Goal: Information Seeking & Learning: Learn about a topic

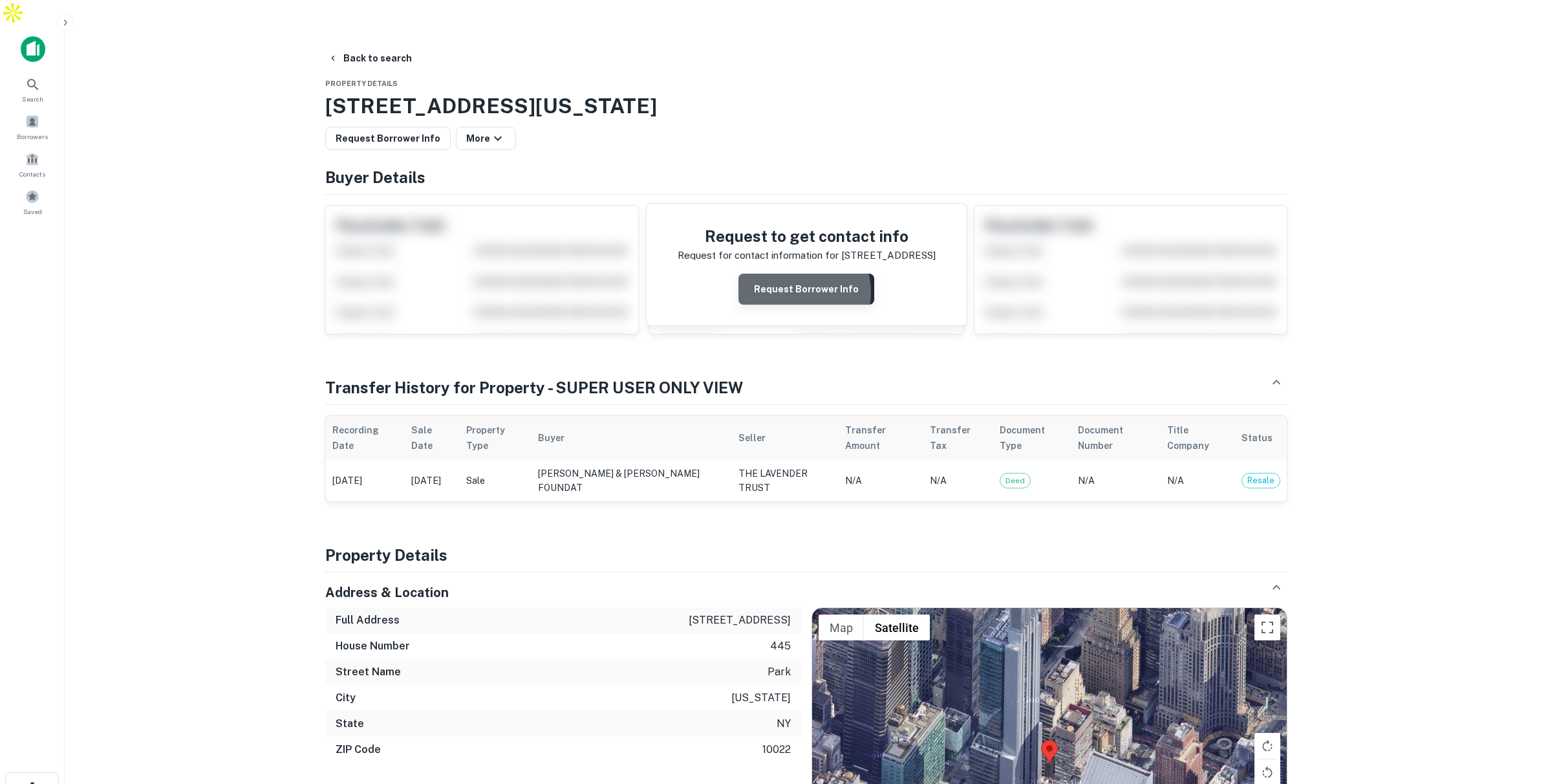
click at [795, 273] on button "Request Borrower Info" at bounding box center [806, 289] width 136 height 31
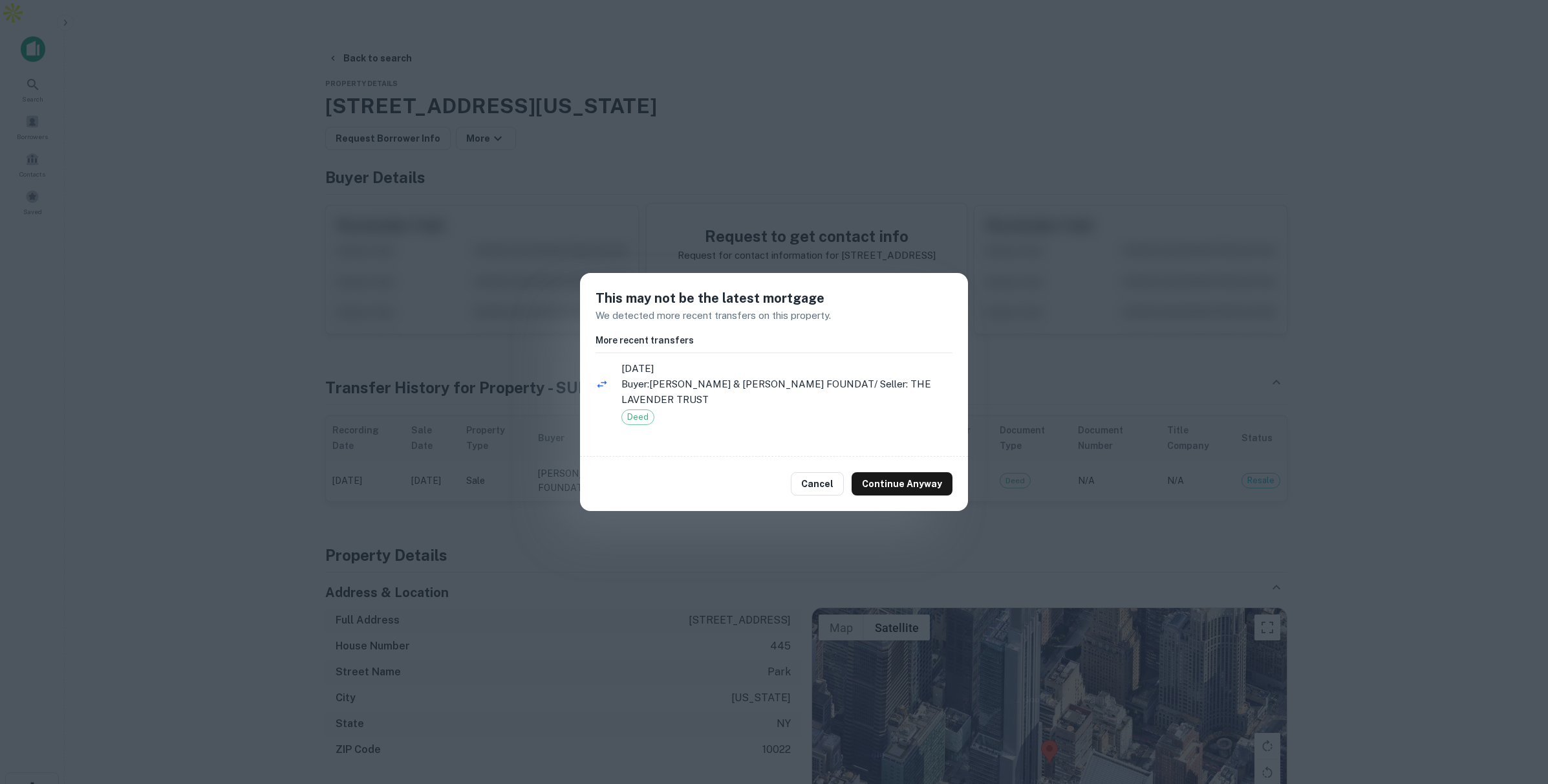
click at [1069, 360] on div "This may not be the latest mortgage We detected more recent transfers on this p…" at bounding box center [774, 392] width 1548 height 784
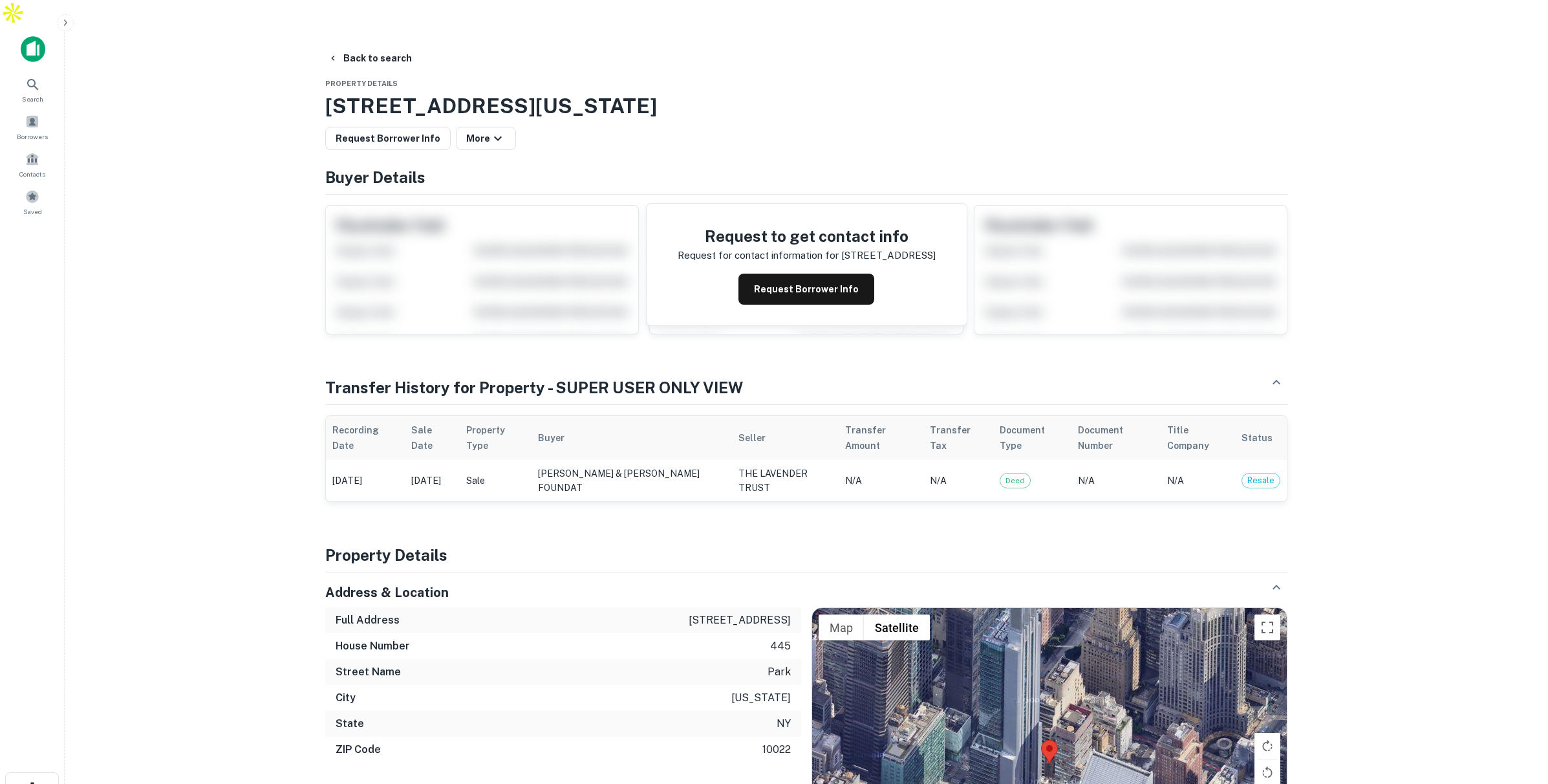
click at [746, 460] on tr "Oct 17, 2016 Aug 25, 2016 Sale ESTHER & HAROLD MERTZ CHARITABLE FOUNDAT THE LAV…" at bounding box center [806, 480] width 961 height 41
click at [828, 273] on button "Request Borrower Info" at bounding box center [806, 289] width 136 height 31
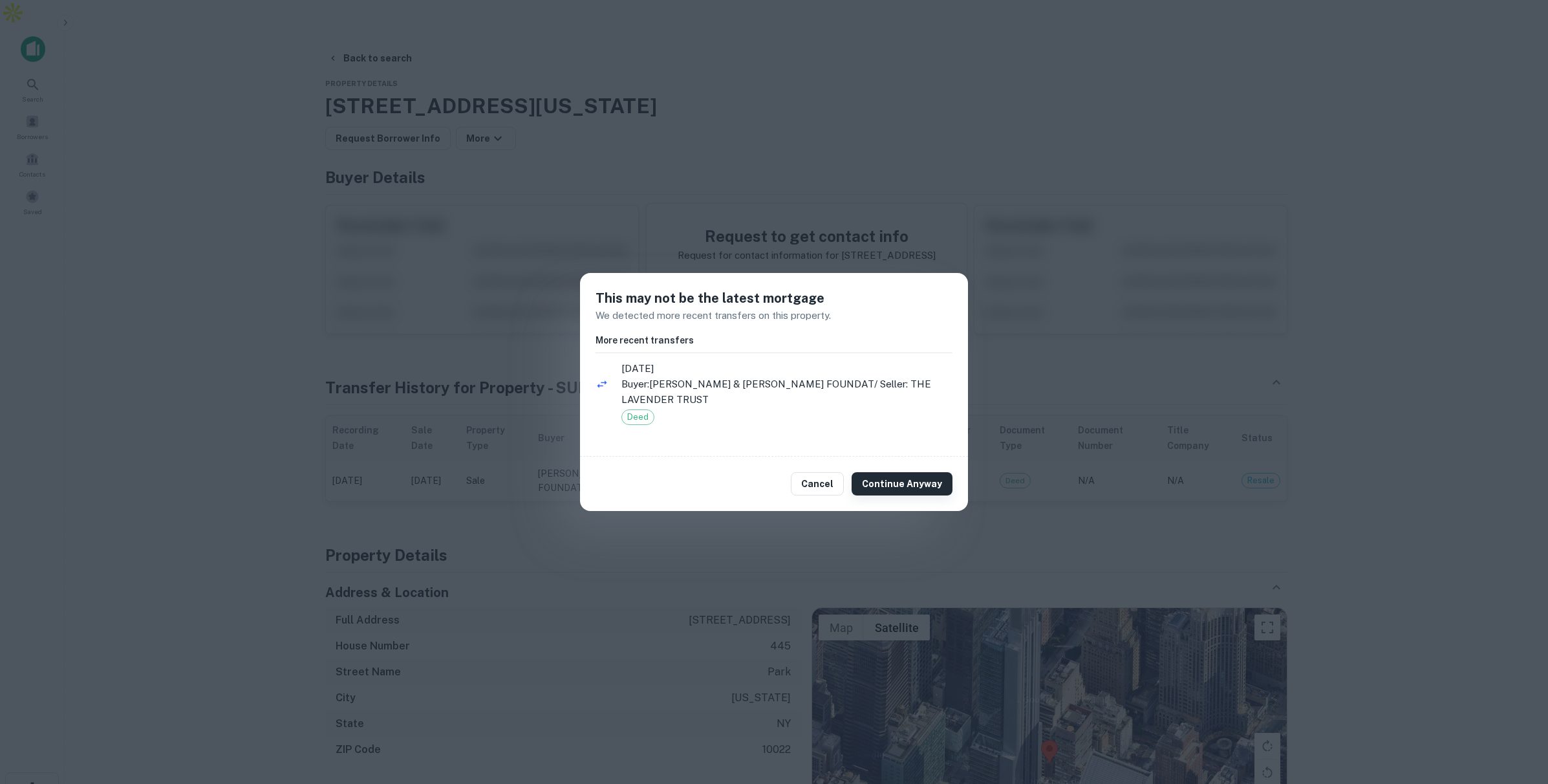
click at [907, 488] on button "Continue Anyway" at bounding box center [902, 484] width 101 height 24
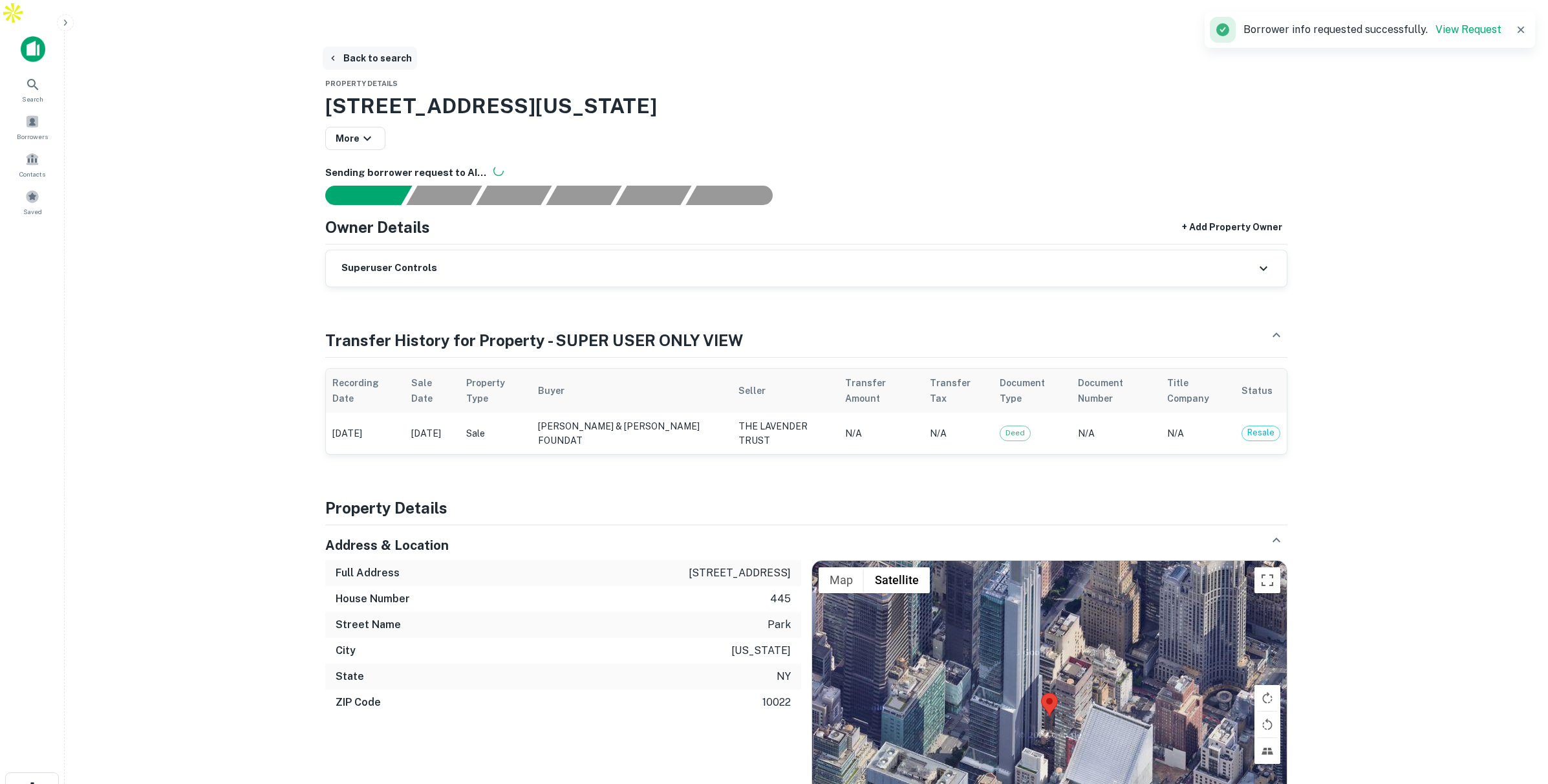
click at [349, 46] on button "Back to search" at bounding box center [370, 58] width 95 height 24
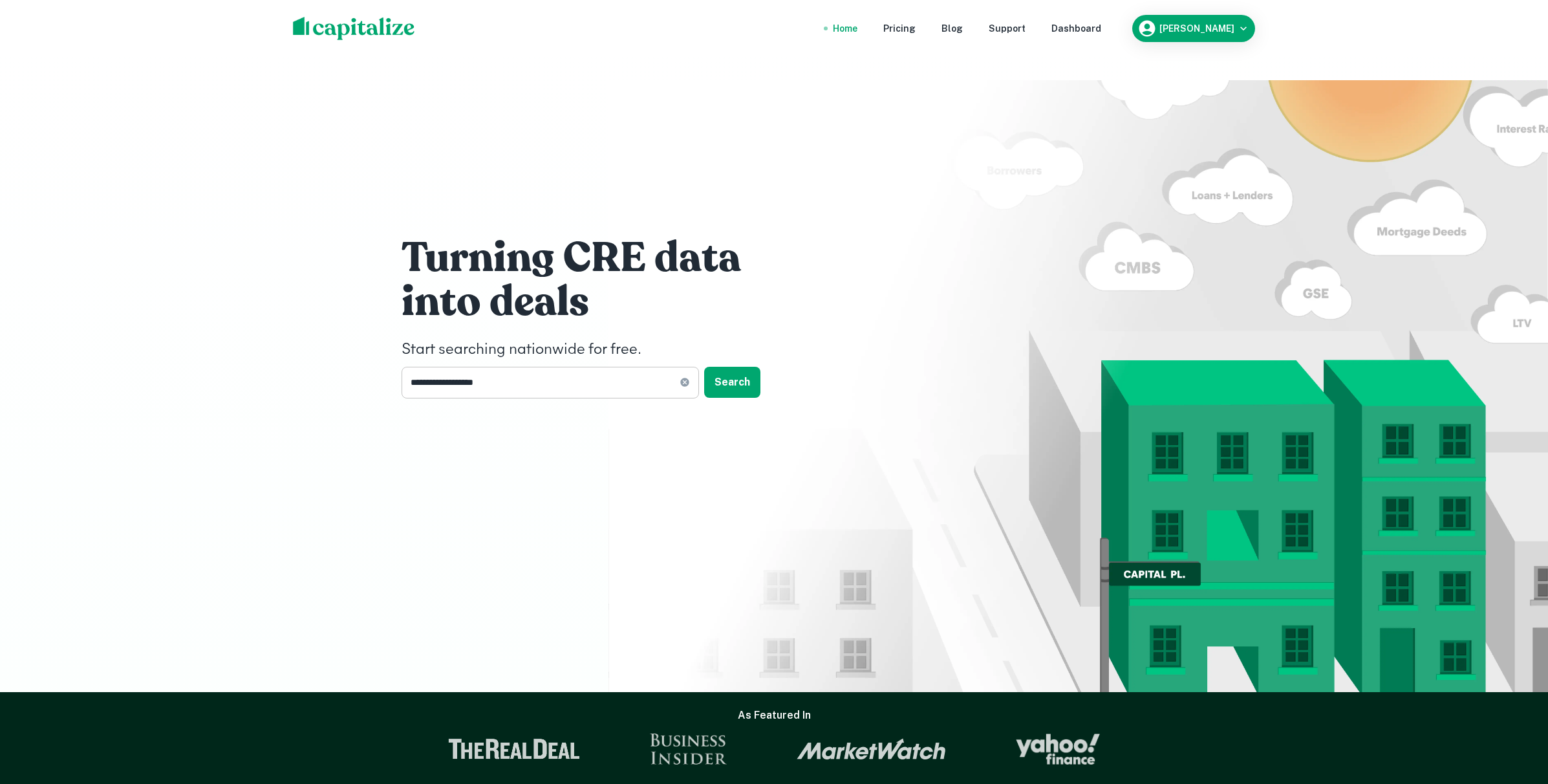
click at [547, 366] on input "**********" at bounding box center [540, 382] width 278 height 32
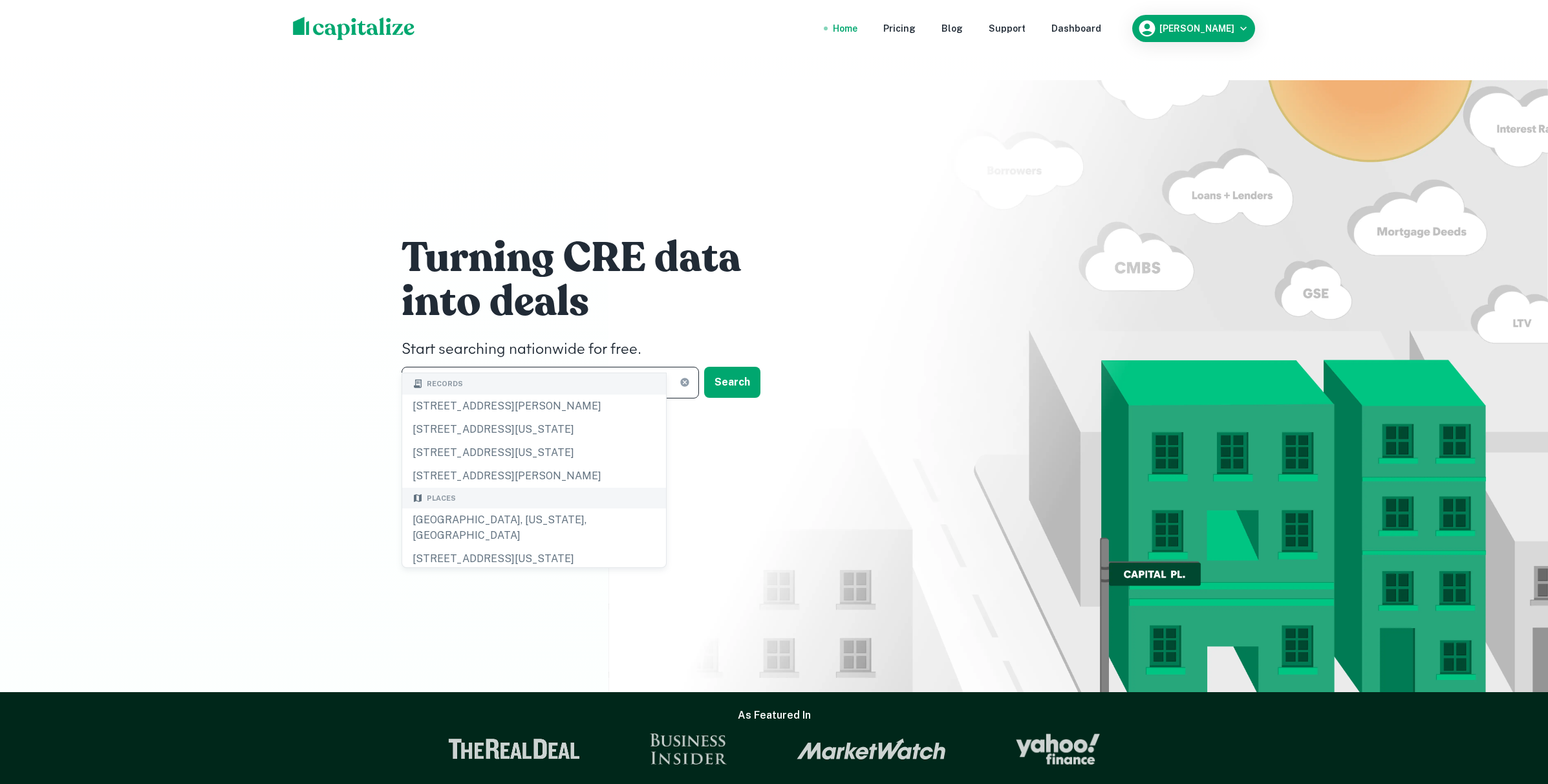
click at [547, 366] on input "**********" at bounding box center [540, 382] width 278 height 32
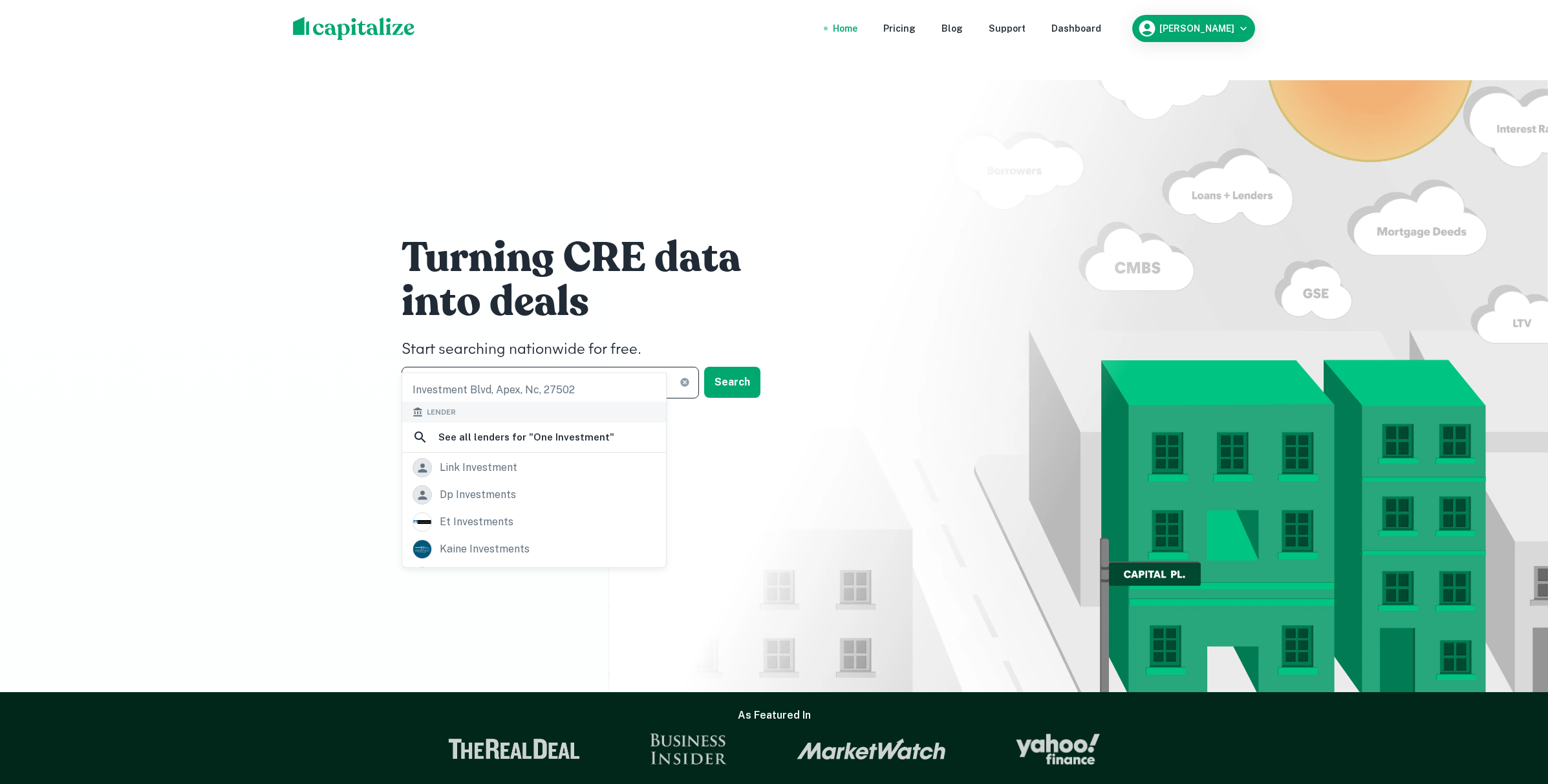
scroll to position [145, 0]
drag, startPoint x: 521, startPoint y: 358, endPoint x: 403, endPoint y: 355, distance: 118.0
click at [403, 366] on input "**********" at bounding box center [540, 382] width 278 height 32
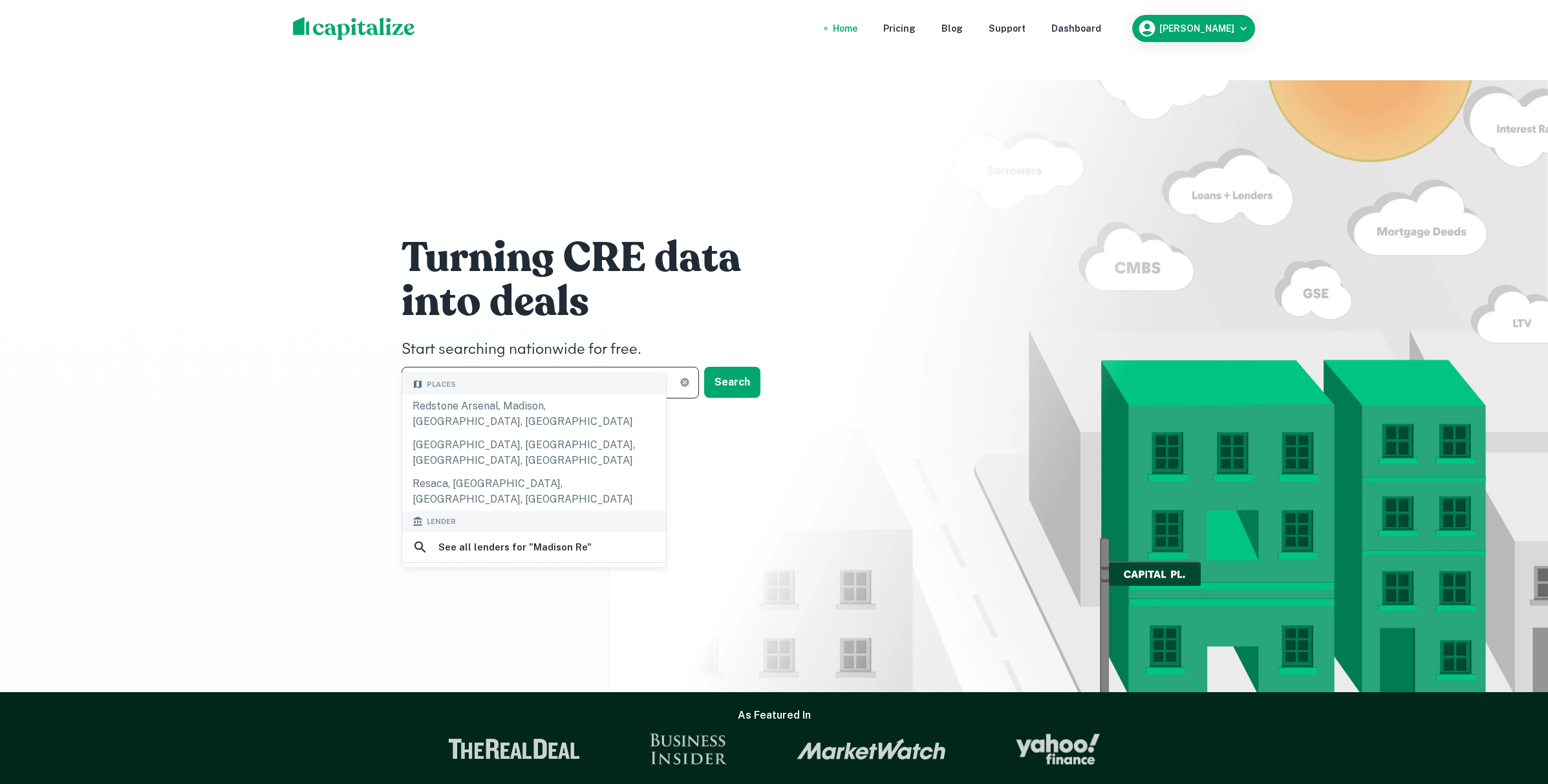
scroll to position [256, 0]
type input "**********"
click at [536, 619] on div "madison realty capital" at bounding box center [496, 629] width 113 height 19
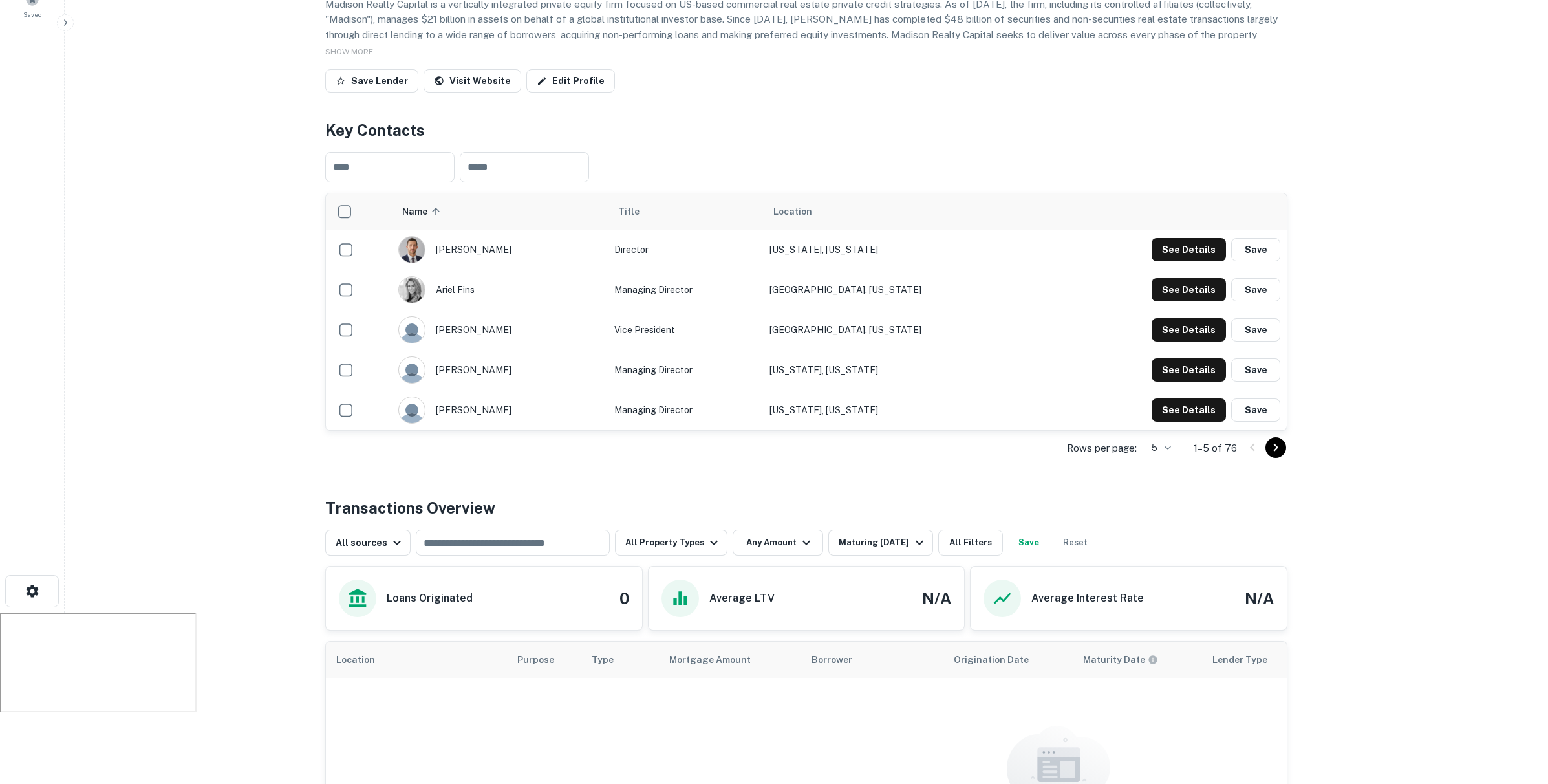
scroll to position [224, 0]
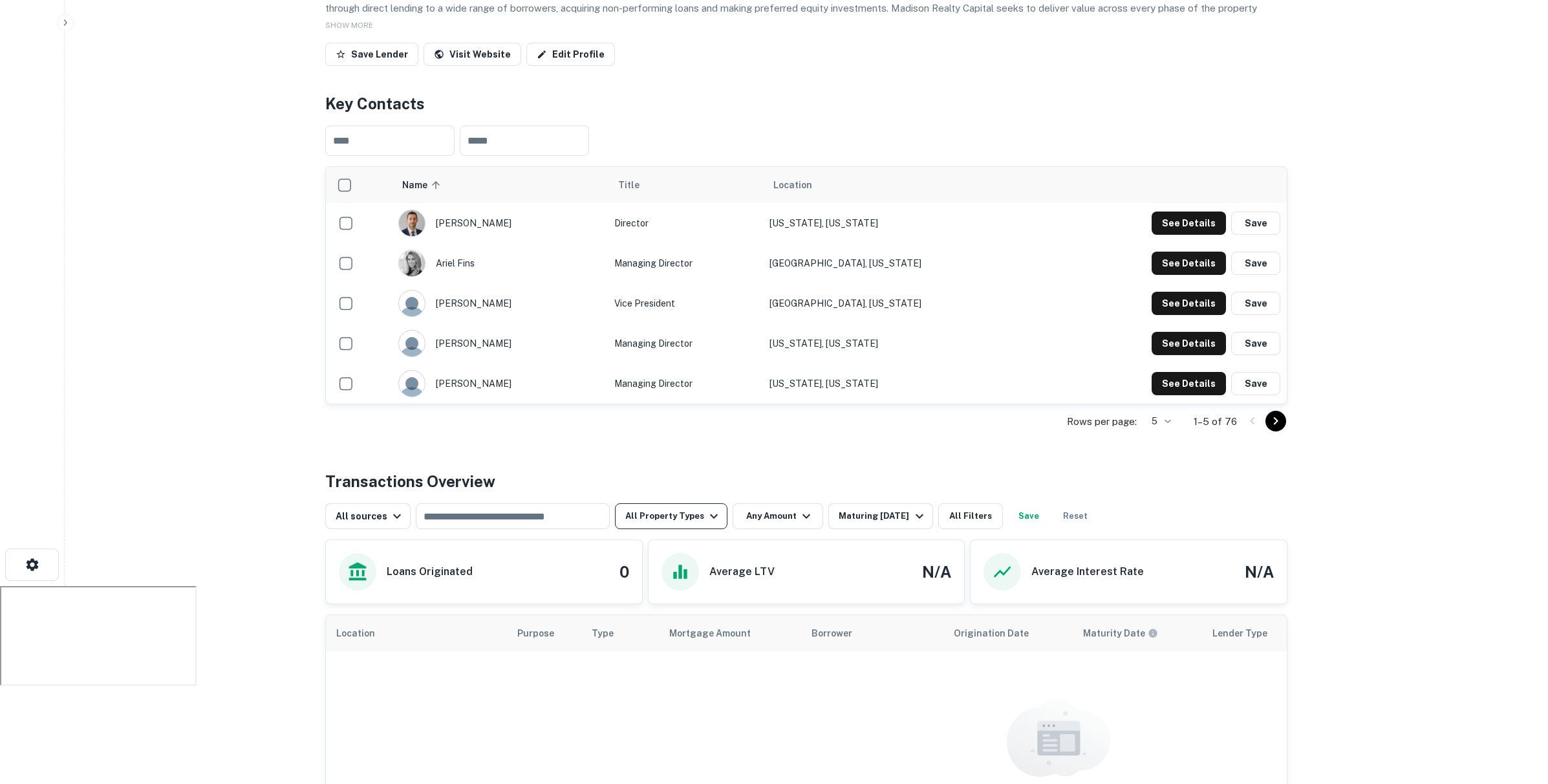
click at [706, 508] on icon "button" at bounding box center [714, 516] width 15 height 15
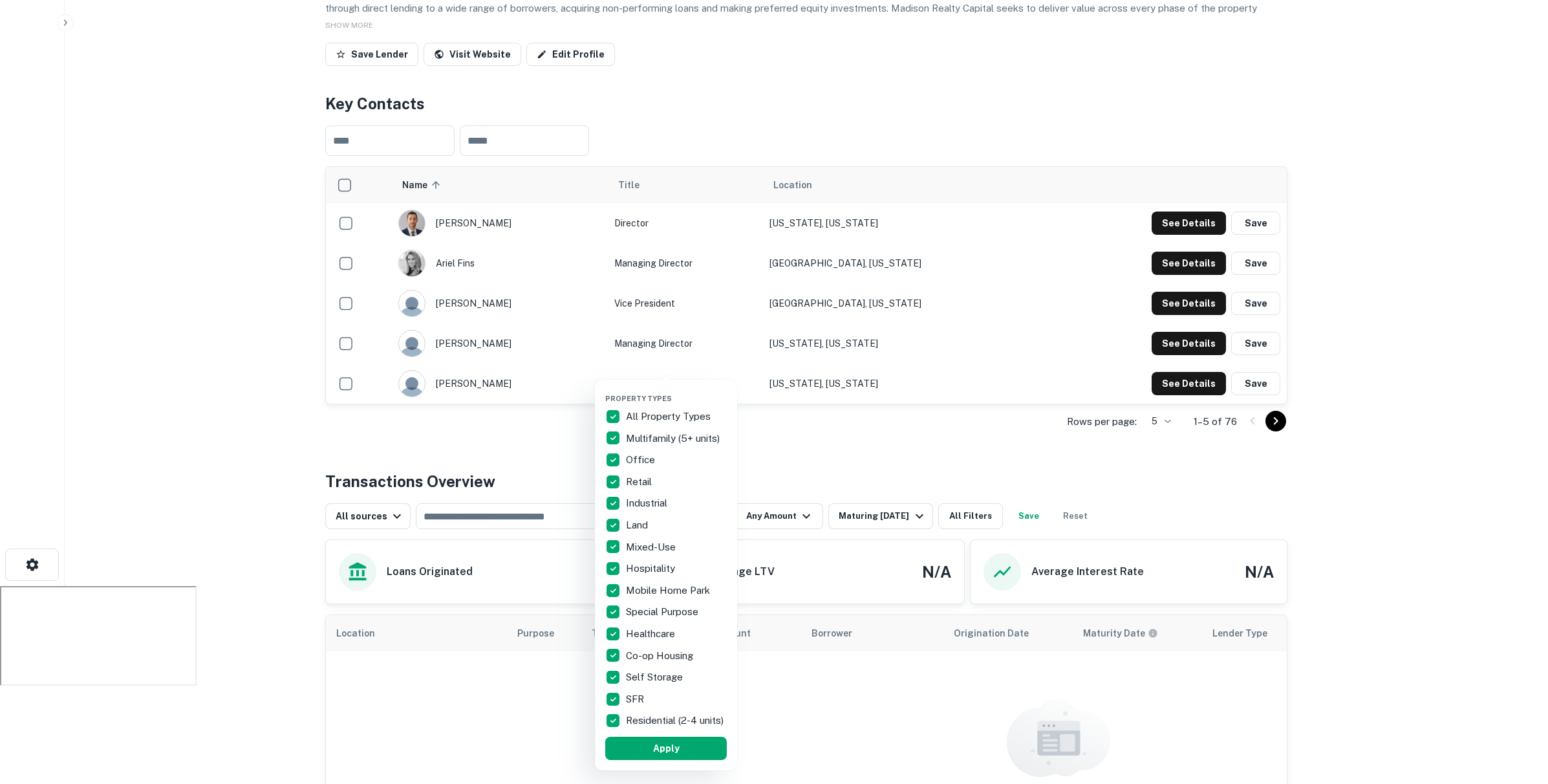
click at [822, 430] on div at bounding box center [774, 392] width 1548 height 784
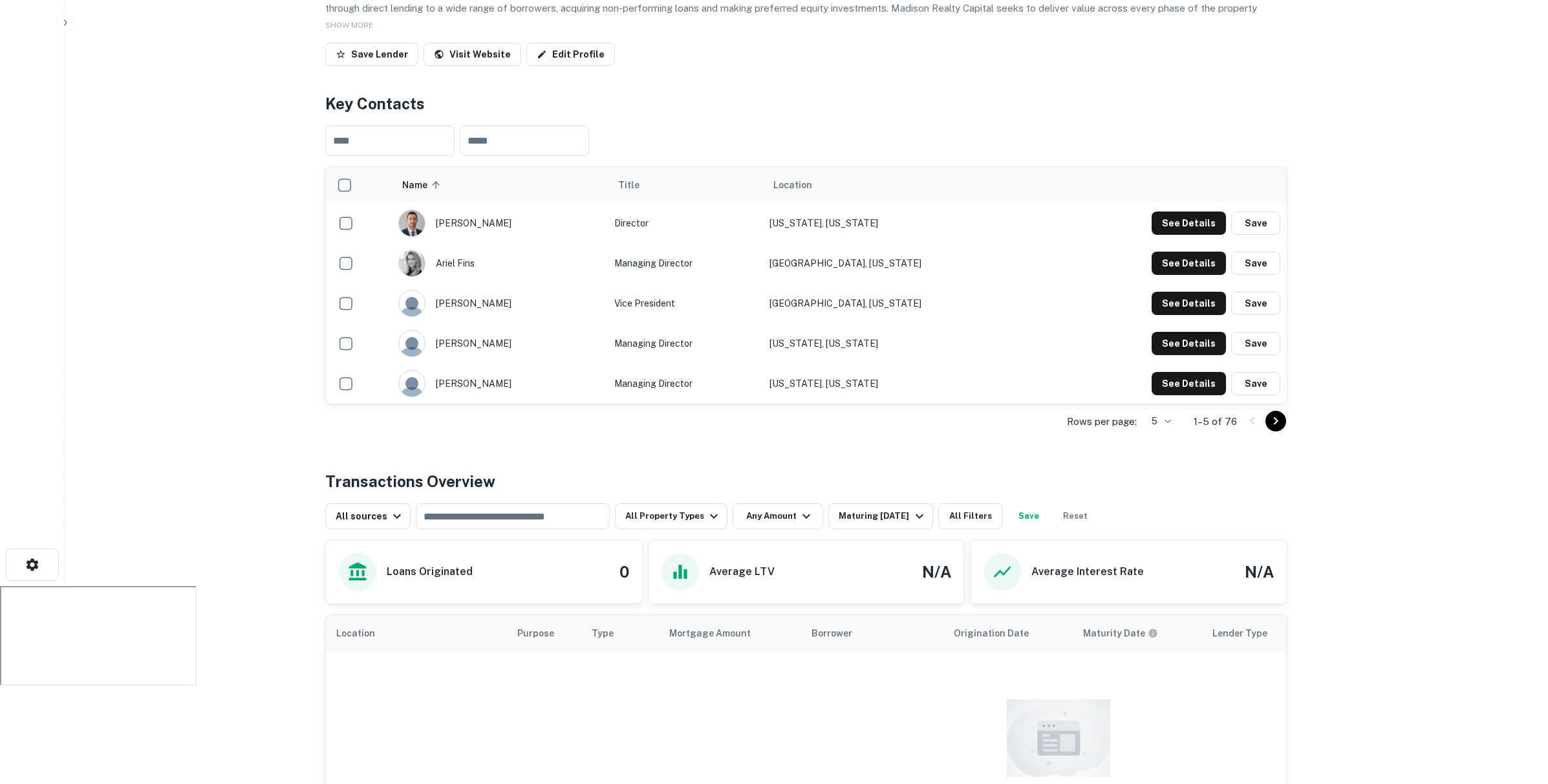
click at [846, 404] on div "Rows per page: 5 * 1–5 of 76" at bounding box center [806, 421] width 962 height 35
click at [858, 508] on div "Maturing [DATE]" at bounding box center [883, 516] width 88 height 15
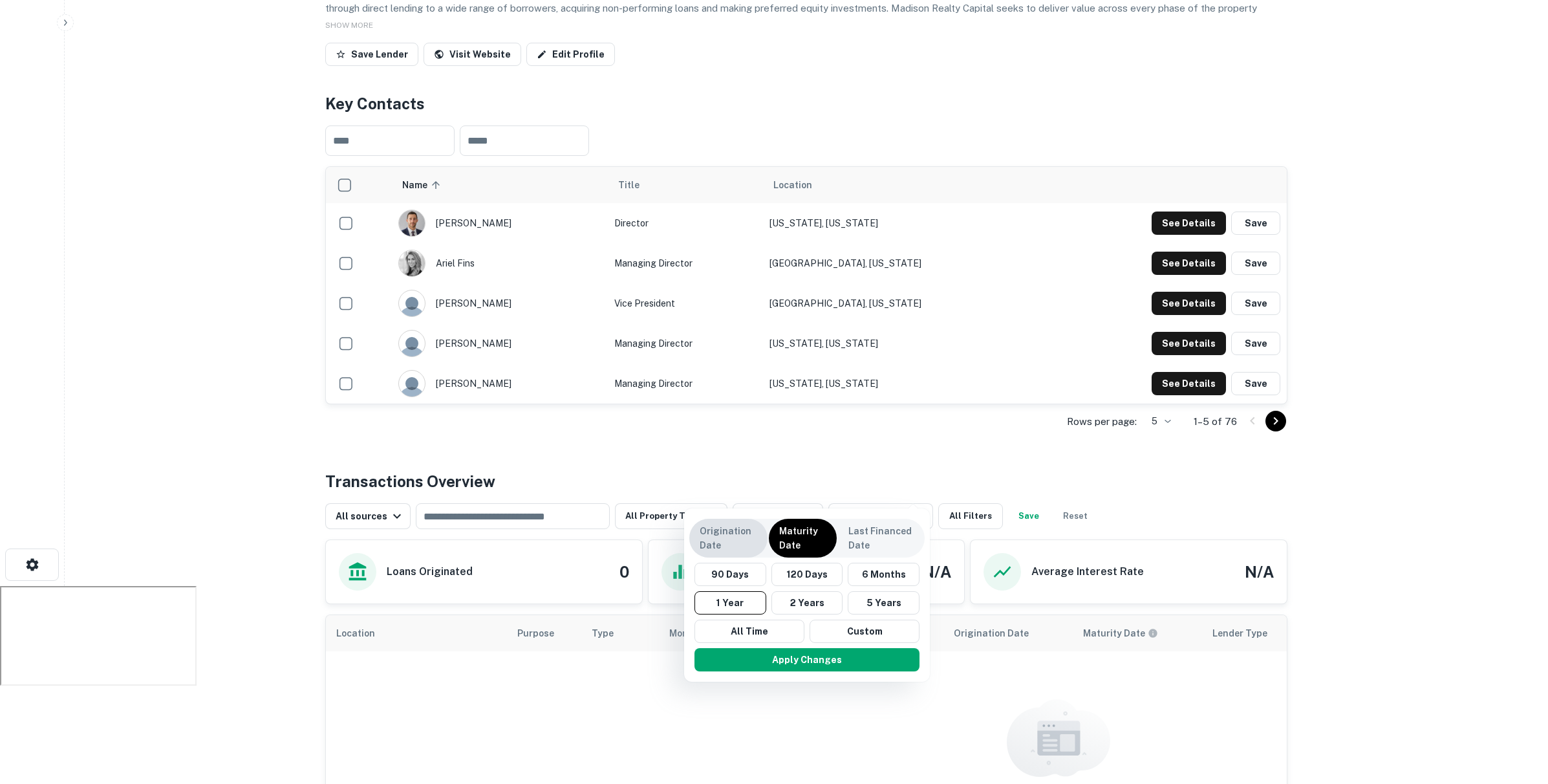
click at [736, 550] on p "Origination Date" at bounding box center [728, 538] width 57 height 29
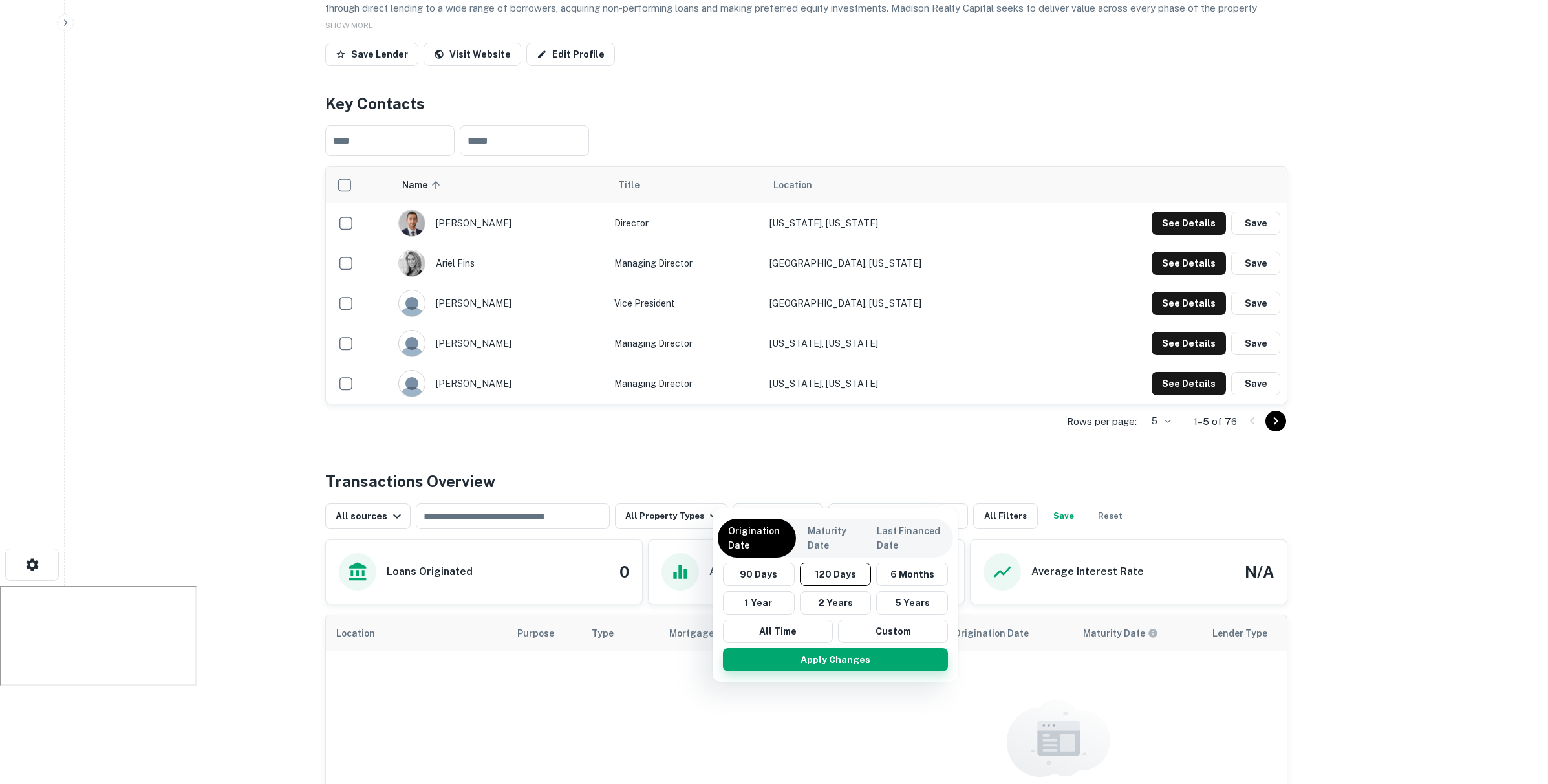
click at [860, 662] on button "Apply Changes" at bounding box center [836, 660] width 225 height 24
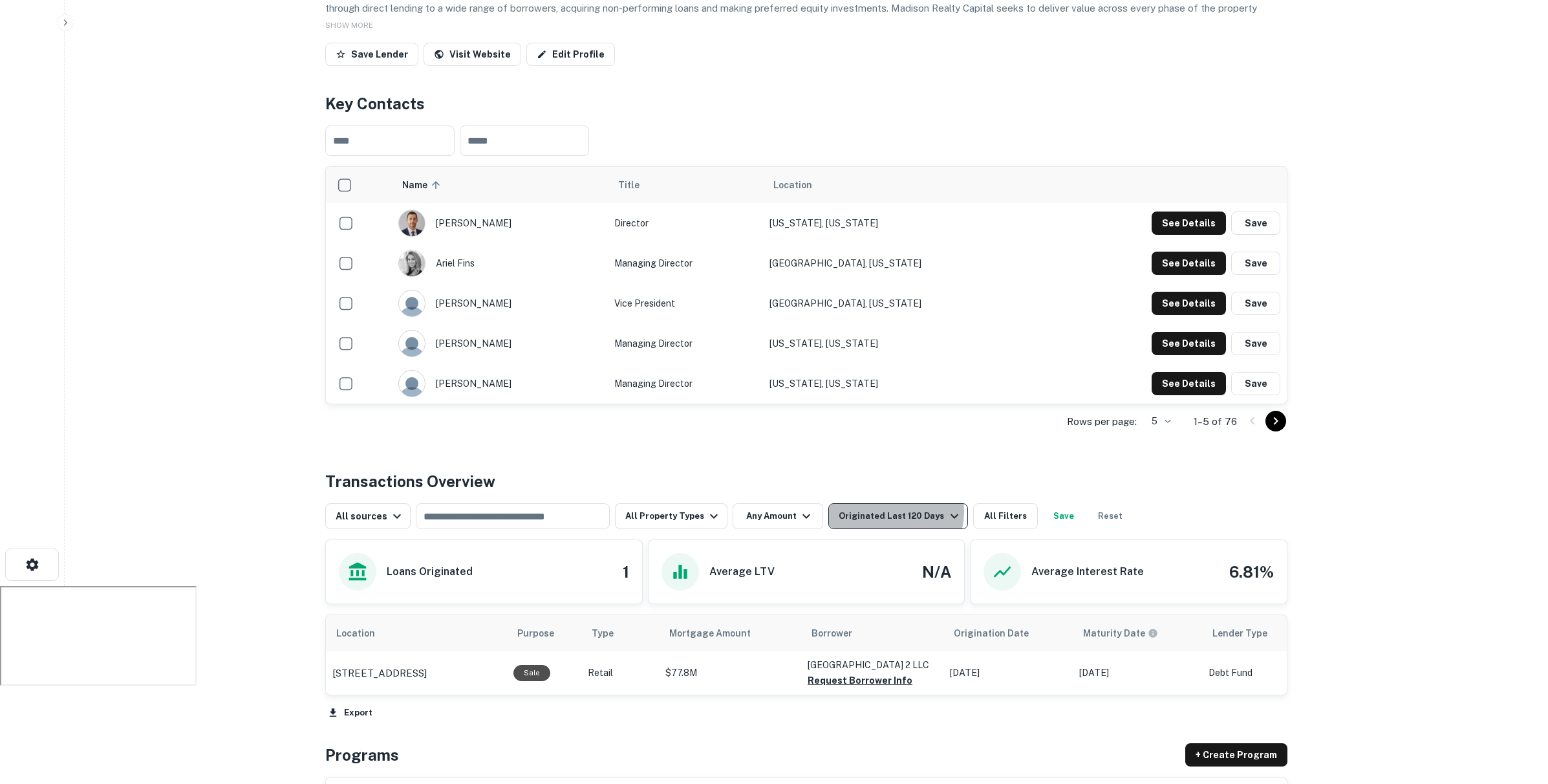
click at [886, 508] on div "Originated Last 120 Days" at bounding box center [901, 516] width 123 height 15
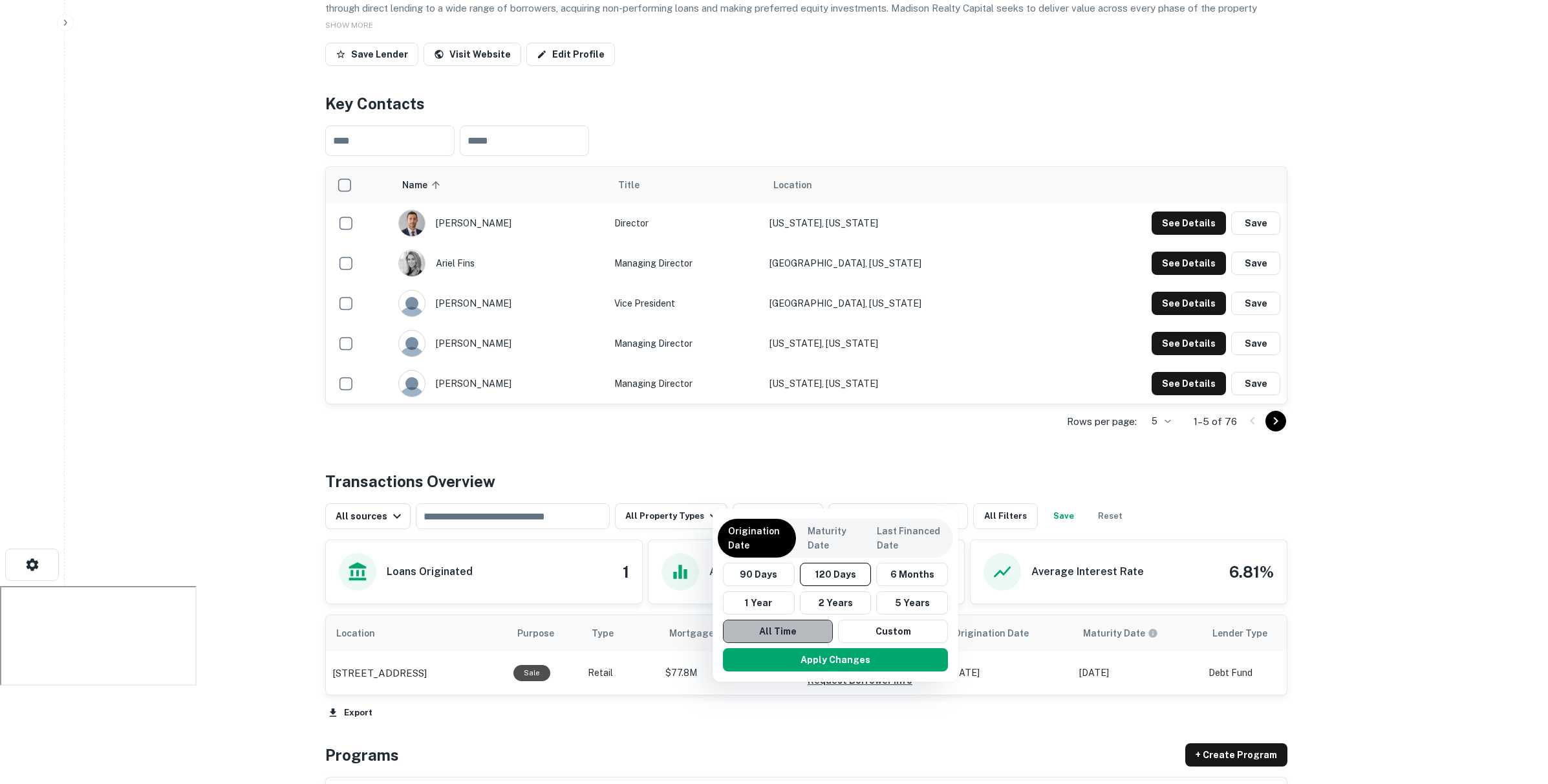
click at [793, 624] on button "All Time" at bounding box center [778, 631] width 110 height 24
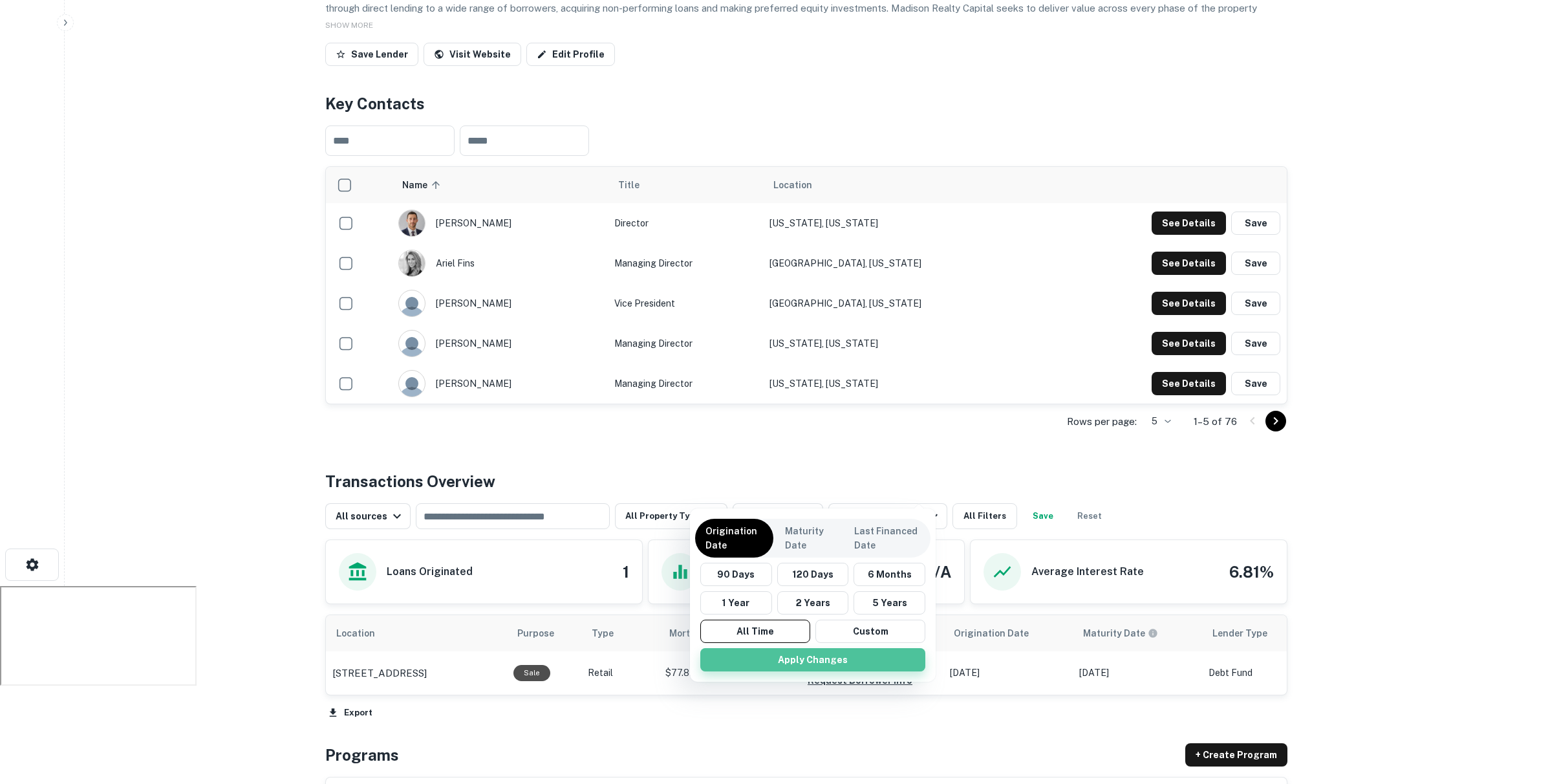
click at [820, 657] on button "Apply Changes" at bounding box center [813, 660] width 225 height 24
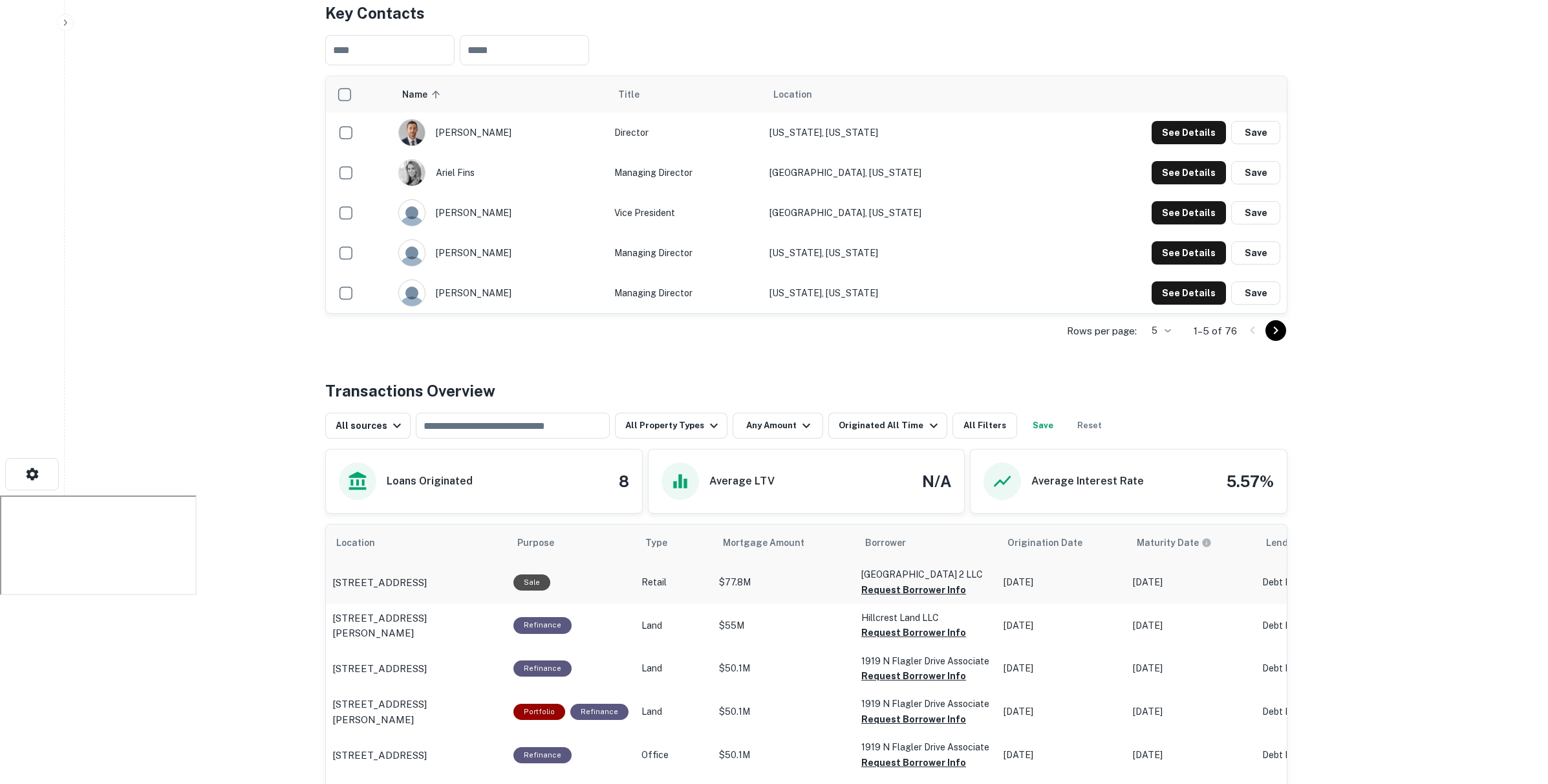
scroll to position [316, 0]
click at [907, 581] on button "Request Borrower Info" at bounding box center [913, 588] width 105 height 15
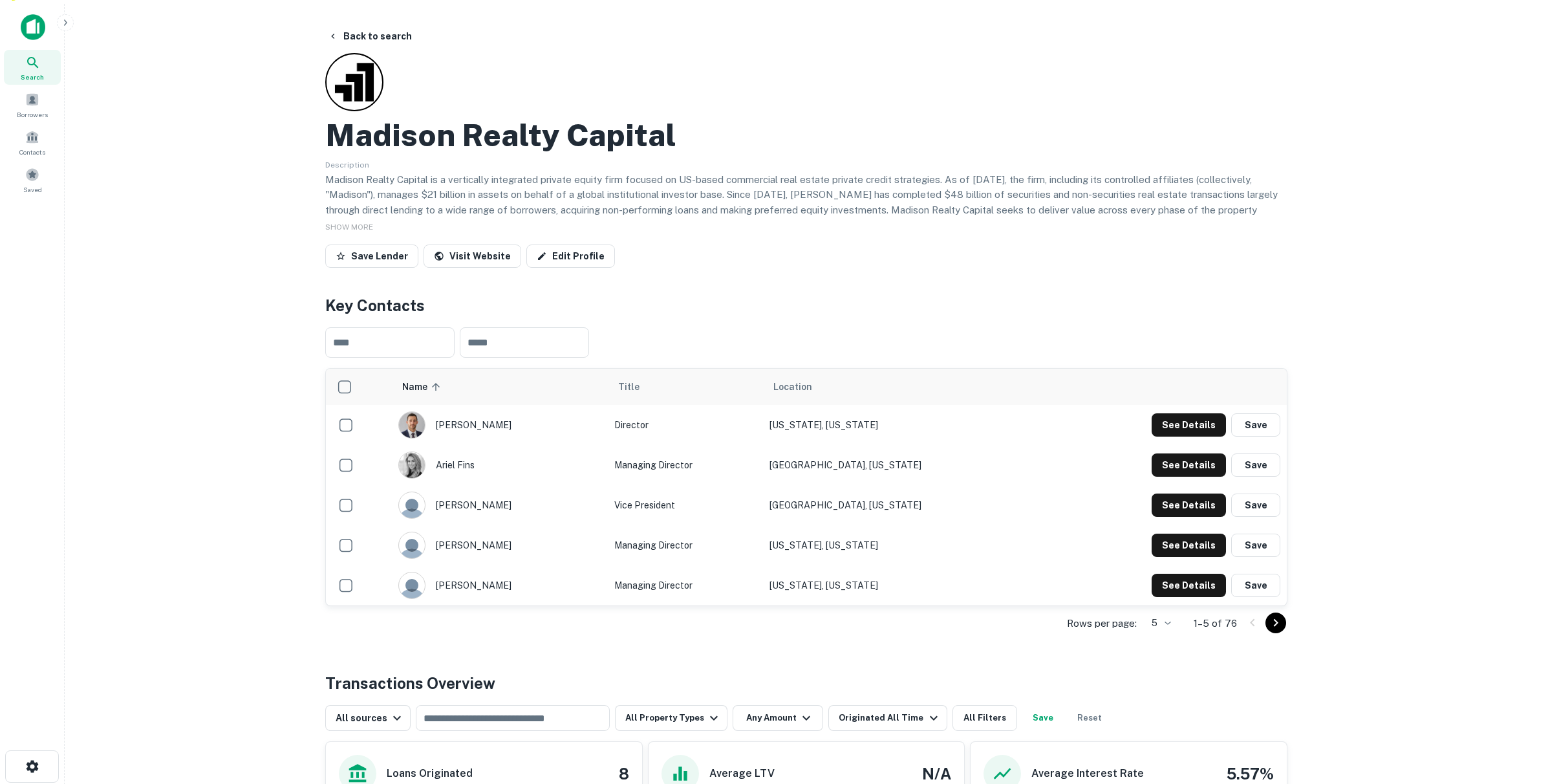
scroll to position [0, 0]
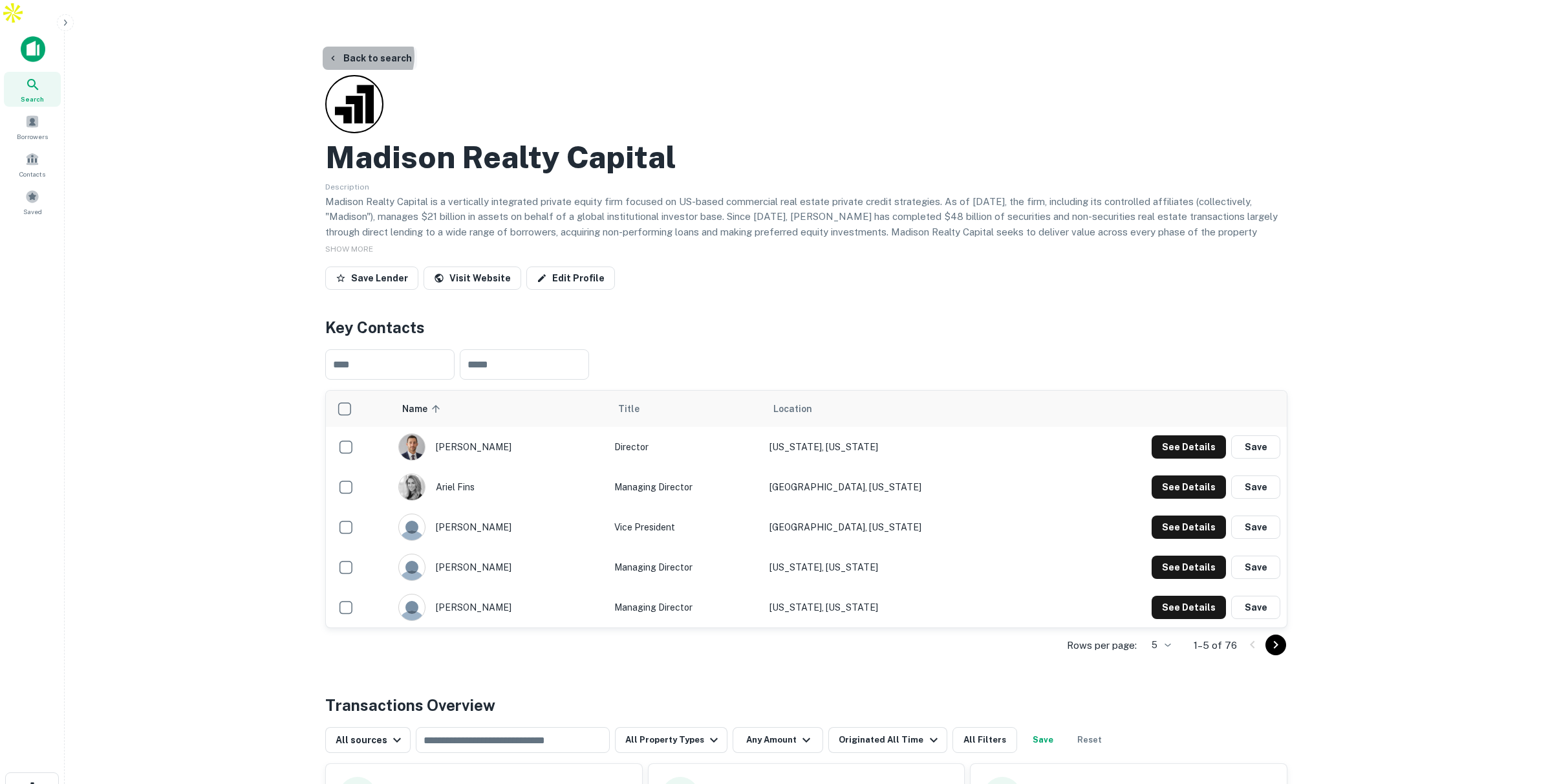
click at [360, 46] on button "Back to search" at bounding box center [370, 58] width 95 height 24
click at [374, 46] on button "Back to search" at bounding box center [370, 58] width 95 height 24
click at [370, 46] on button "Back to search" at bounding box center [370, 58] width 95 height 24
click at [372, 46] on button "Back to search" at bounding box center [370, 58] width 95 height 24
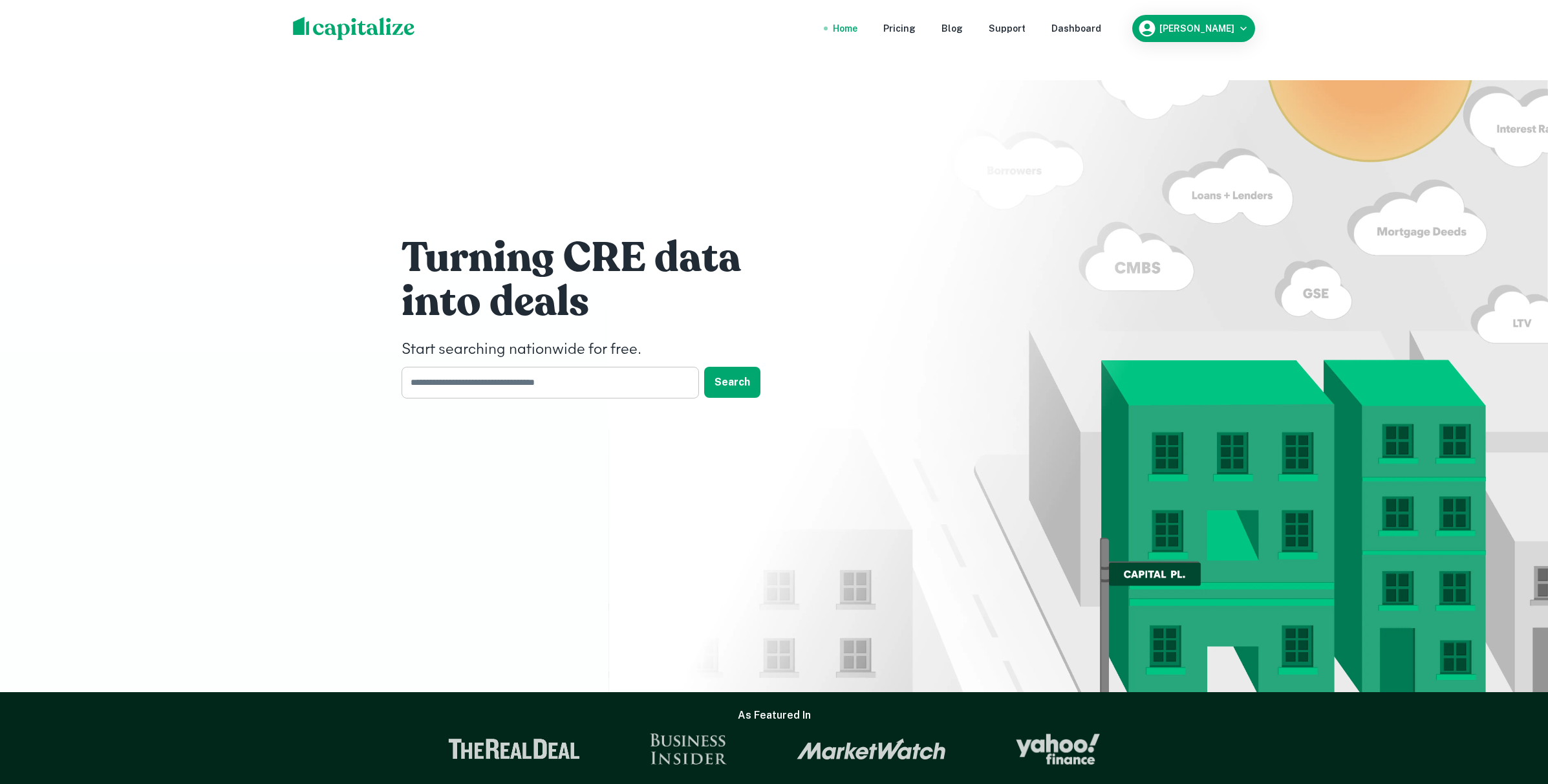
click at [587, 366] on input "text" at bounding box center [546, 382] width 289 height 32
click at [1096, 30] on div "Dashboard" at bounding box center [1076, 28] width 50 height 14
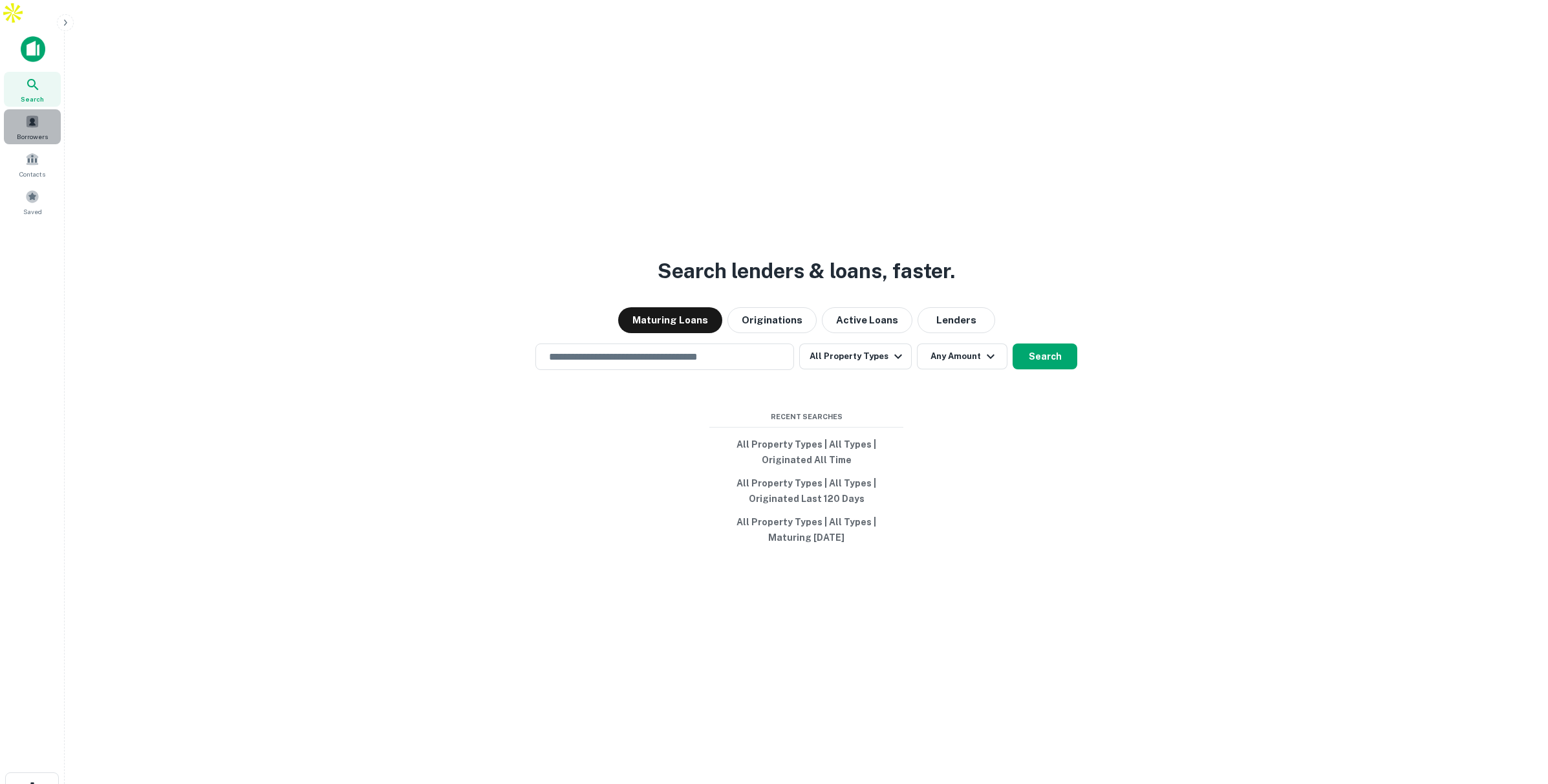
click at [41, 132] on span "Borrowers" at bounding box center [32, 137] width 31 height 10
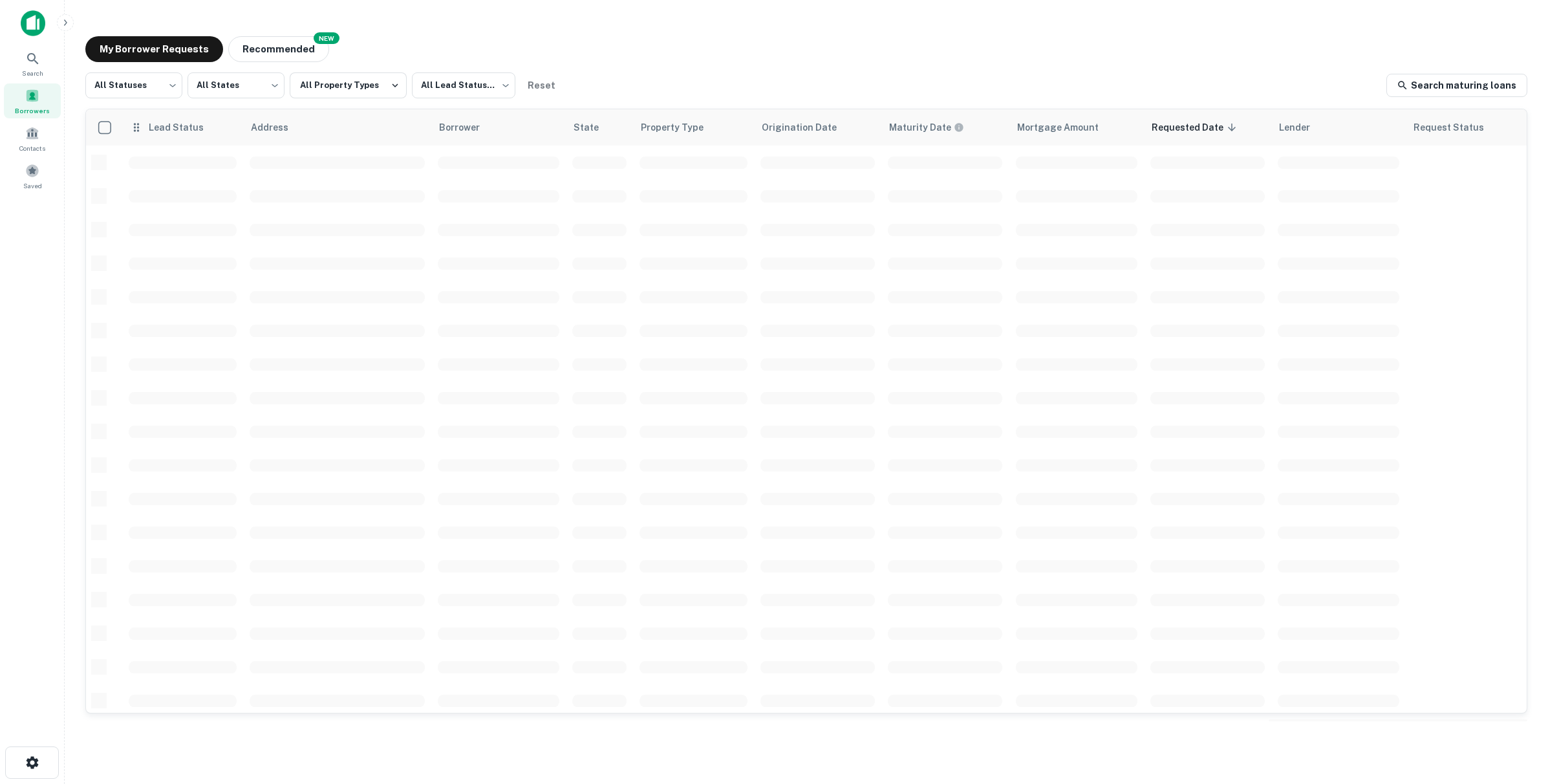
scroll to position [9, 0]
click at [41, 59] on div "Search" at bounding box center [32, 62] width 57 height 35
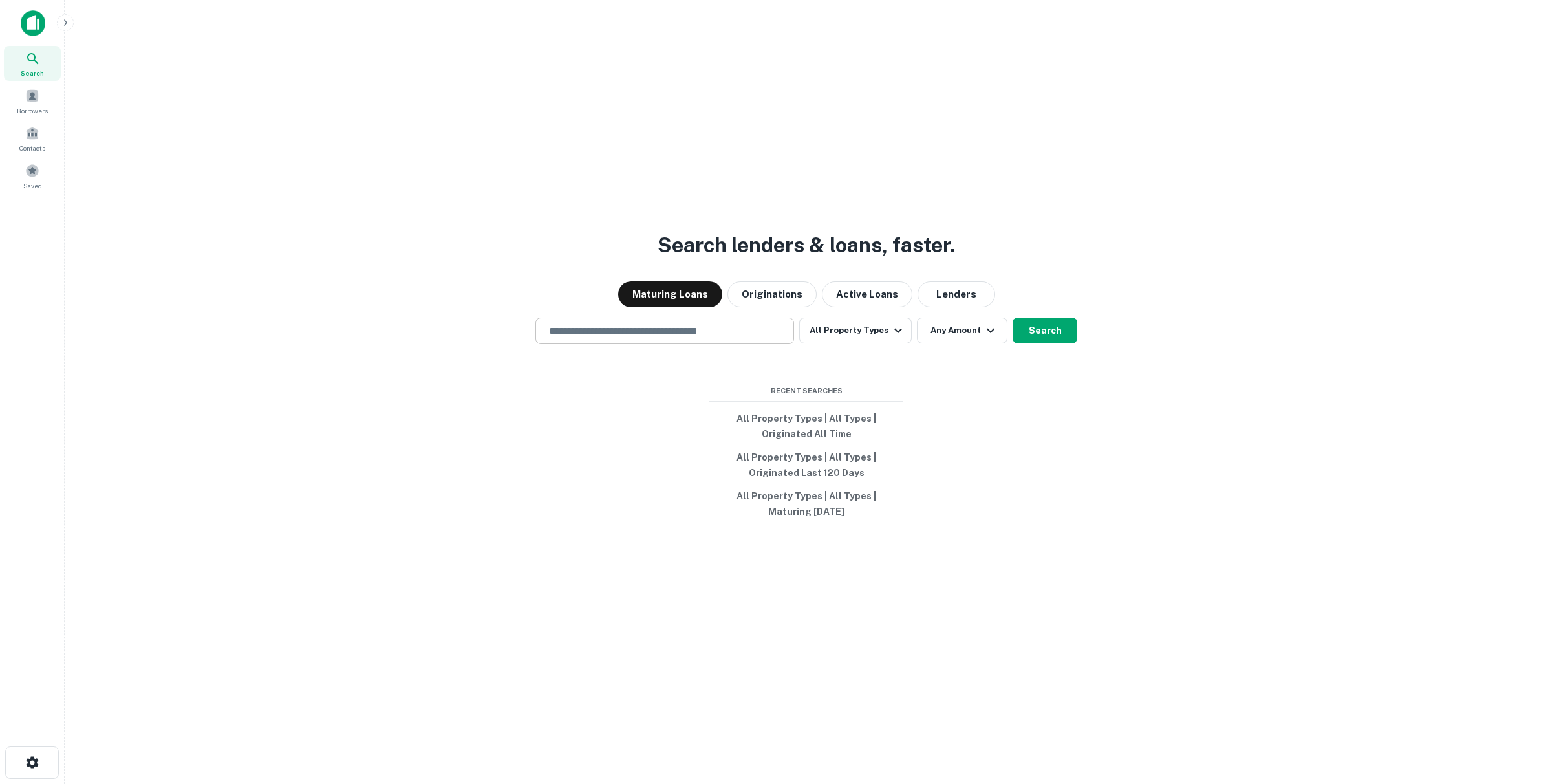
click at [636, 331] on input "text" at bounding box center [664, 331] width 247 height 15
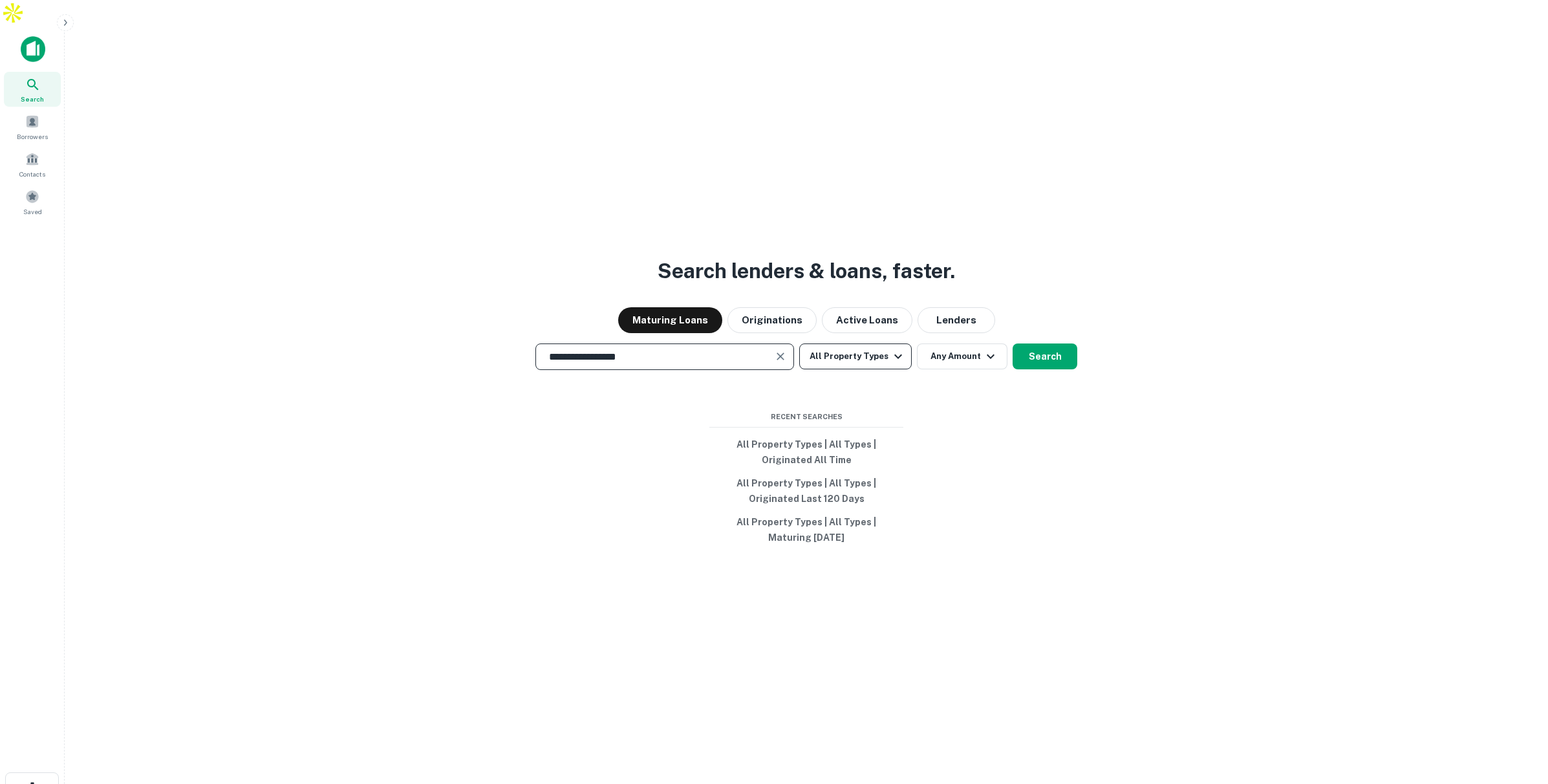
type input "**********"
click at [867, 343] on button "All Property Types" at bounding box center [855, 356] width 112 height 26
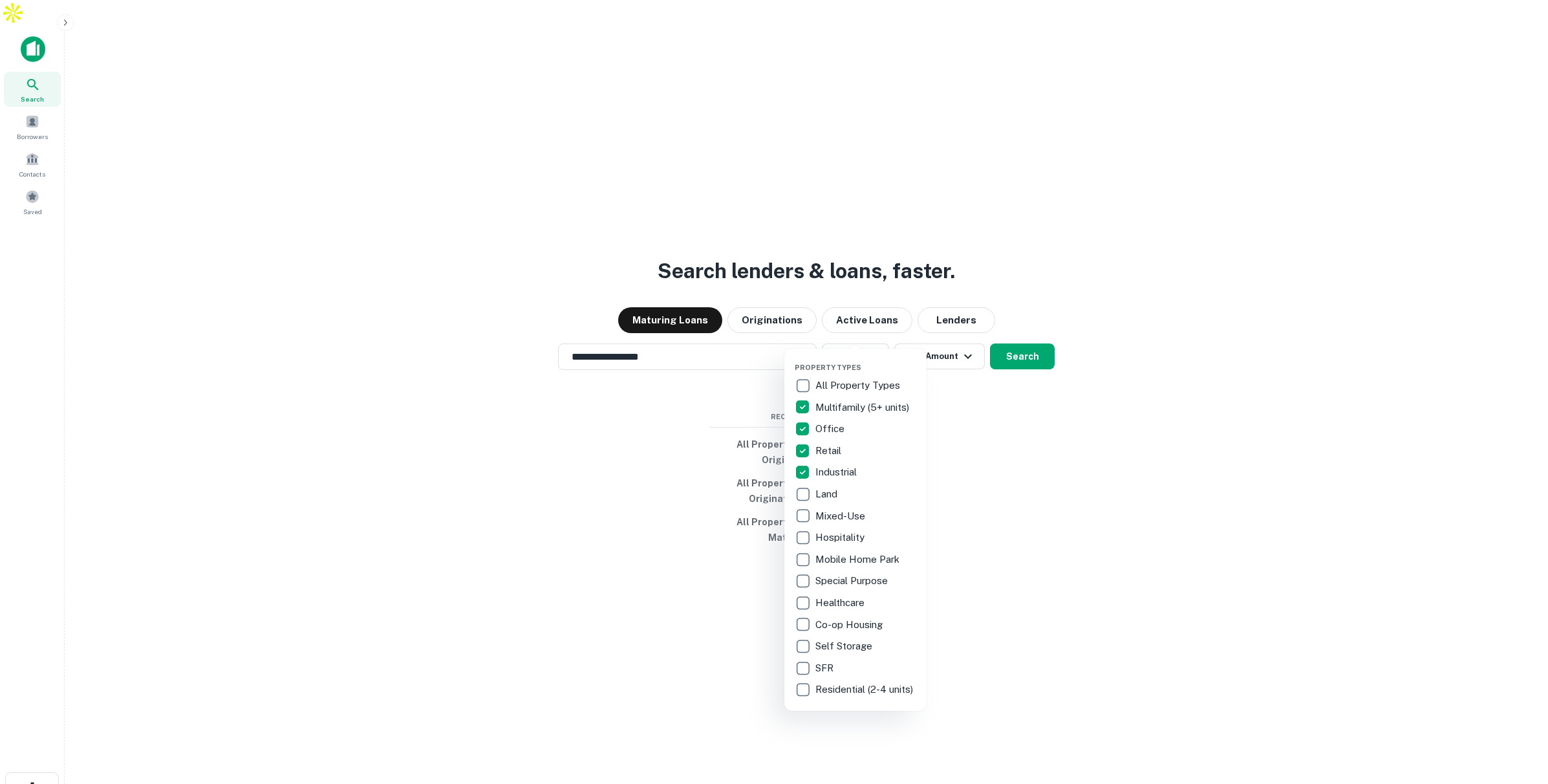
click at [1019, 333] on div at bounding box center [774, 392] width 1548 height 784
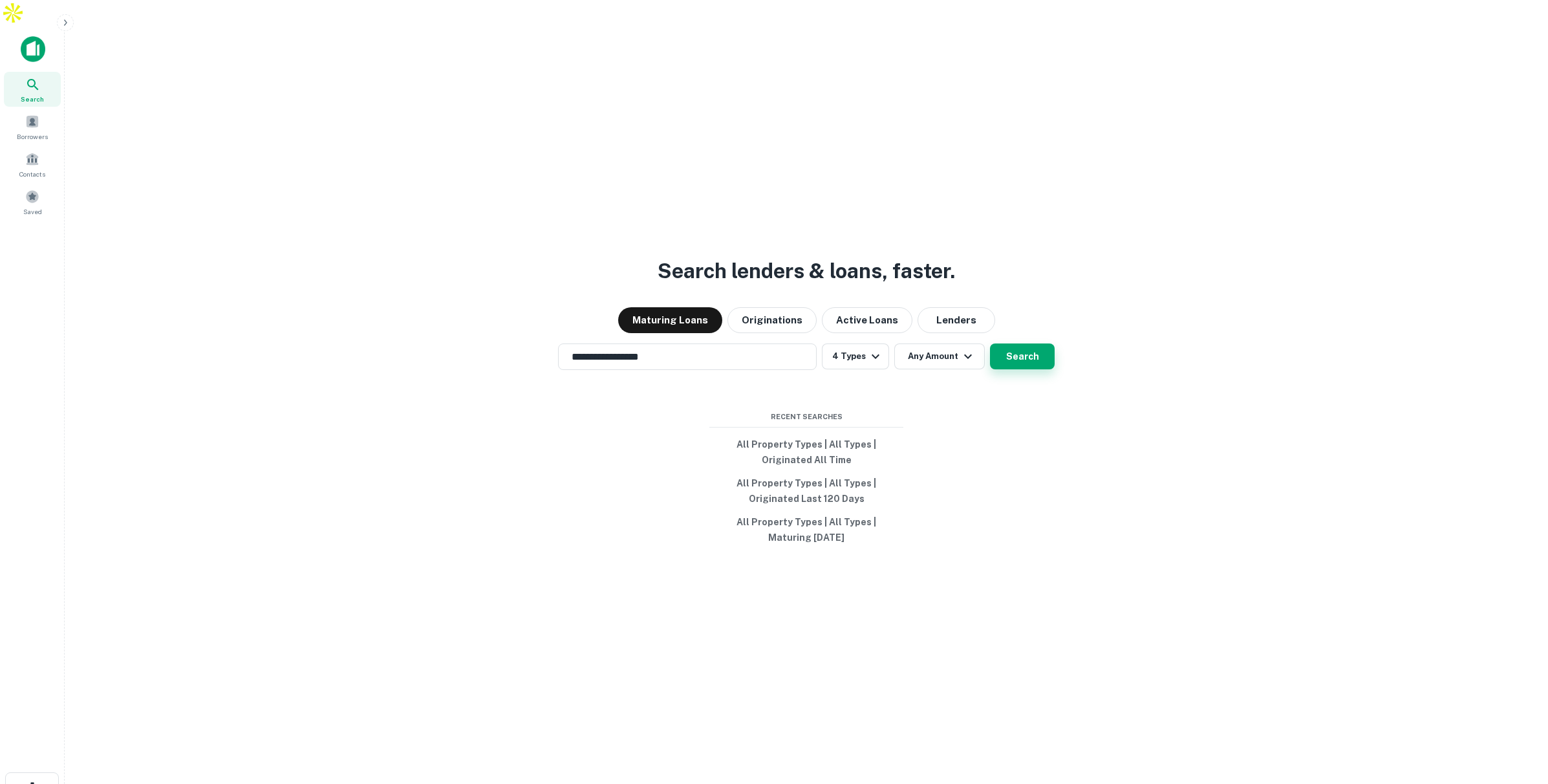
click at [1013, 343] on button "Search" at bounding box center [1022, 356] width 65 height 26
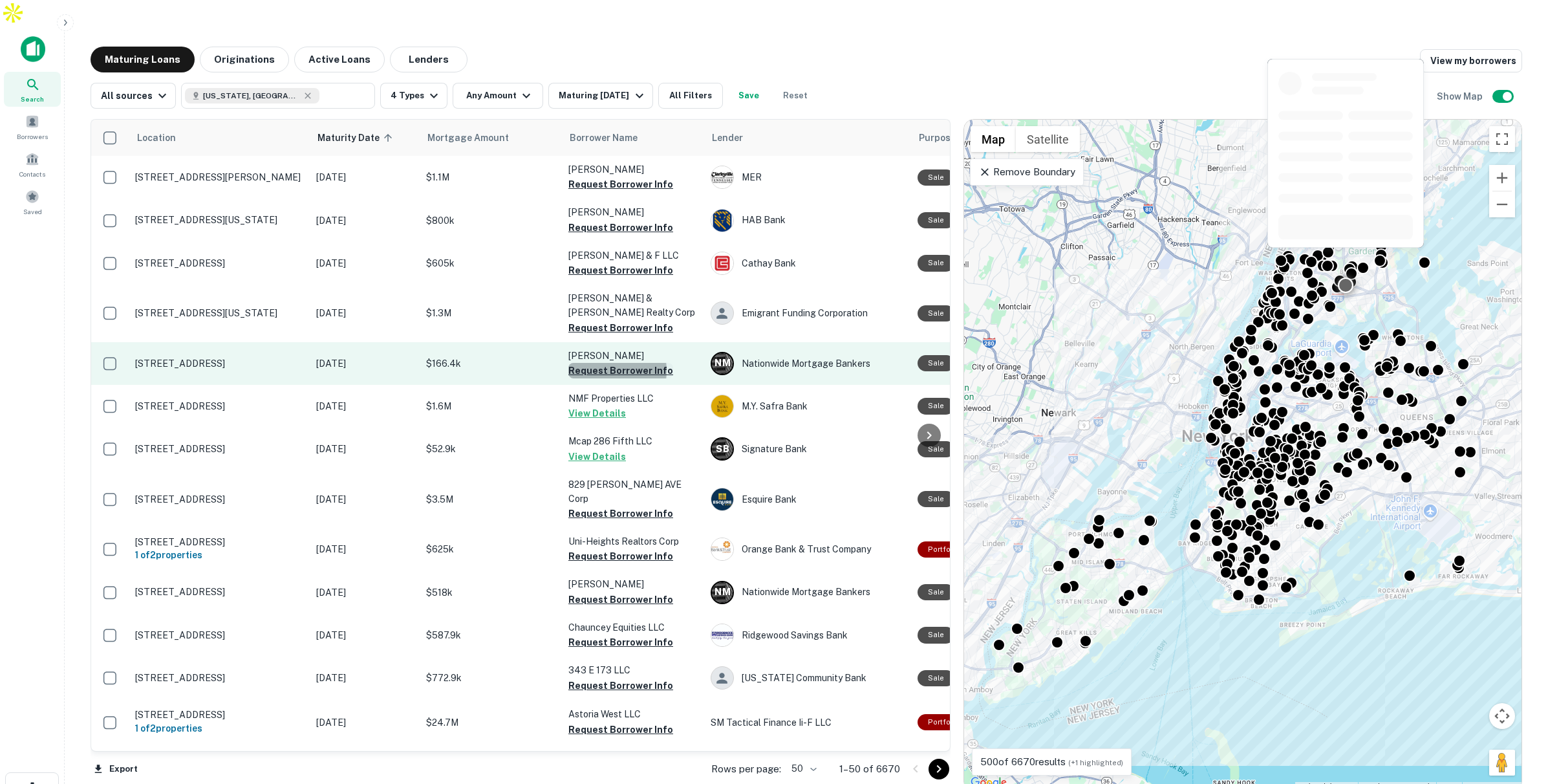
click at [604, 363] on button "Request Borrower Info" at bounding box center [620, 370] width 105 height 15
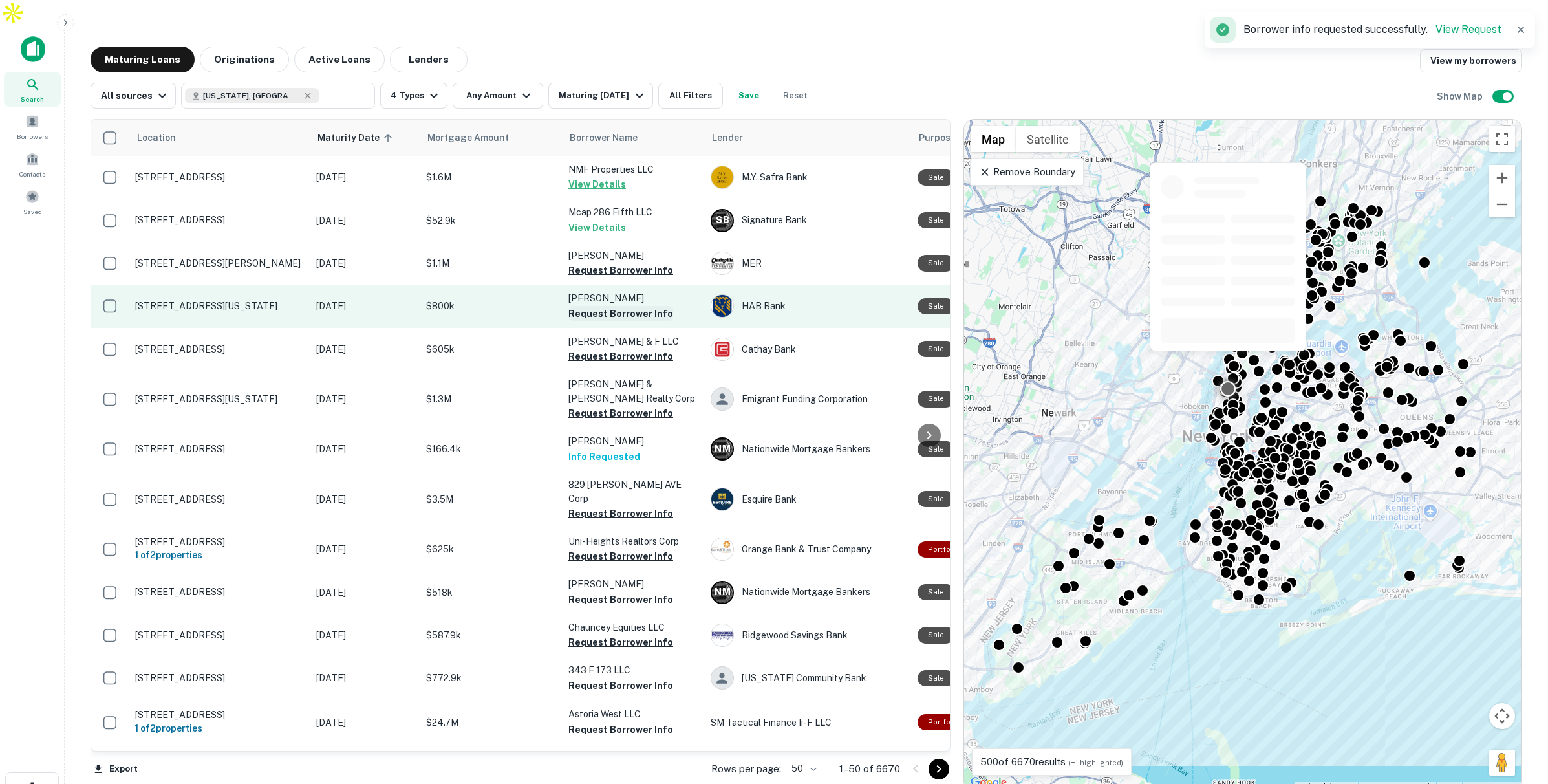
click at [589, 305] on button "Request Borrower Info" at bounding box center [620, 313] width 105 height 15
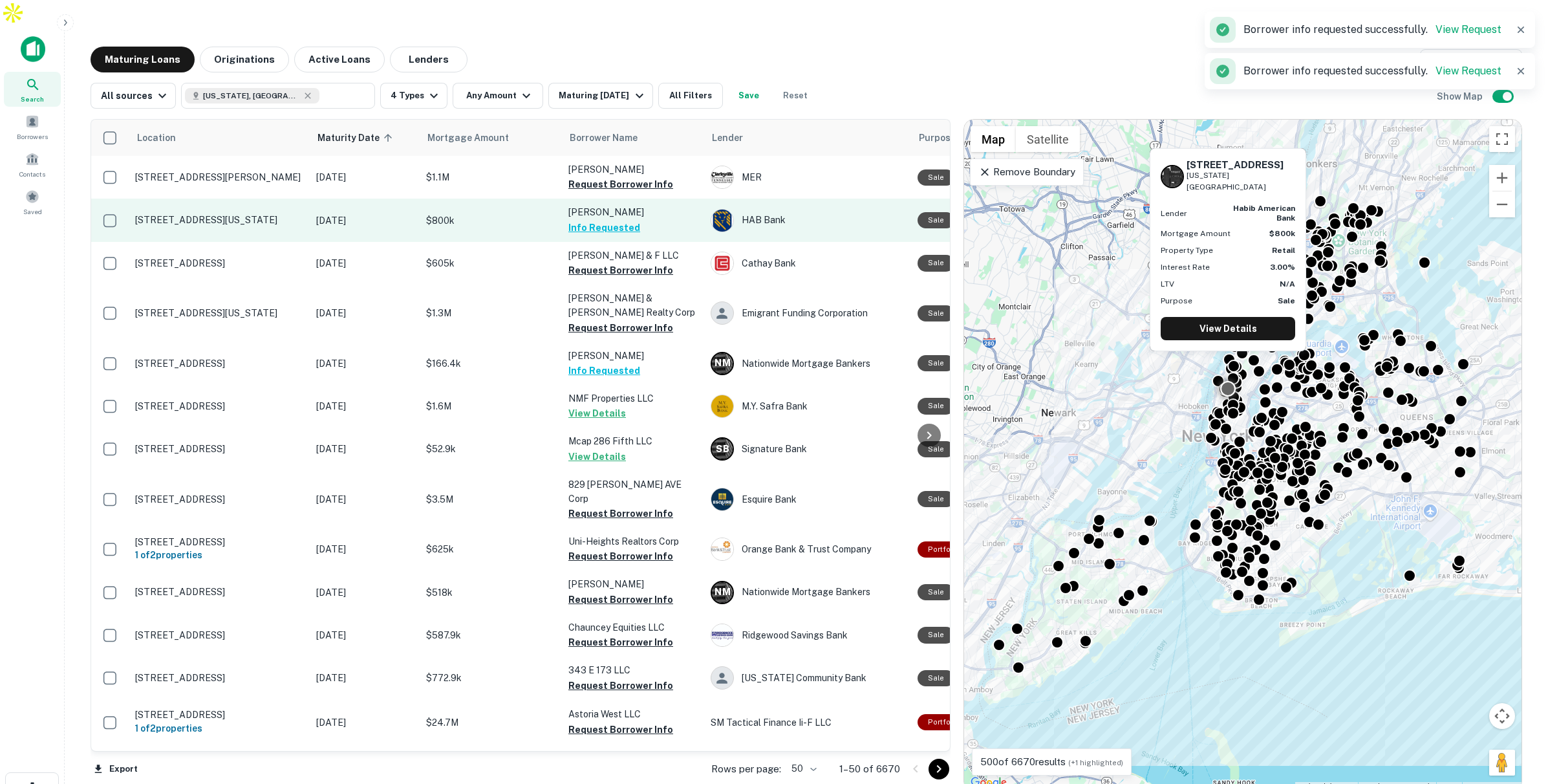
click at [506, 214] on p "$800k" at bounding box center [490, 220] width 129 height 14
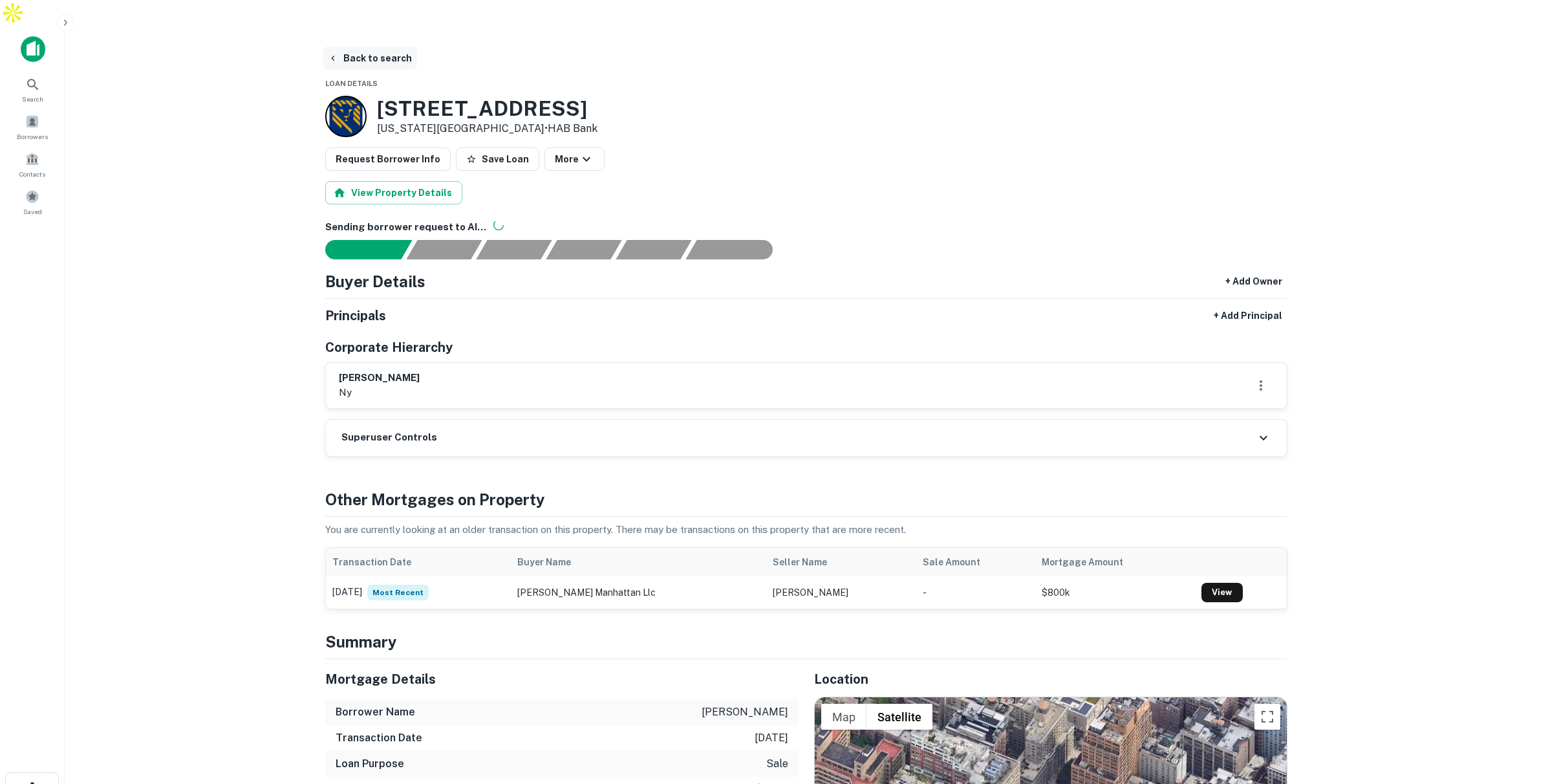
click at [360, 46] on button "Back to search" at bounding box center [370, 58] width 95 height 24
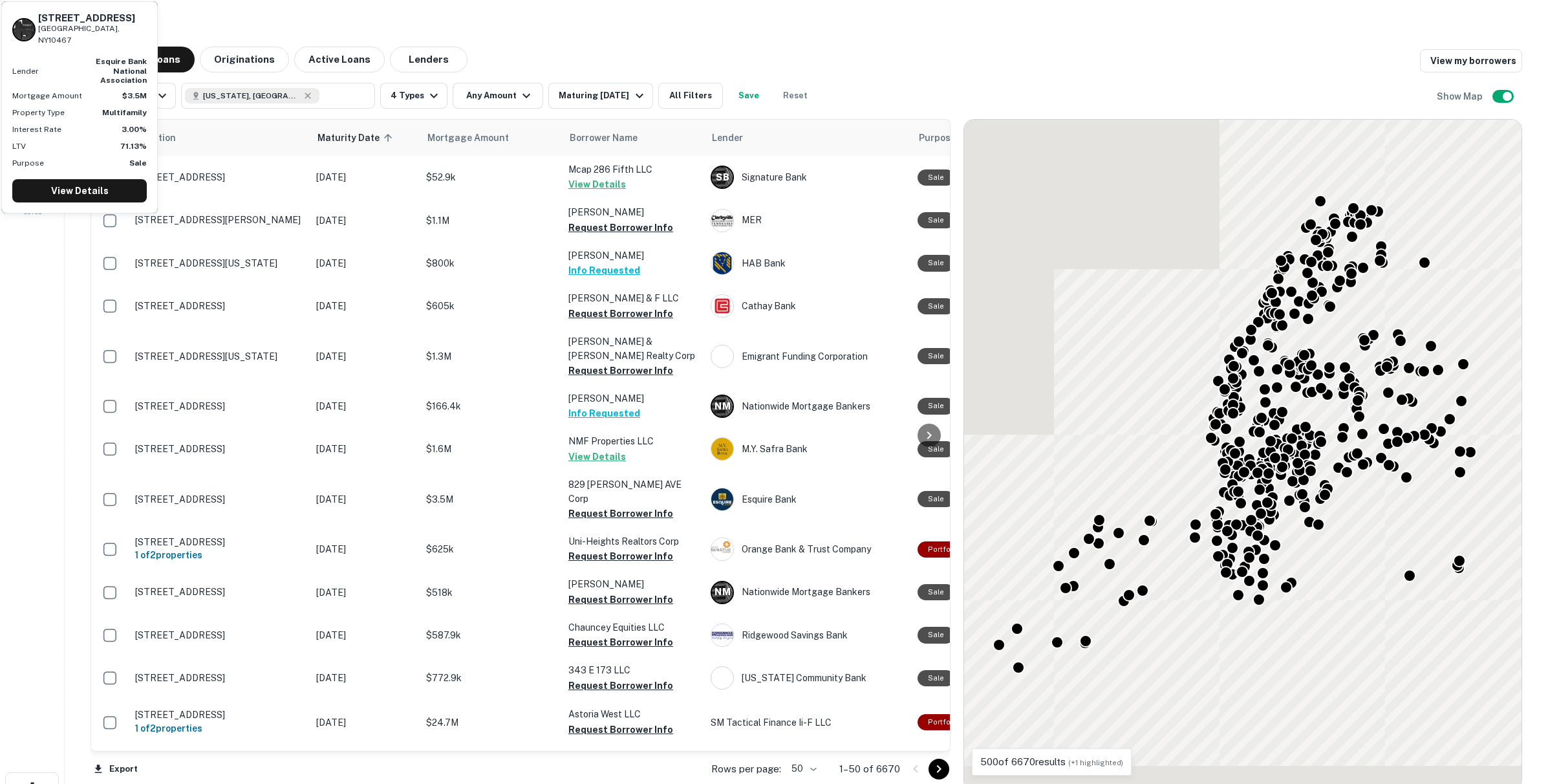
scroll to position [0, 3]
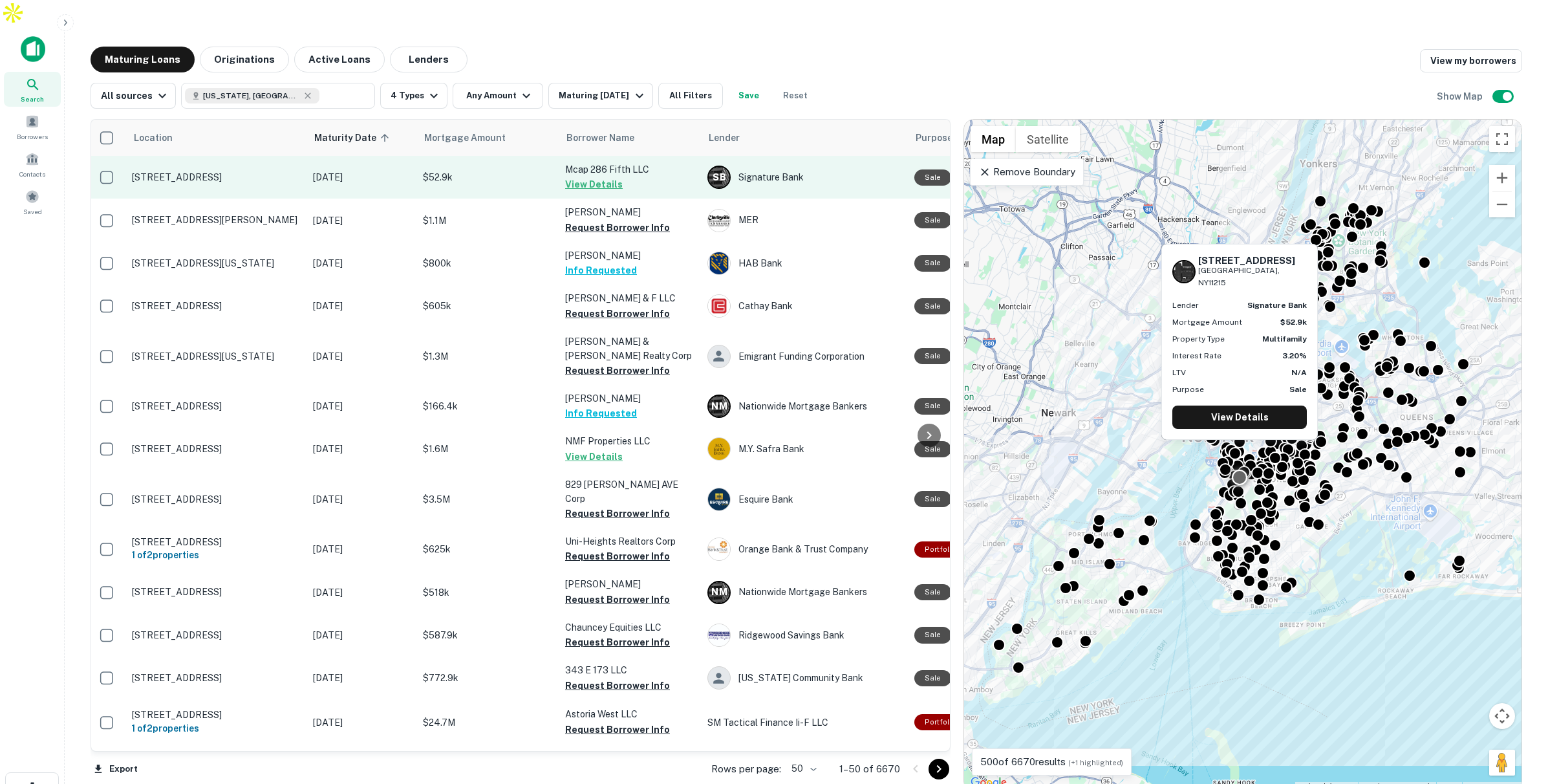
click at [516, 161] on td "$52.9k" at bounding box center [487, 177] width 143 height 43
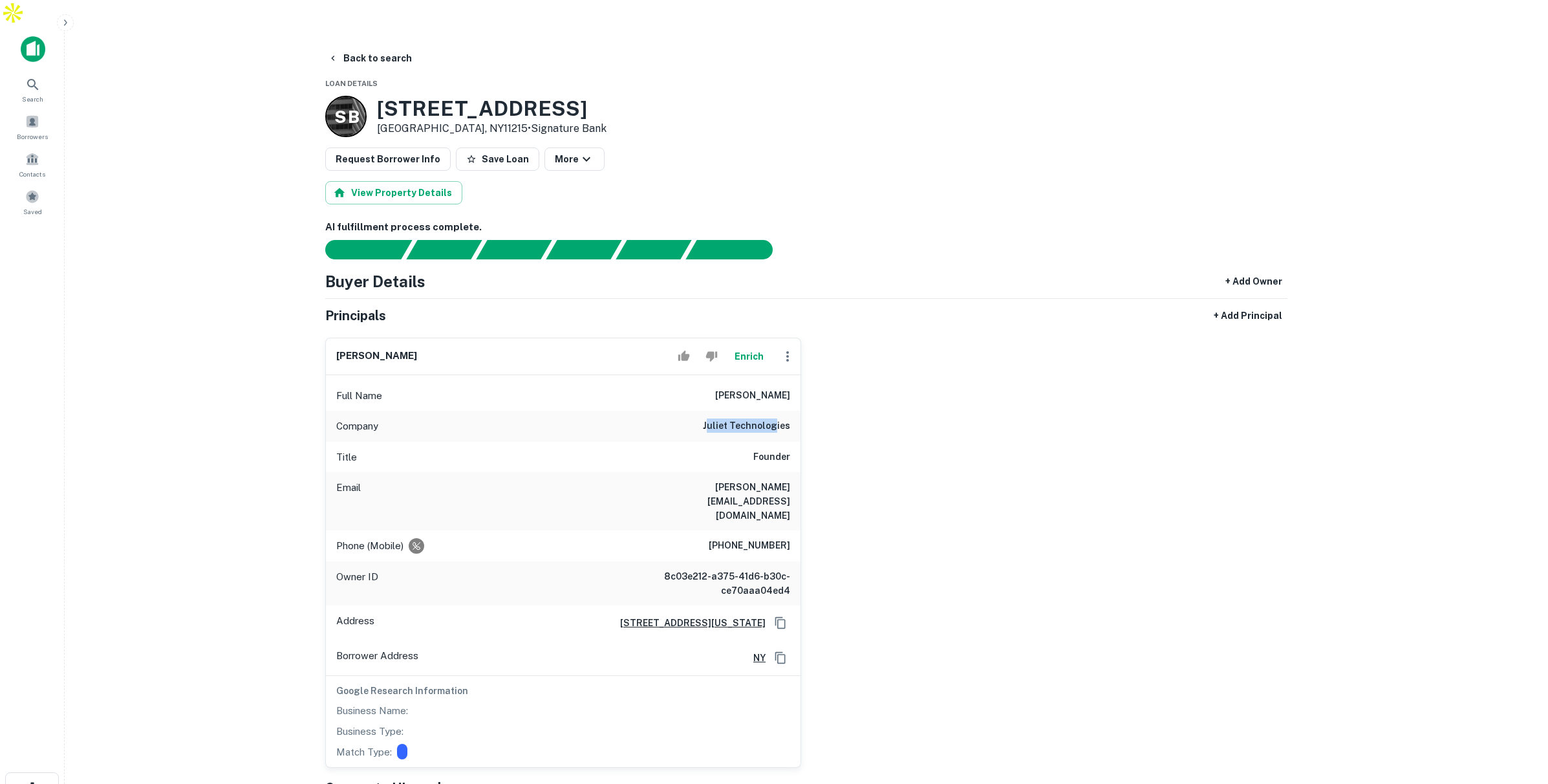
drag, startPoint x: 712, startPoint y: 398, endPoint x: 777, endPoint y: 402, distance: 65.1
click at [777, 419] on h6 "juliet technologies" at bounding box center [746, 426] width 87 height 15
drag, startPoint x: 708, startPoint y: 462, endPoint x: 763, endPoint y: 485, distance: 59.6
click at [786, 472] on div "Email robert@julietre.com" at bounding box center [563, 500] width 474 height 58
click at [788, 530] on div "Phone (Mobile) (917) 699-2983" at bounding box center [563, 545] width 474 height 31
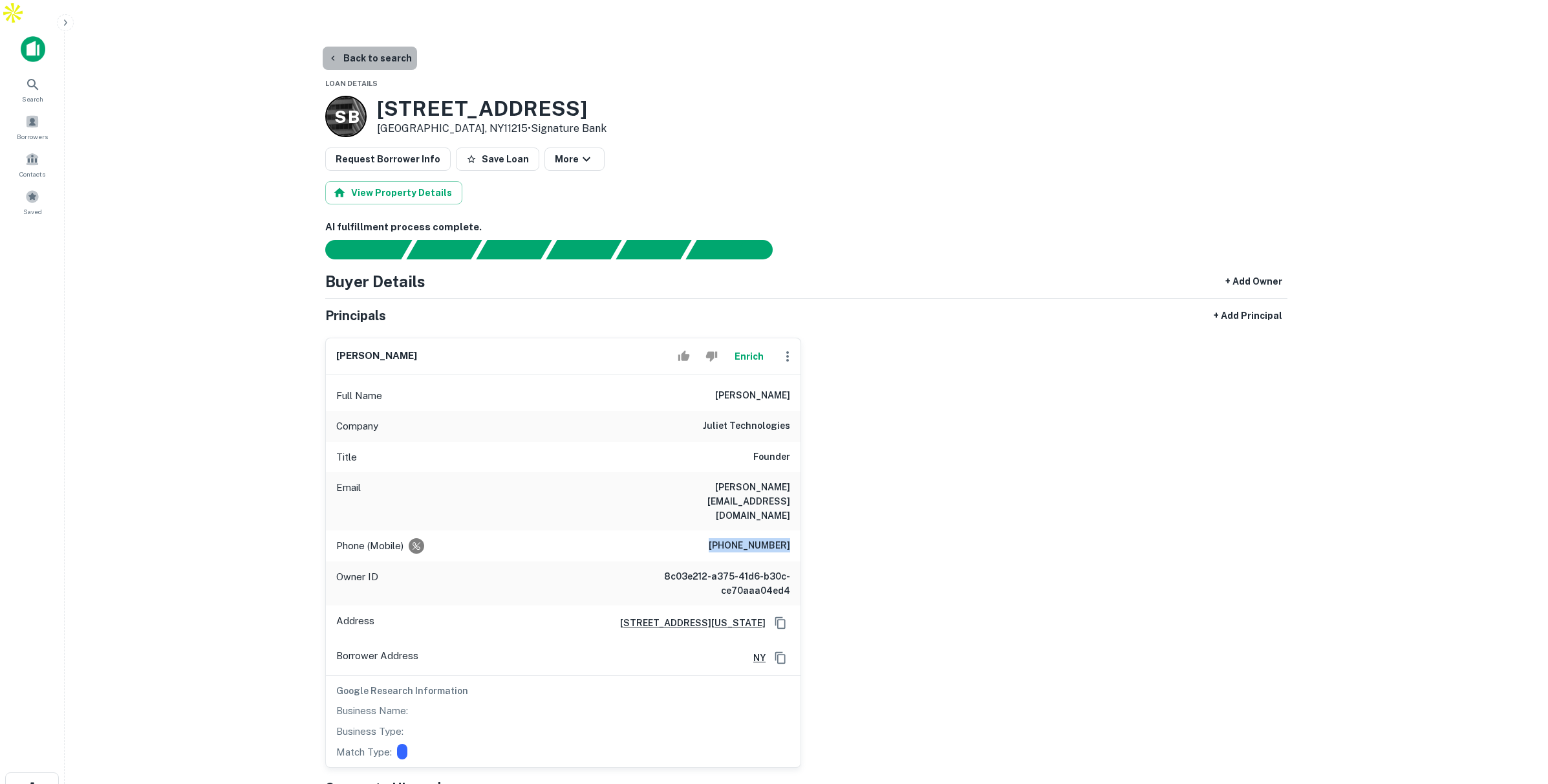
click at [387, 46] on button "Back to search" at bounding box center [370, 58] width 95 height 24
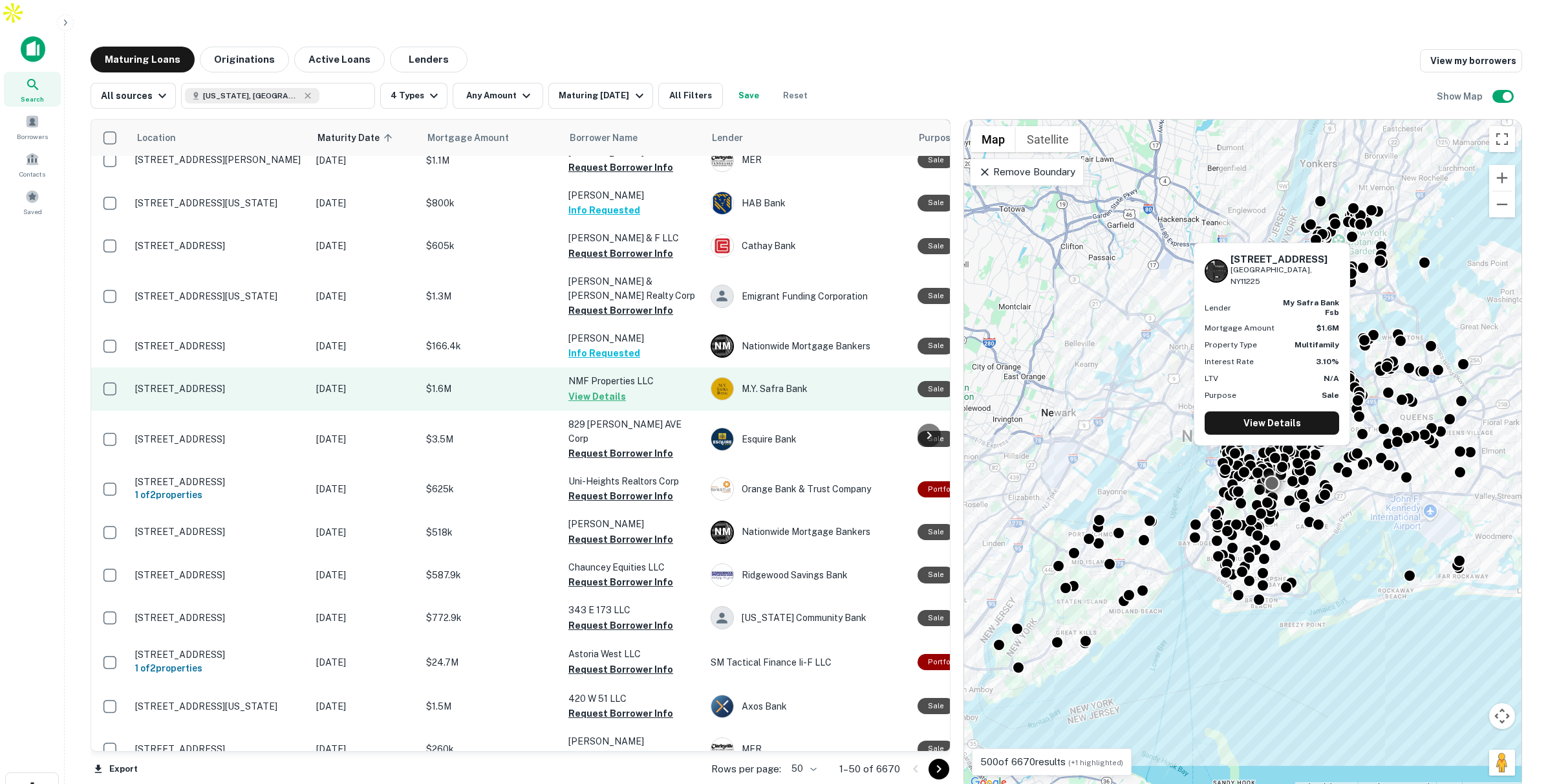
scroll to position [61, 0]
click at [505, 381] on p "$1.6M" at bounding box center [490, 387] width 129 height 14
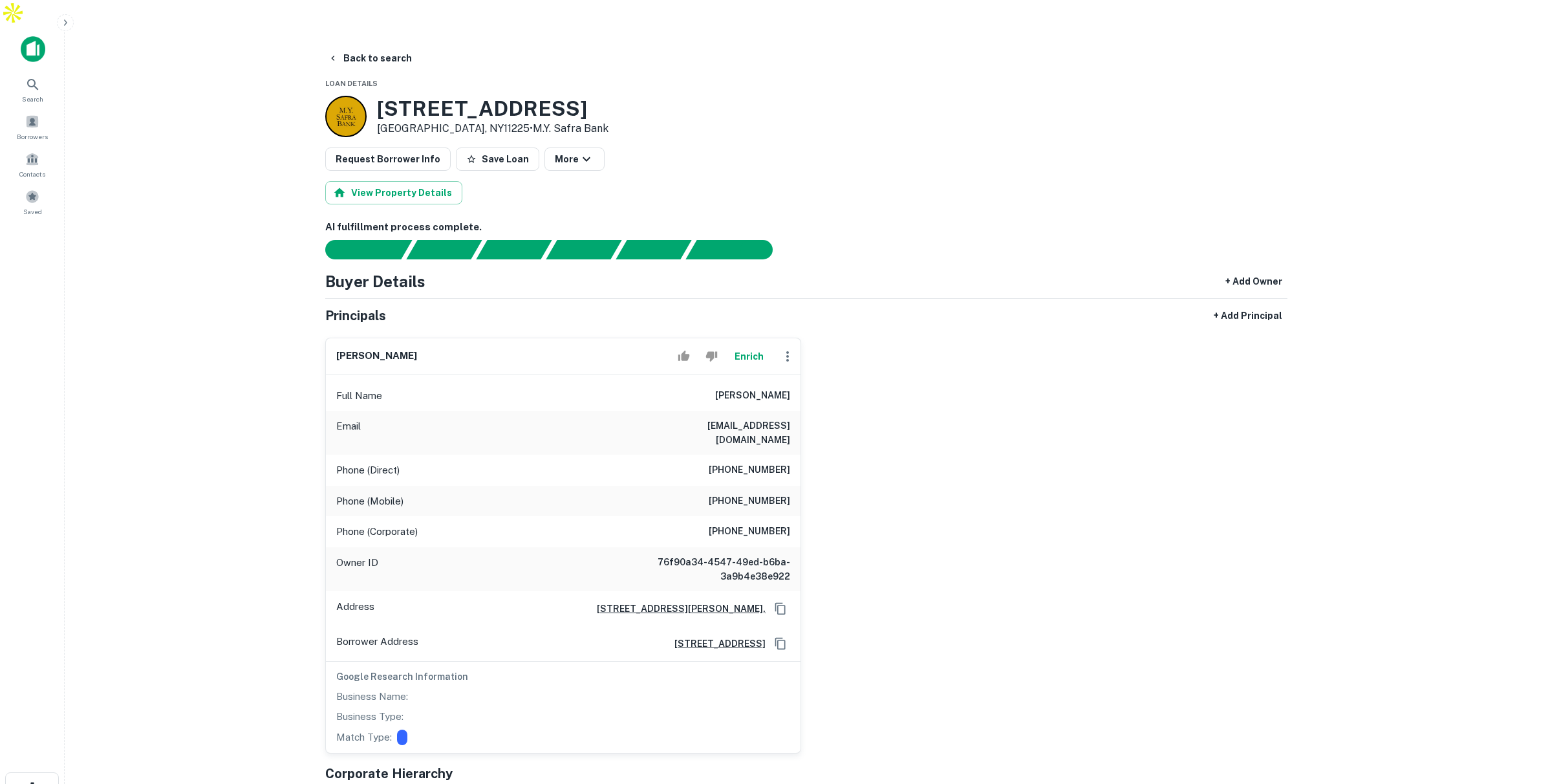
drag, startPoint x: 694, startPoint y: 363, endPoint x: 772, endPoint y: 367, distance: 78.1
click at [772, 380] on div "Full Name neal mark friedfertig" at bounding box center [563, 395] width 474 height 31
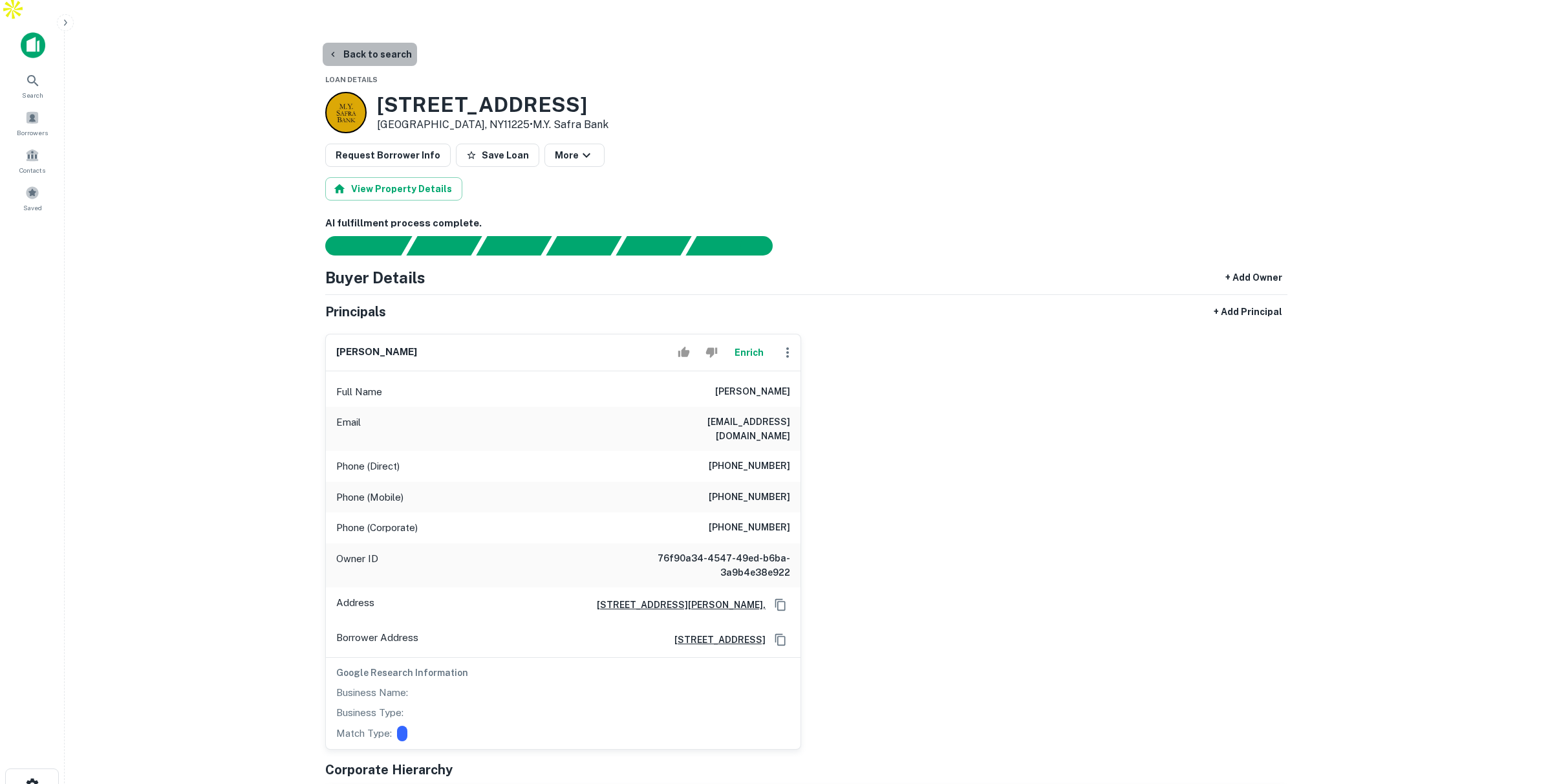
click at [371, 43] on button "Back to search" at bounding box center [370, 55] width 95 height 24
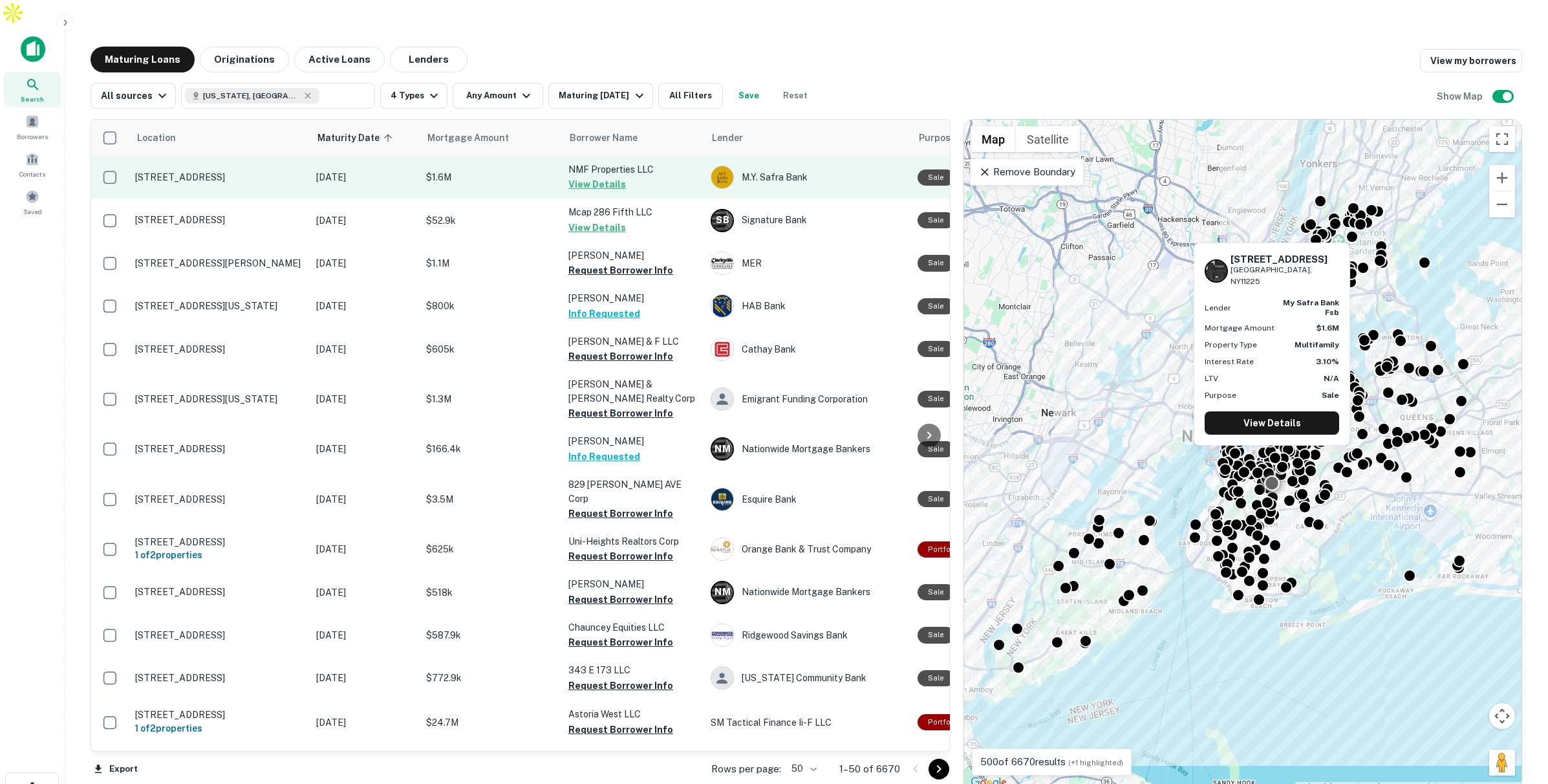
click at [505, 170] on p "$1.6M" at bounding box center [490, 176] width 129 height 14
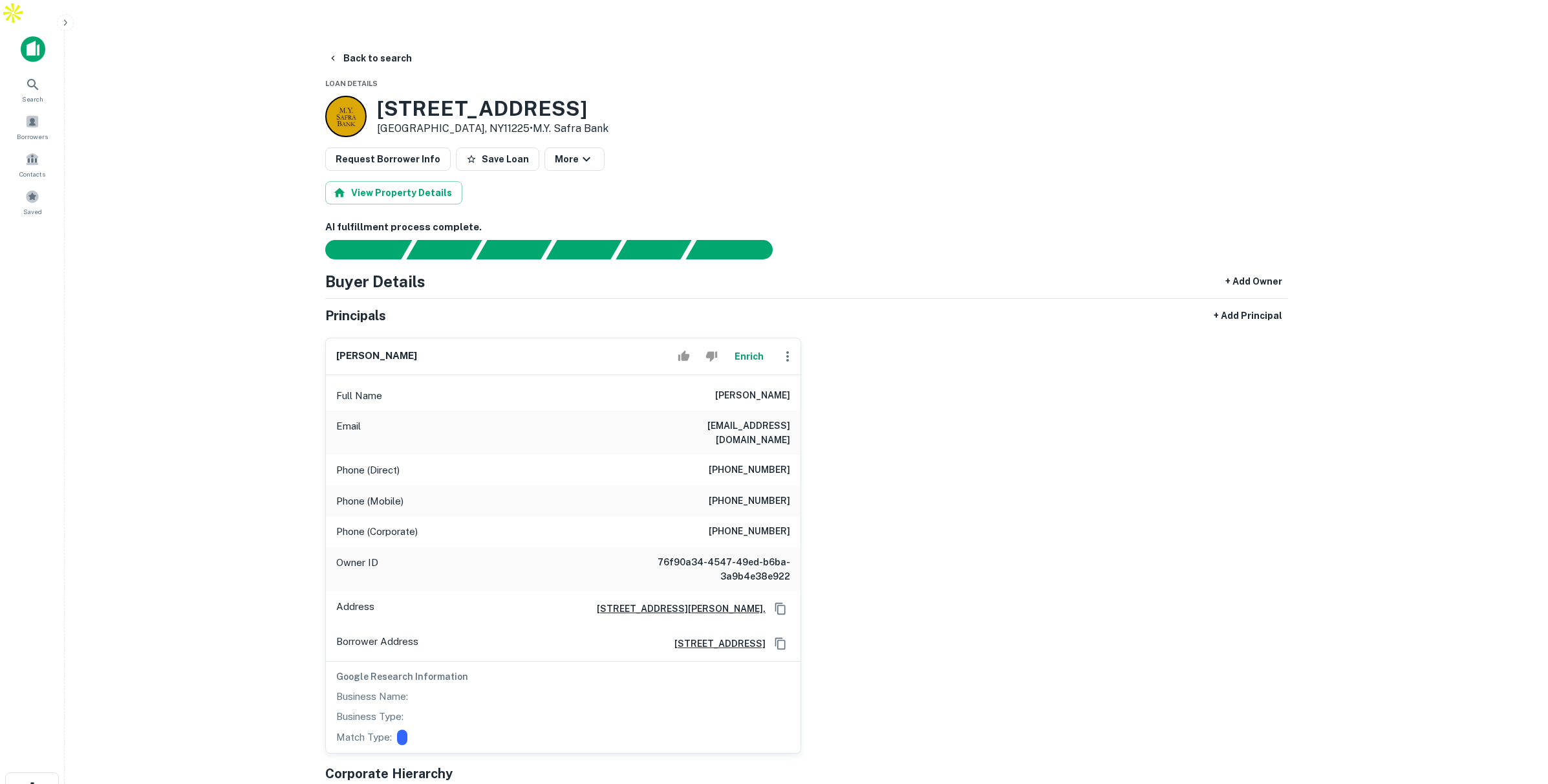
scroll to position [9, 0]
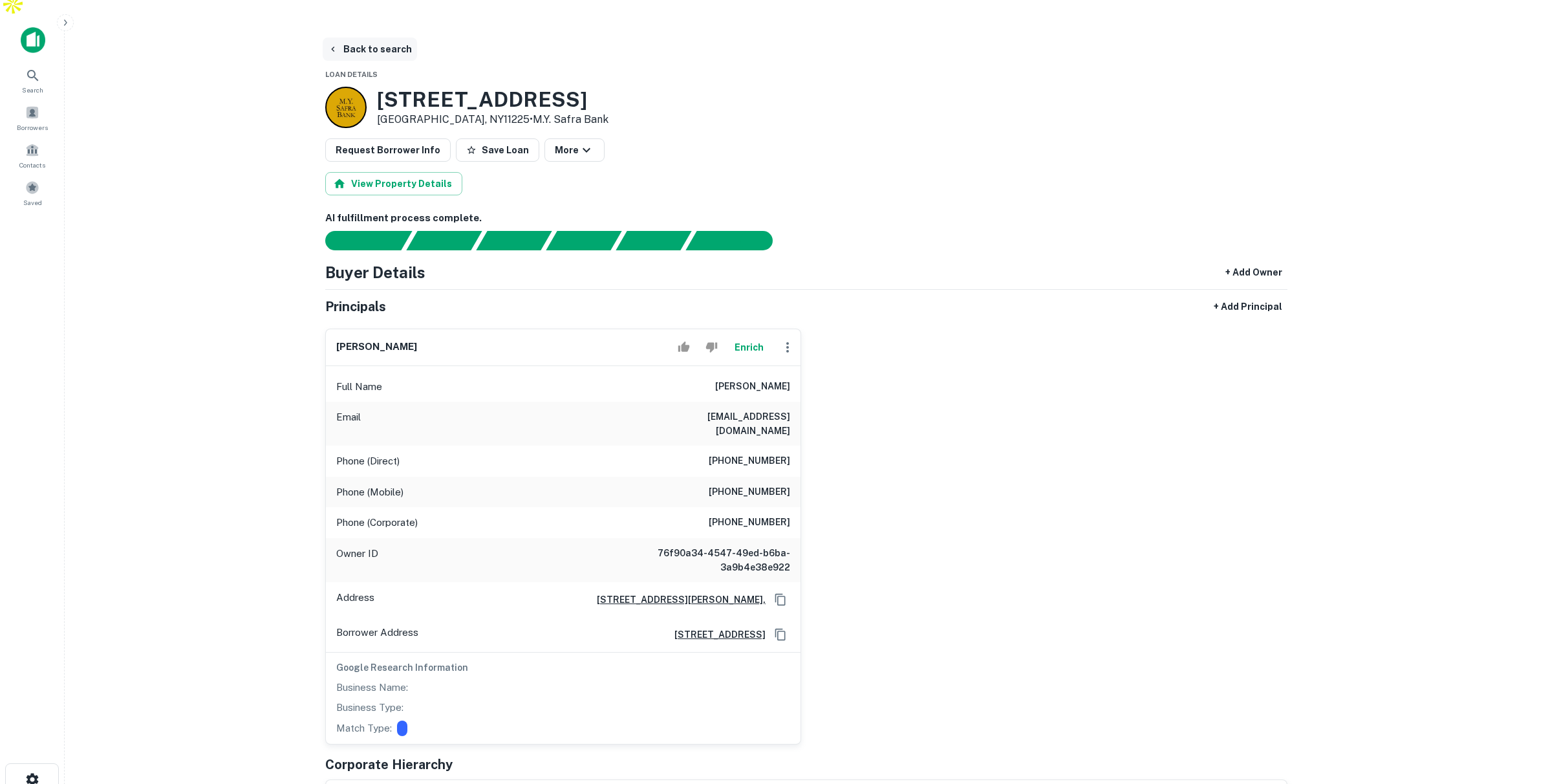
click at [375, 37] on button "Back to search" at bounding box center [370, 49] width 95 height 24
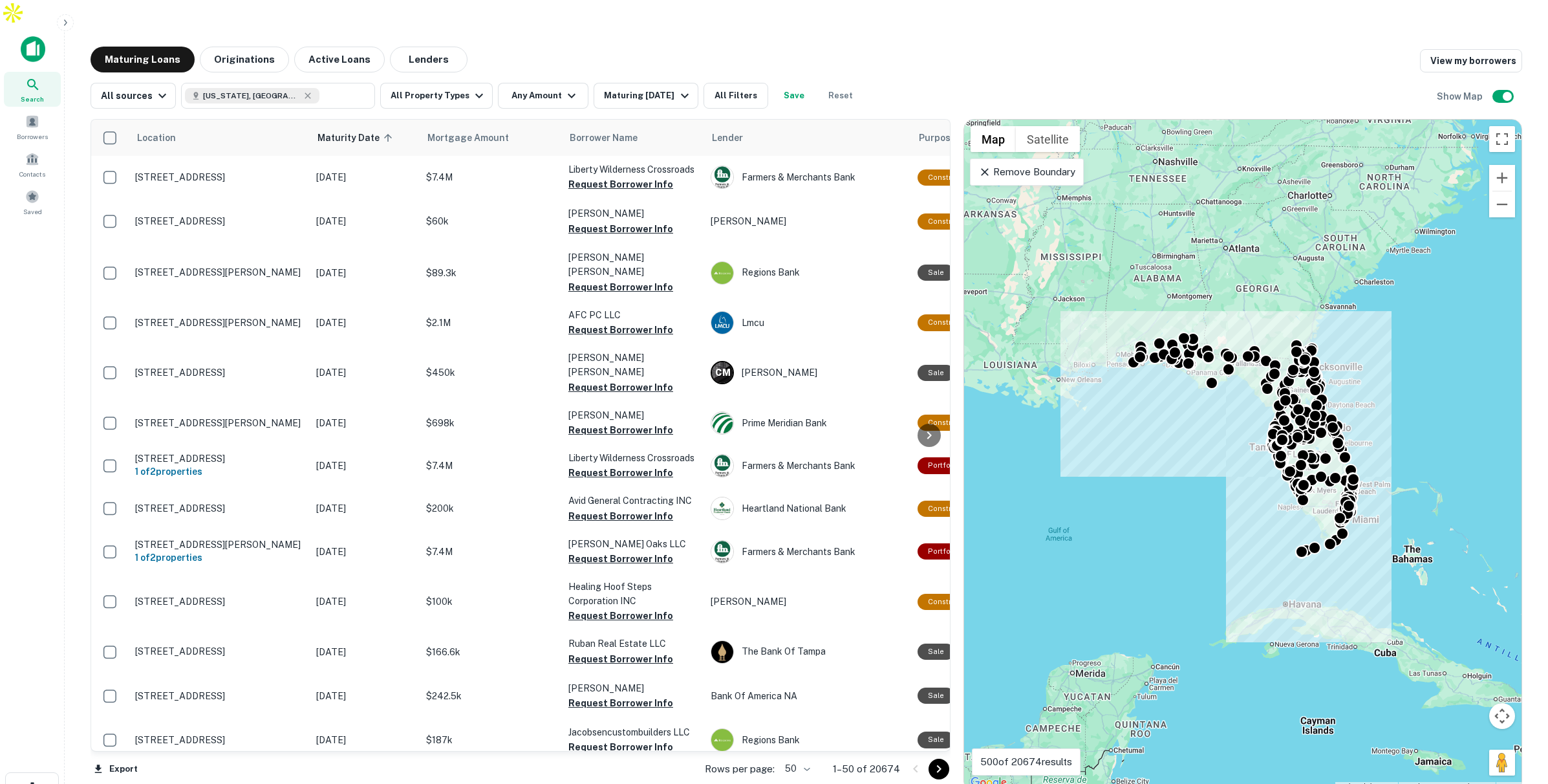
drag, startPoint x: 1063, startPoint y: 153, endPoint x: 1117, endPoint y: 190, distance: 65.5
click at [1063, 165] on p "Remove Boundary" at bounding box center [1026, 172] width 96 height 15
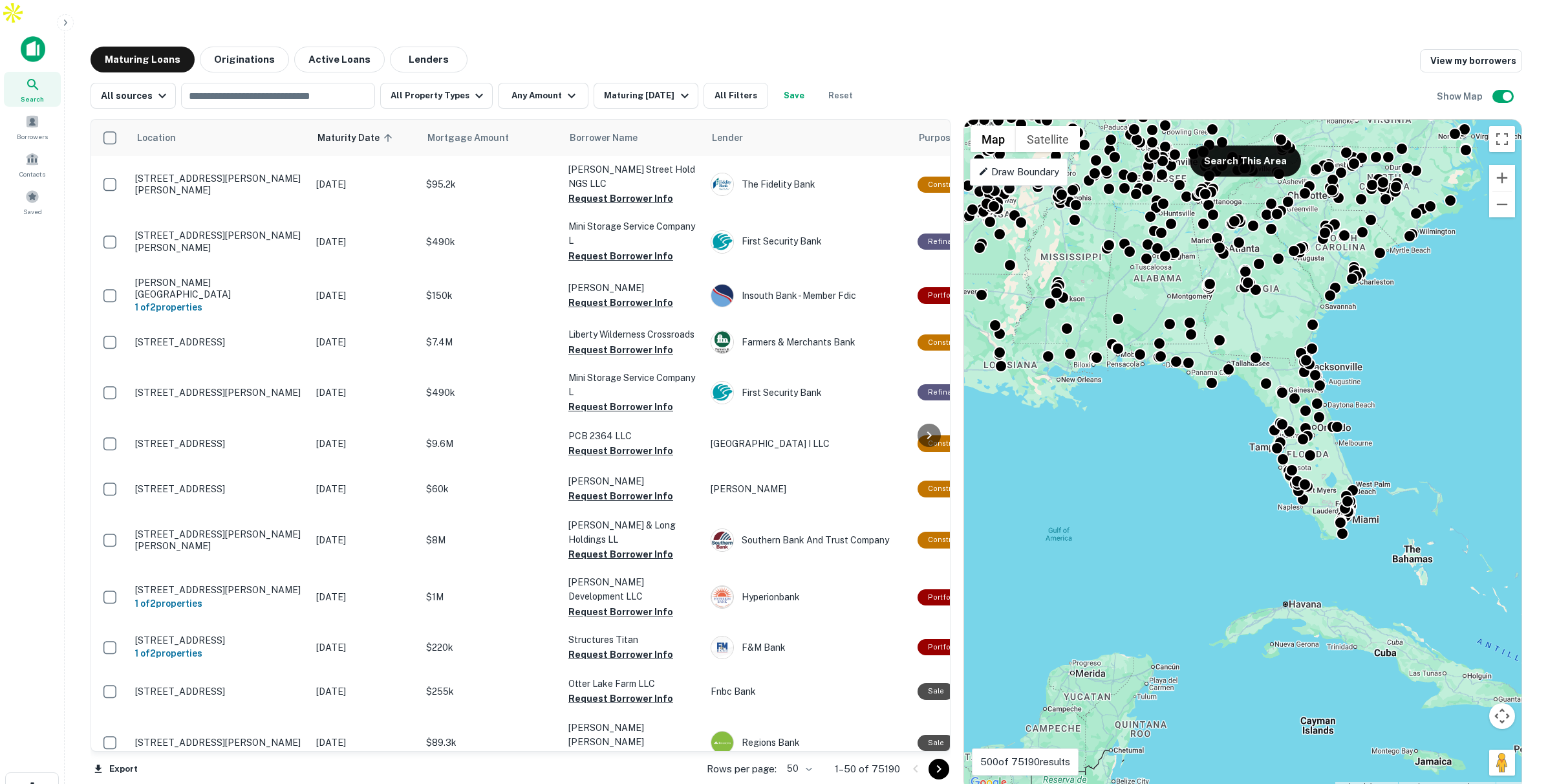
click at [1040, 165] on p "Draw Boundary" at bounding box center [1019, 172] width 81 height 15
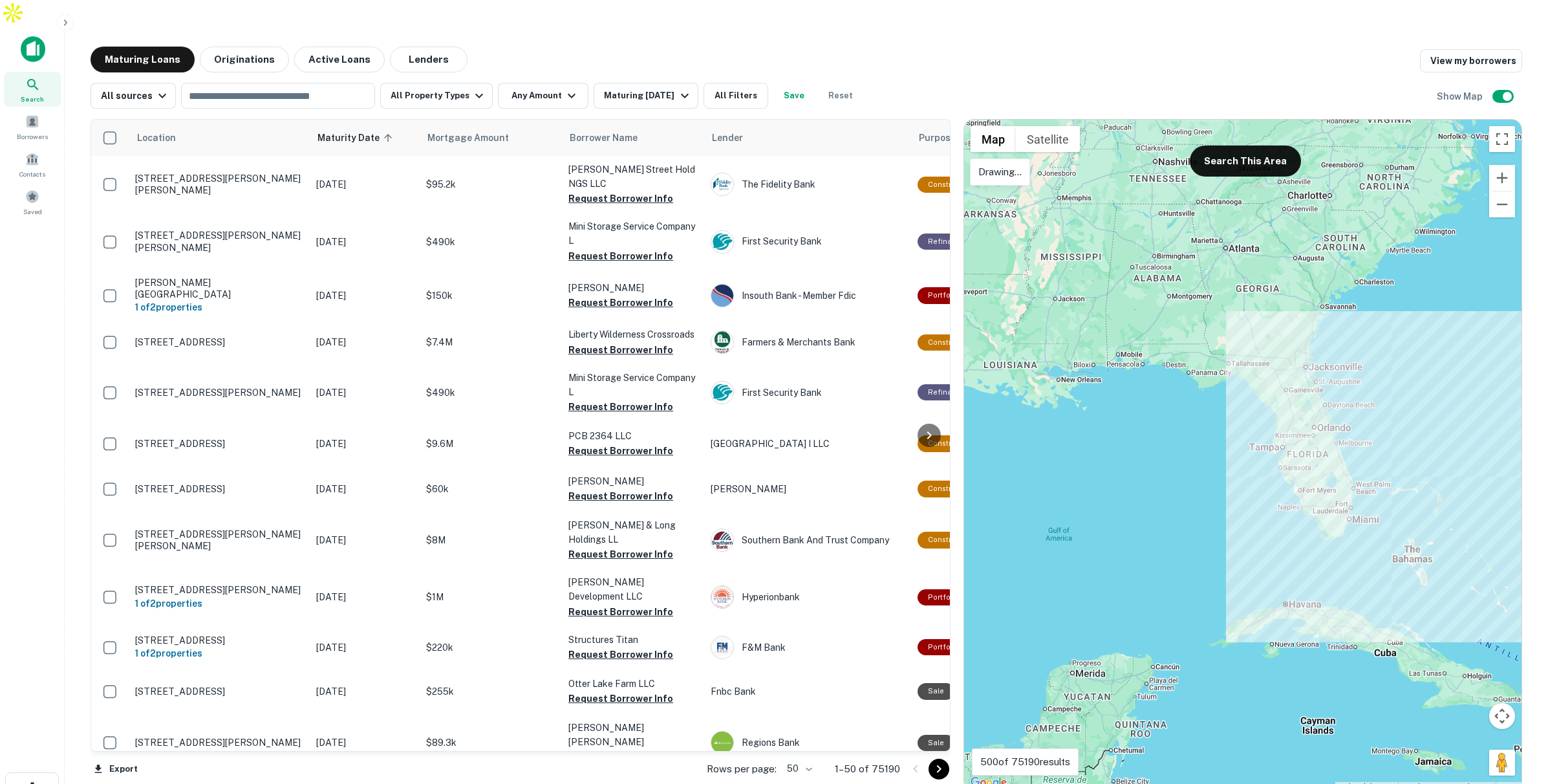
drag, startPoint x: 1369, startPoint y: 395, endPoint x: 1345, endPoint y: 393, distance: 24.1
click at [1345, 393] on div at bounding box center [1242, 455] width 557 height 671
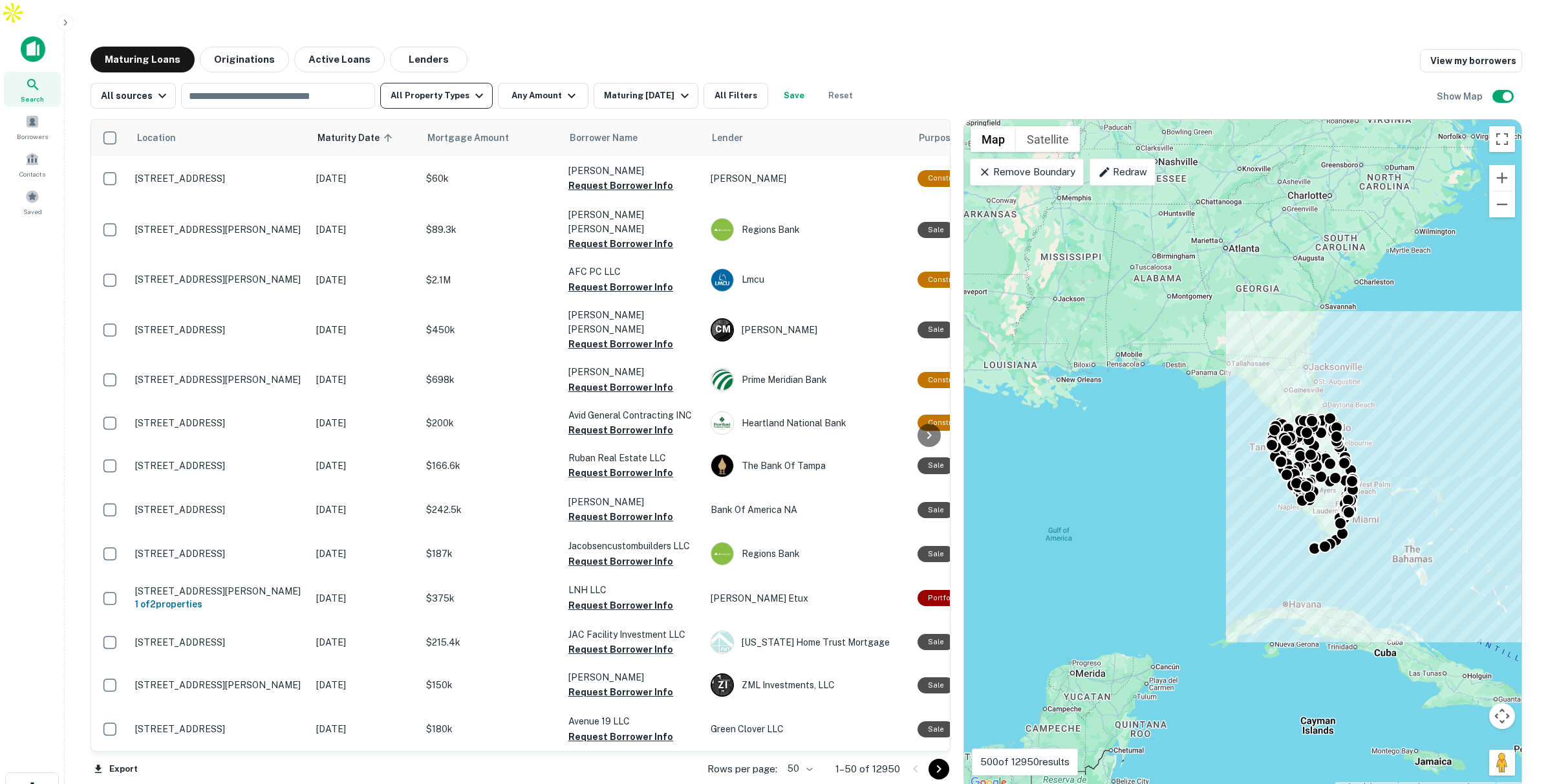
click at [454, 83] on button "All Property Types" at bounding box center [436, 95] width 112 height 26
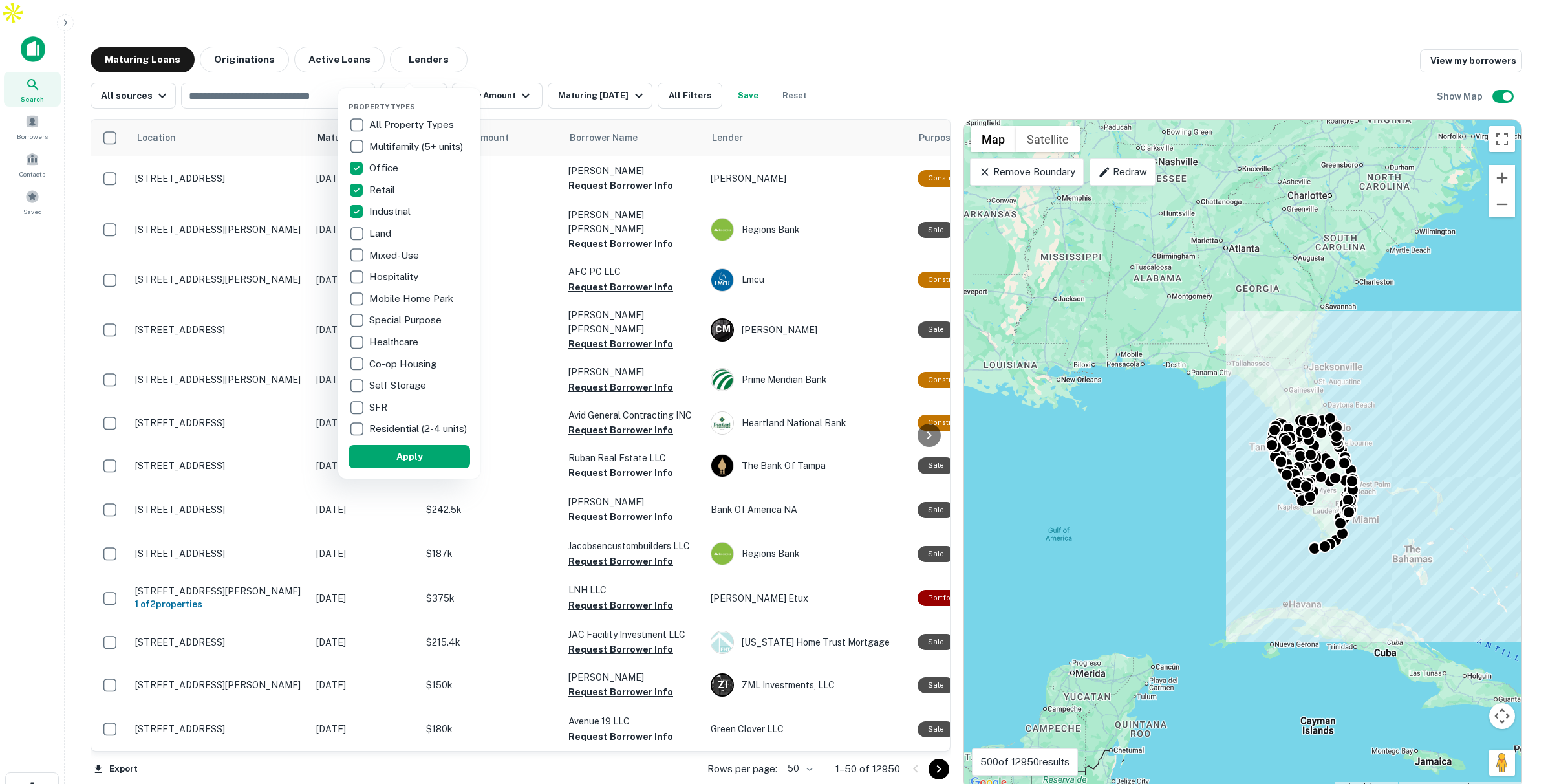
drag, startPoint x: 405, startPoint y: 466, endPoint x: 499, endPoint y: 80, distance: 397.3
click at [403, 466] on button "Apply" at bounding box center [409, 457] width 122 height 24
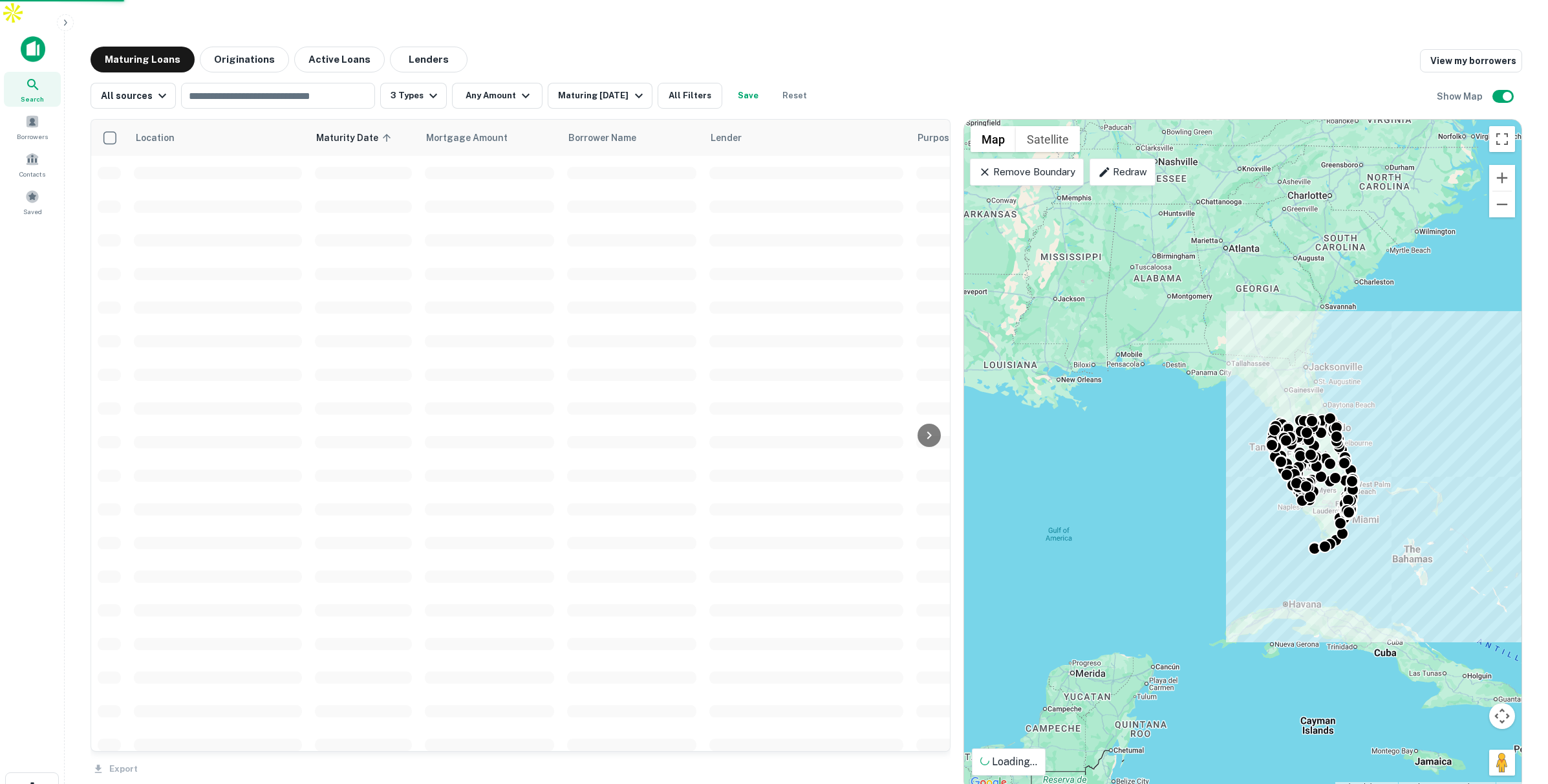
click at [506, 72] on div "Property Types All Property Types Multifamily (5+ units) Office Retail Industri…" at bounding box center [774, 392] width 1548 height 784
click at [518, 88] on icon "button" at bounding box center [526, 95] width 15 height 15
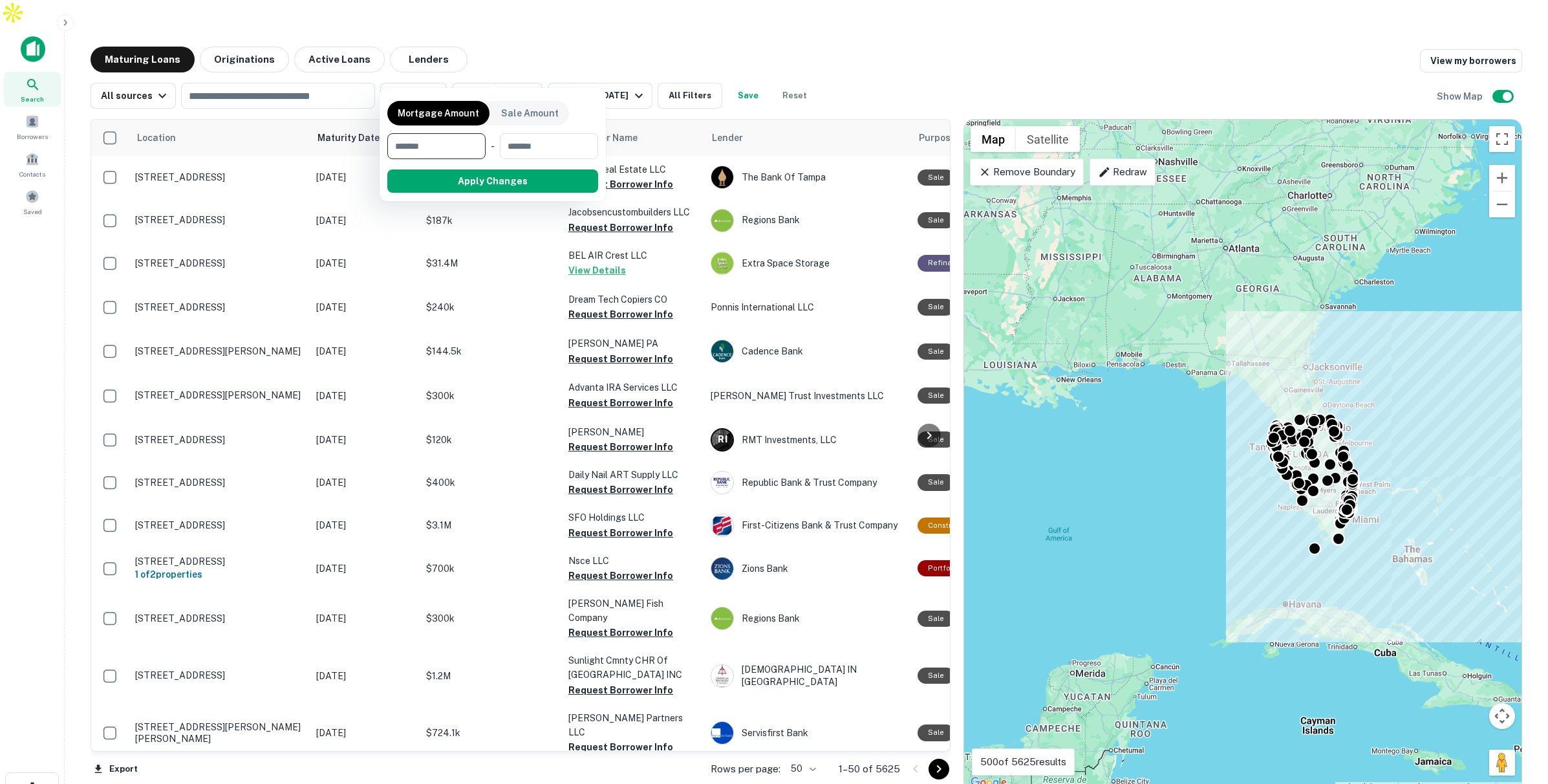
click at [457, 138] on input "number" at bounding box center [432, 146] width 89 height 26
type input "*******"
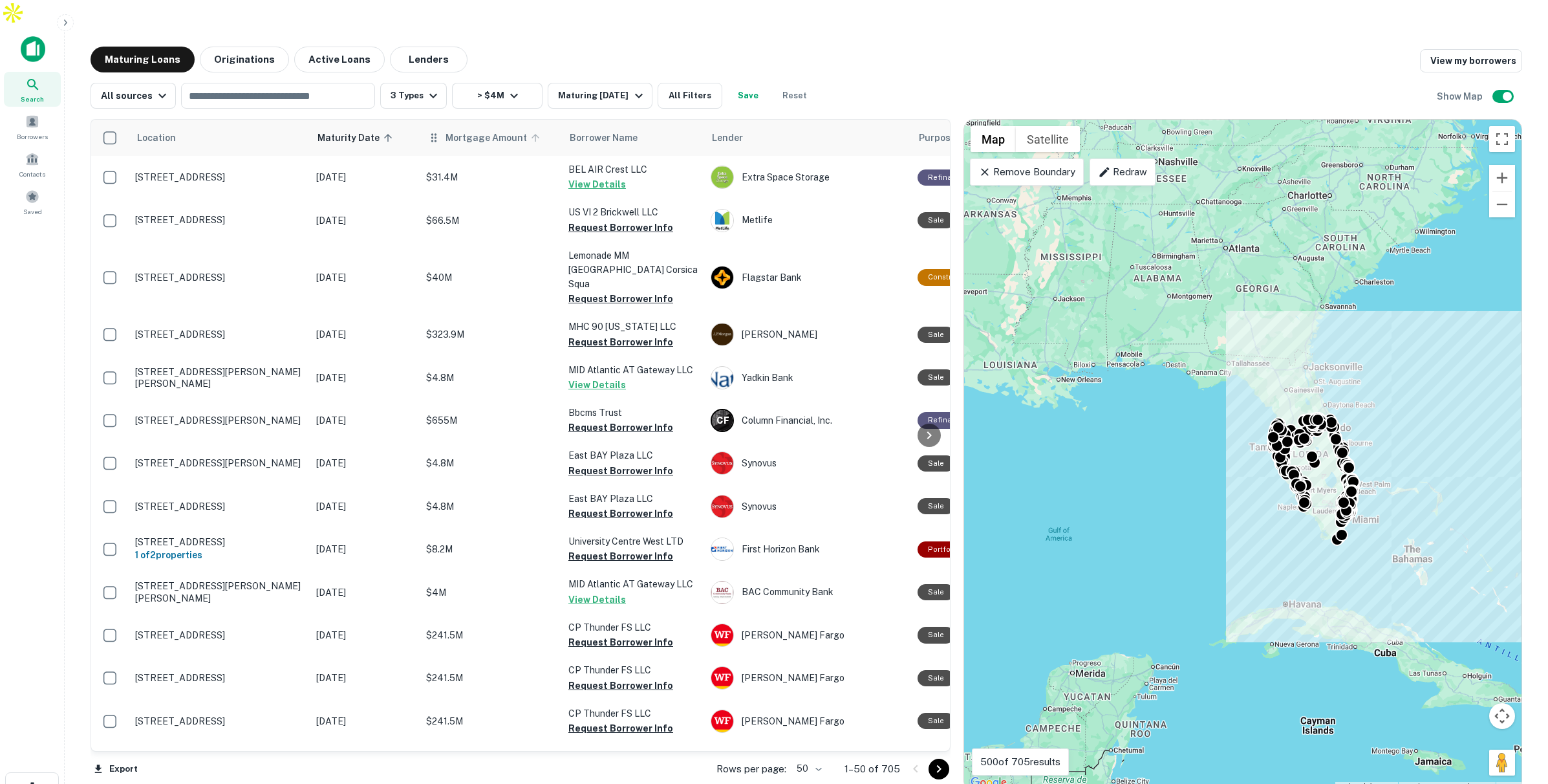
scroll to position [1, 0]
click at [698, 83] on button "All Filters" at bounding box center [690, 95] width 65 height 26
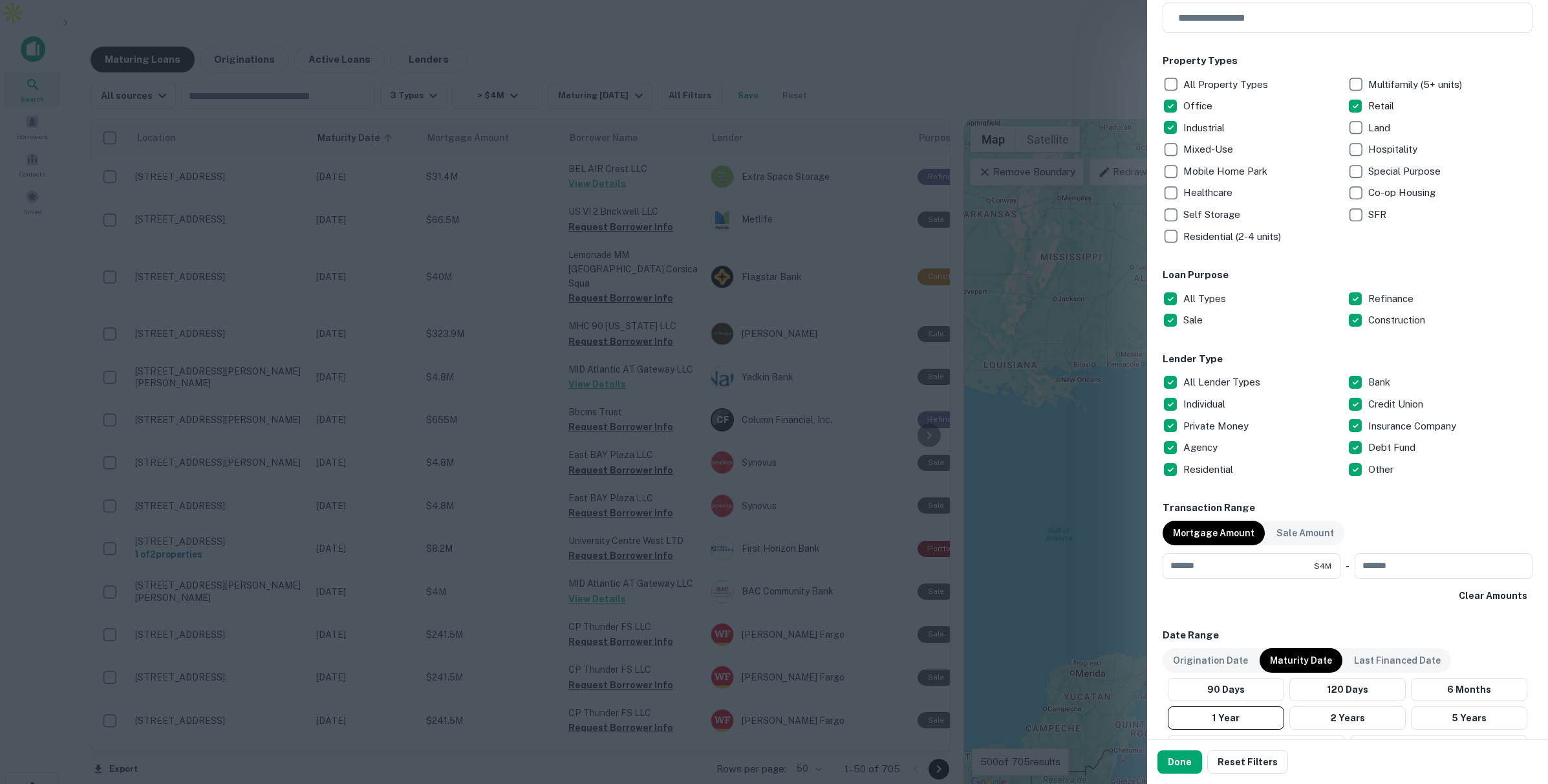
scroll to position [169, 0]
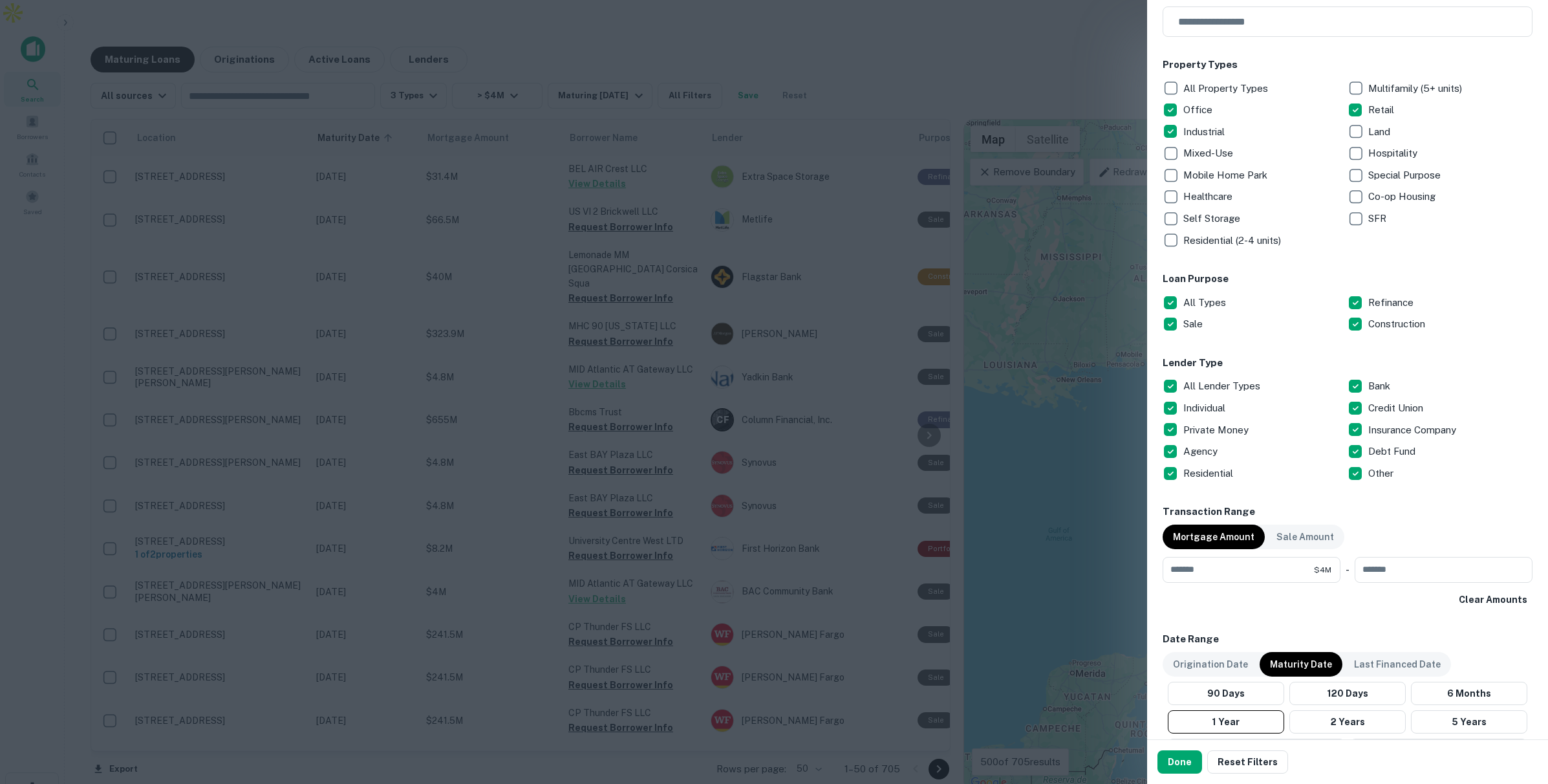
click at [1081, 311] on div at bounding box center [774, 392] width 1548 height 784
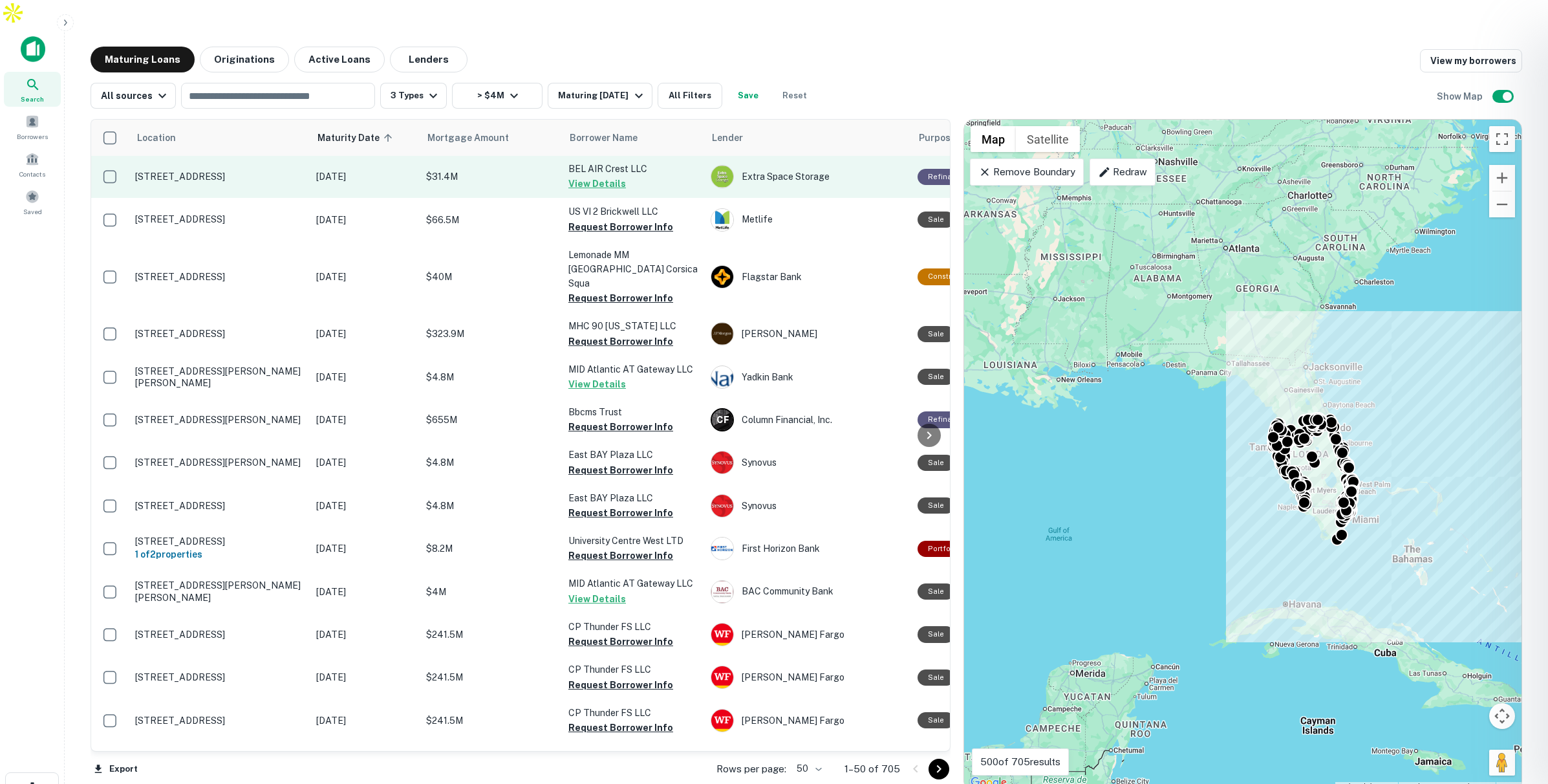
drag, startPoint x: 359, startPoint y: 162, endPoint x: 325, endPoint y: 151, distance: 35.7
click at [359, 162] on div at bounding box center [774, 392] width 1548 height 784
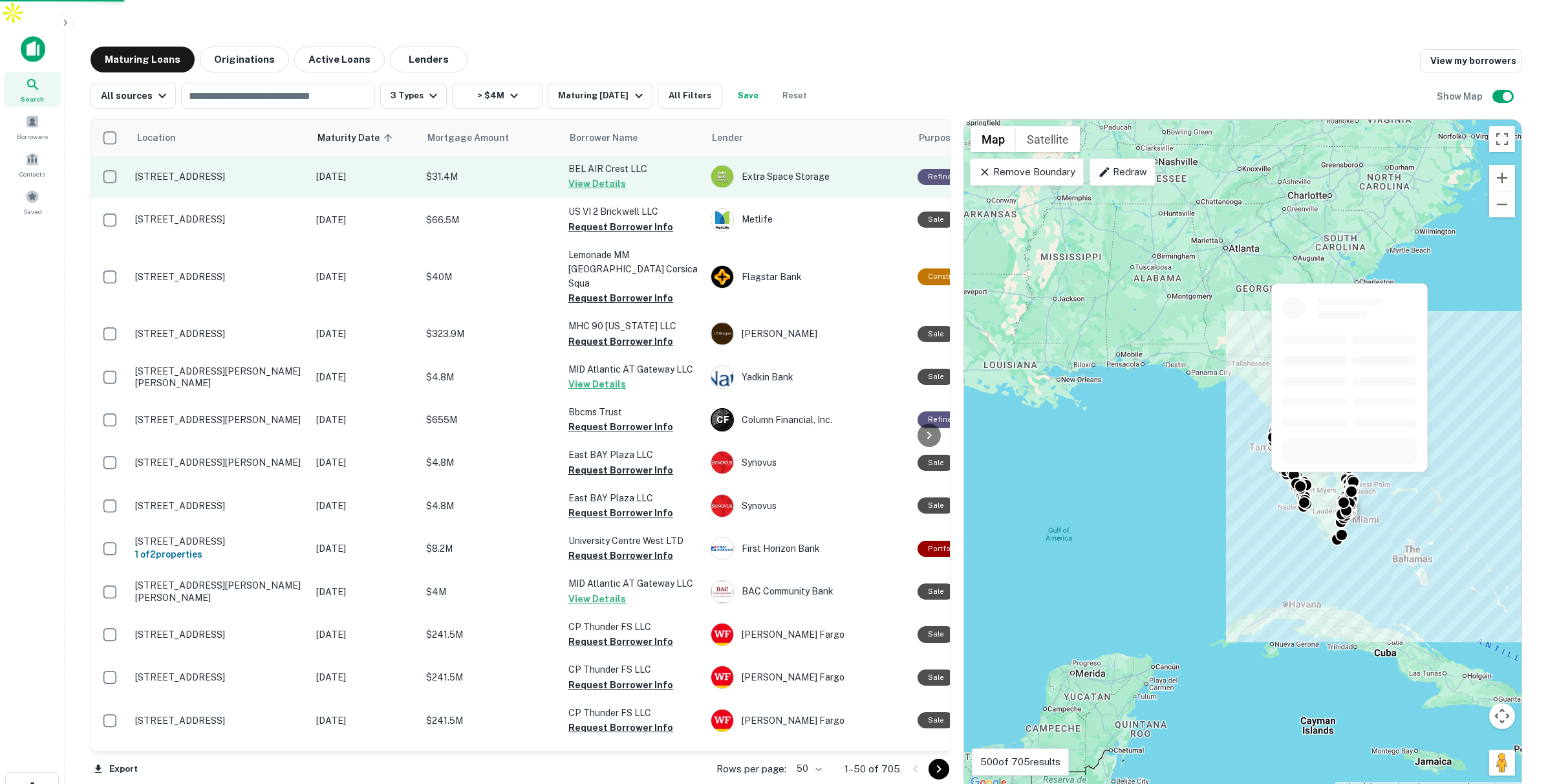
click at [313, 155] on td "[DATE]" at bounding box center [365, 176] width 110 height 43
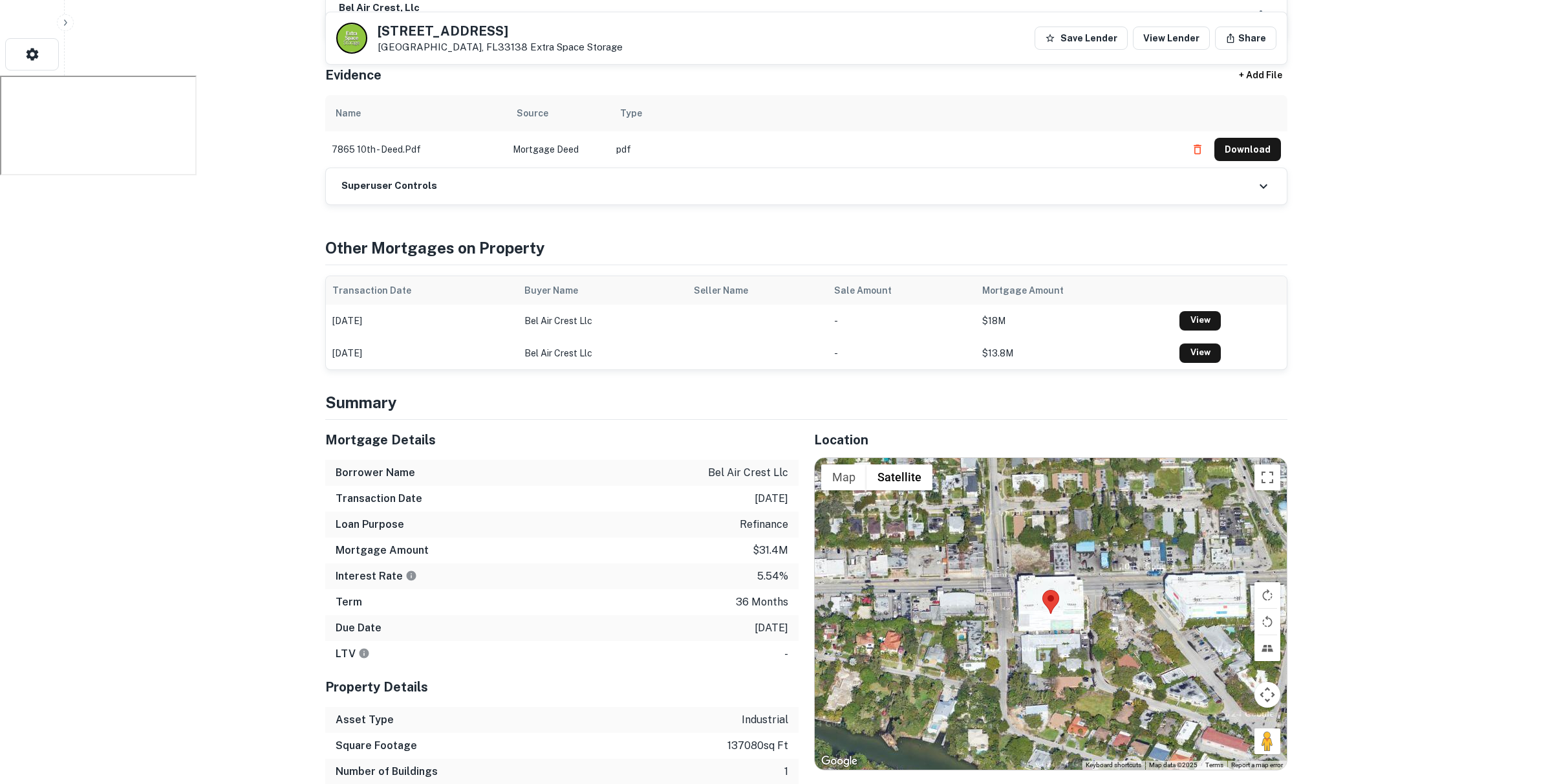
scroll to position [815, 0]
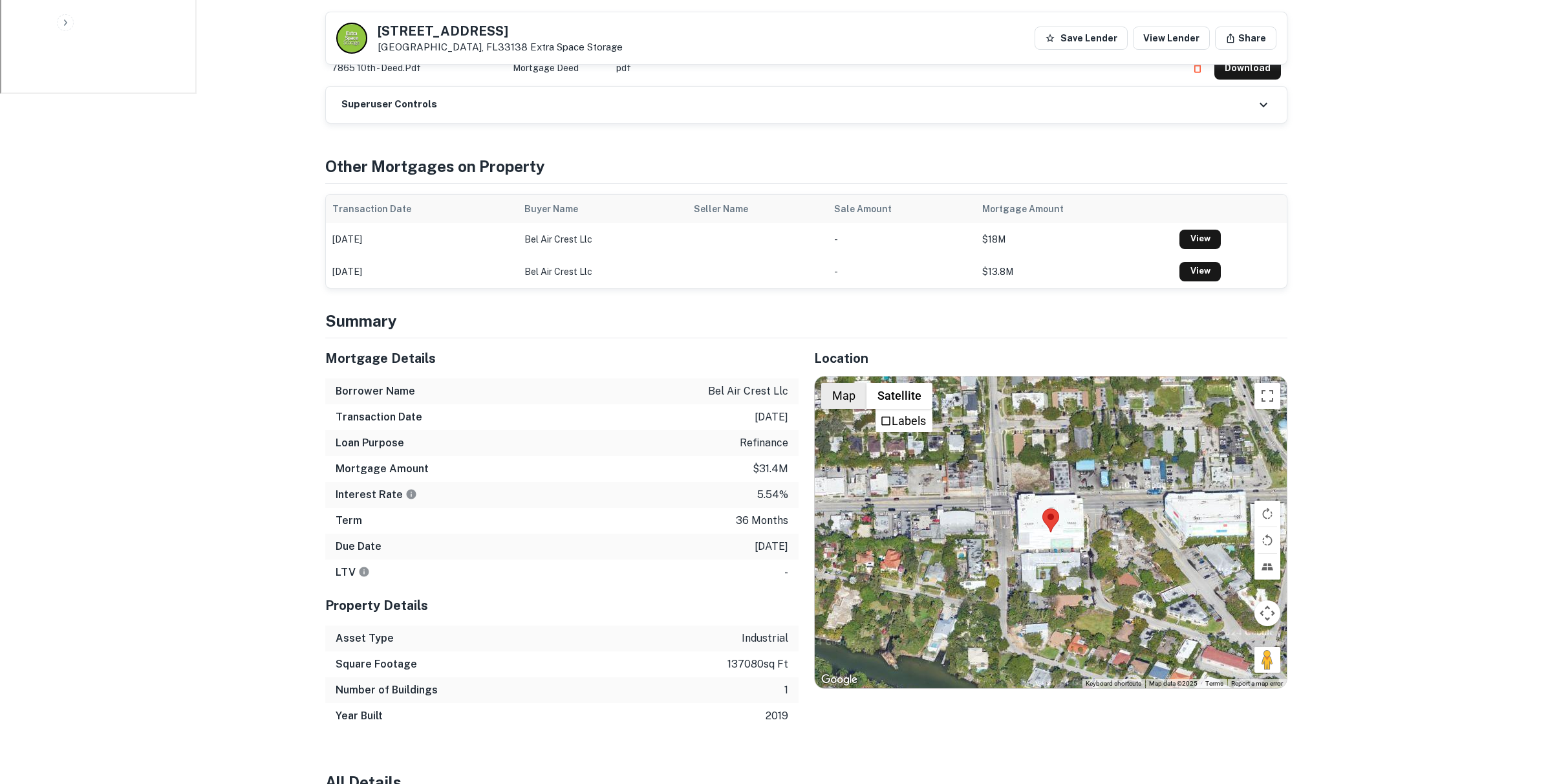
click at [852, 383] on button "Map" at bounding box center [844, 396] width 46 height 26
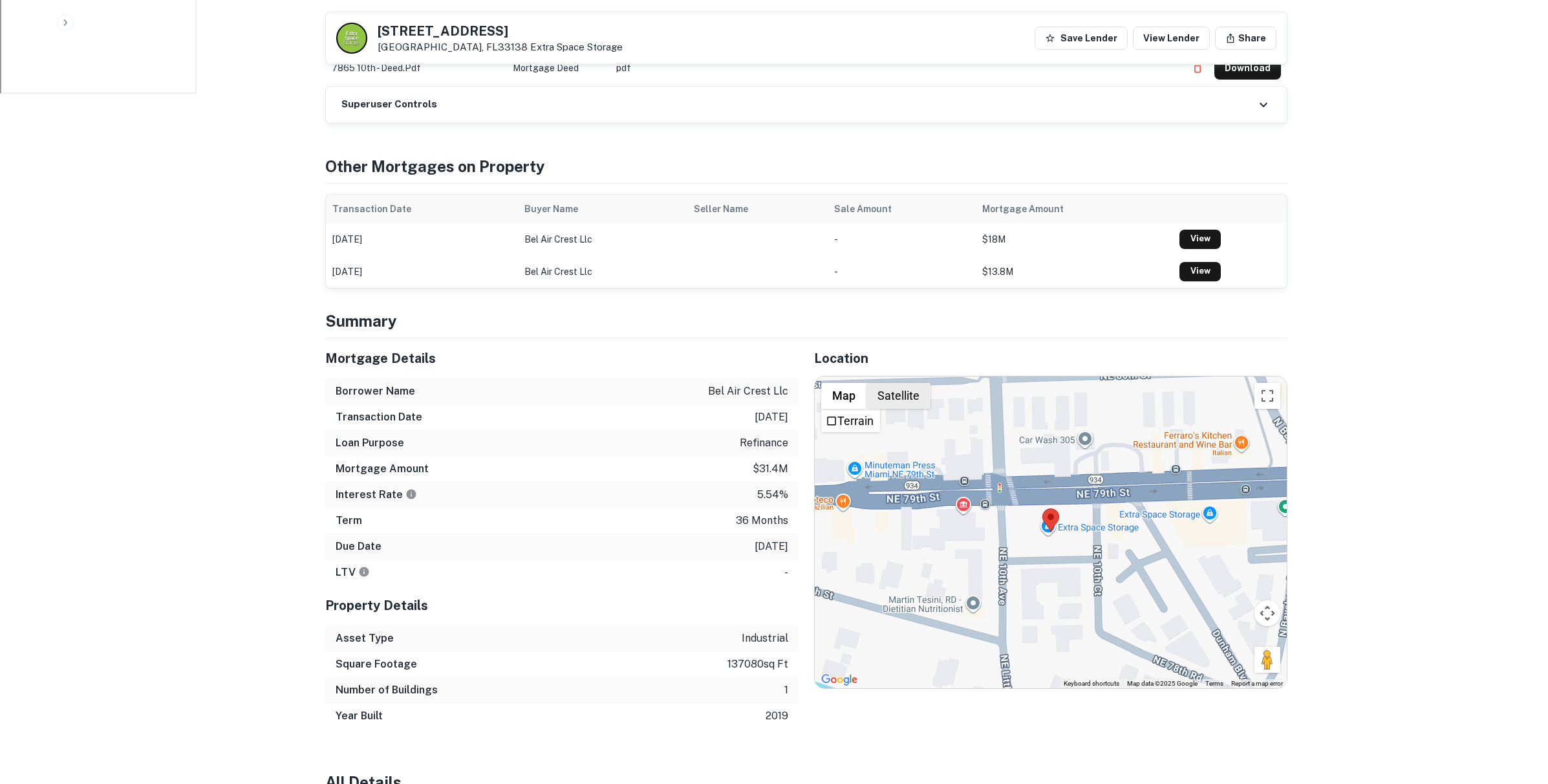
click at [885, 383] on button "Satellite" at bounding box center [899, 396] width 64 height 26
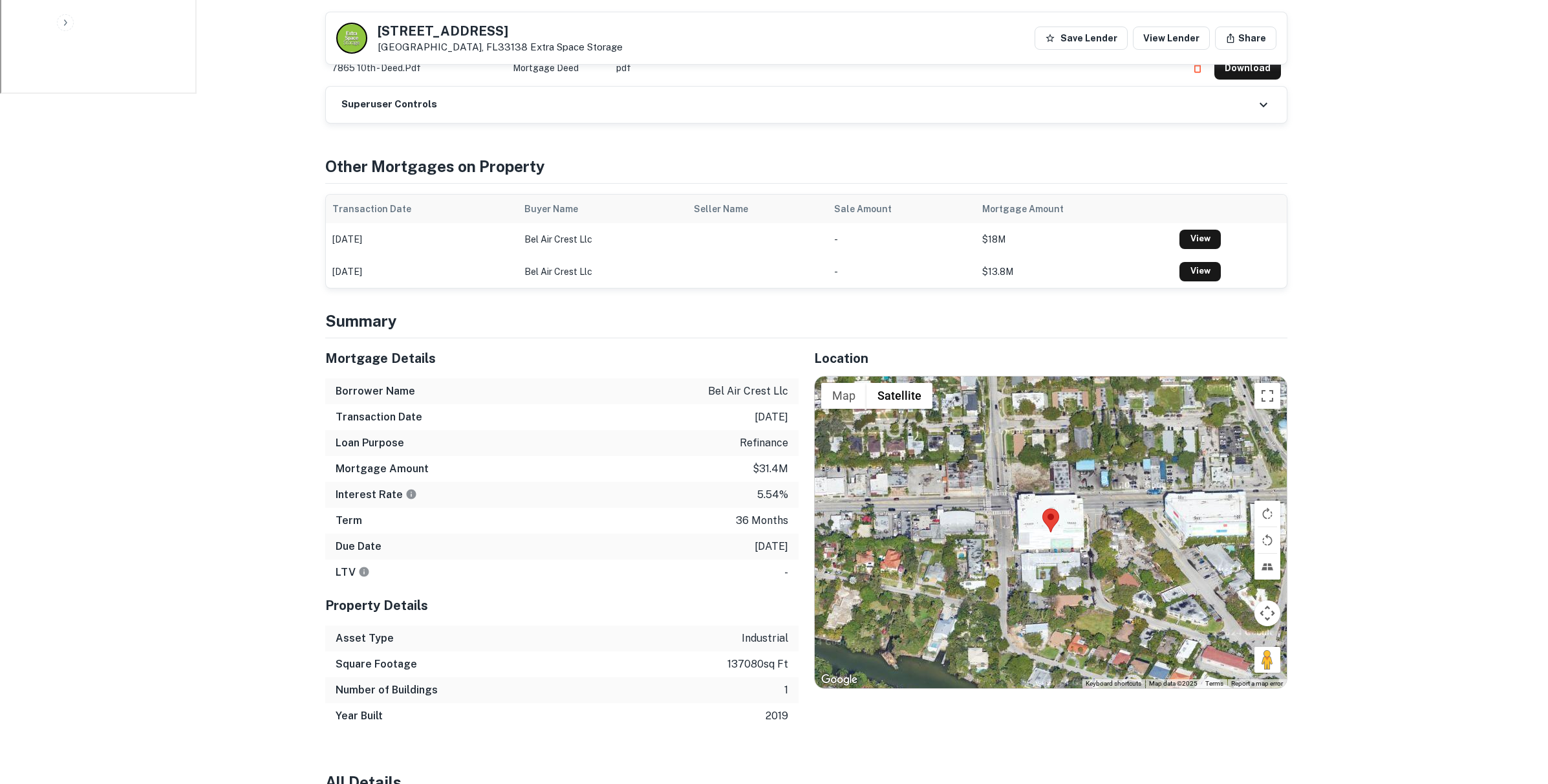
drag, startPoint x: 760, startPoint y: 414, endPoint x: 804, endPoint y: 415, distance: 44.0
click at [804, 415] on div "Mortgage Details Borrower Name bel air crest llc Transaction Date [DATE] Loan P…" at bounding box center [798, 533] width 977 height 391
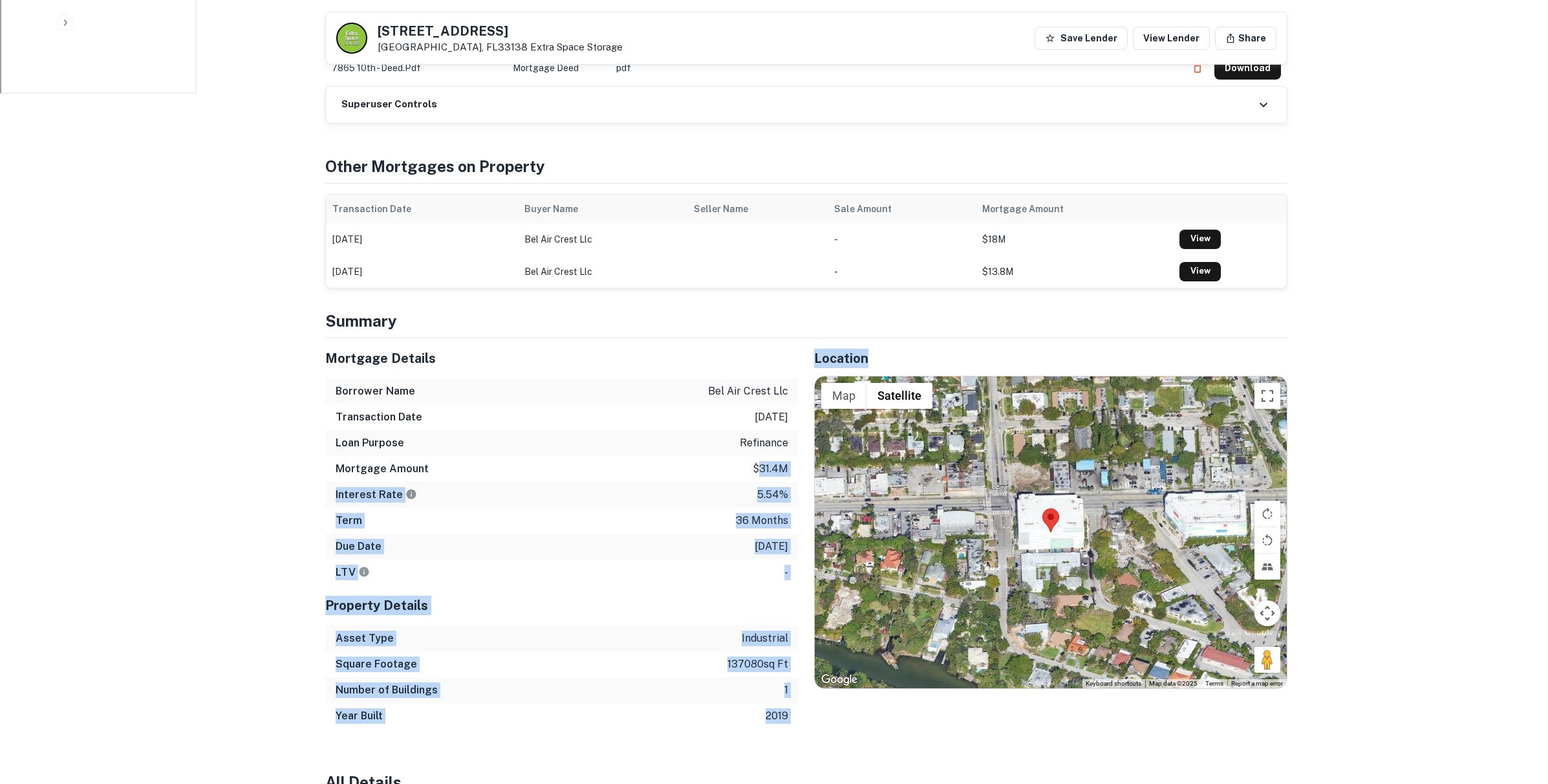
click at [746, 482] on div "Interest Rate 5.54%" at bounding box center [561, 495] width 474 height 26
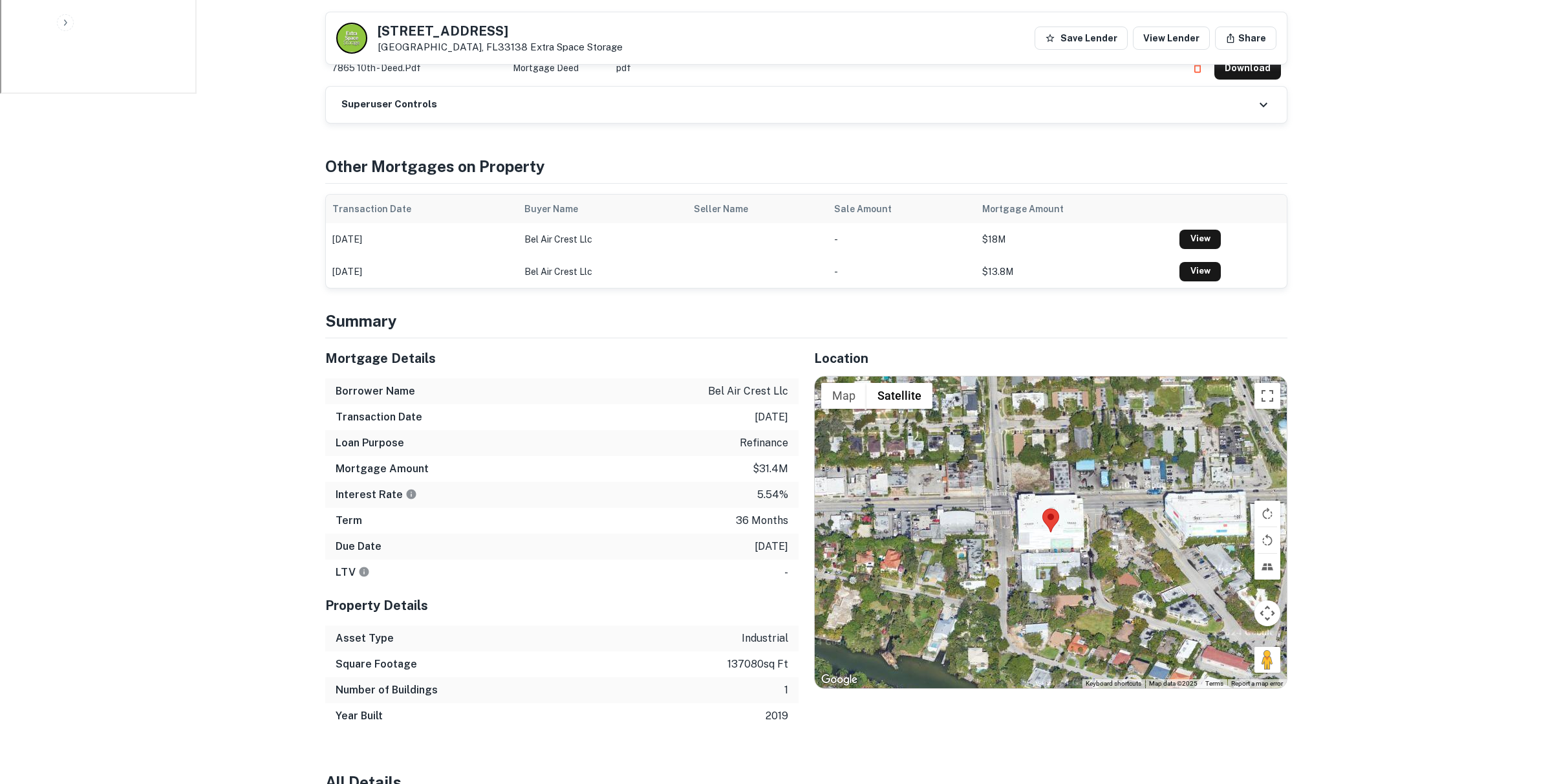
drag, startPoint x: 742, startPoint y: 499, endPoint x: 778, endPoint y: 495, distance: 36.2
click at [789, 533] on div "Due Date [DATE]" at bounding box center [561, 546] width 474 height 26
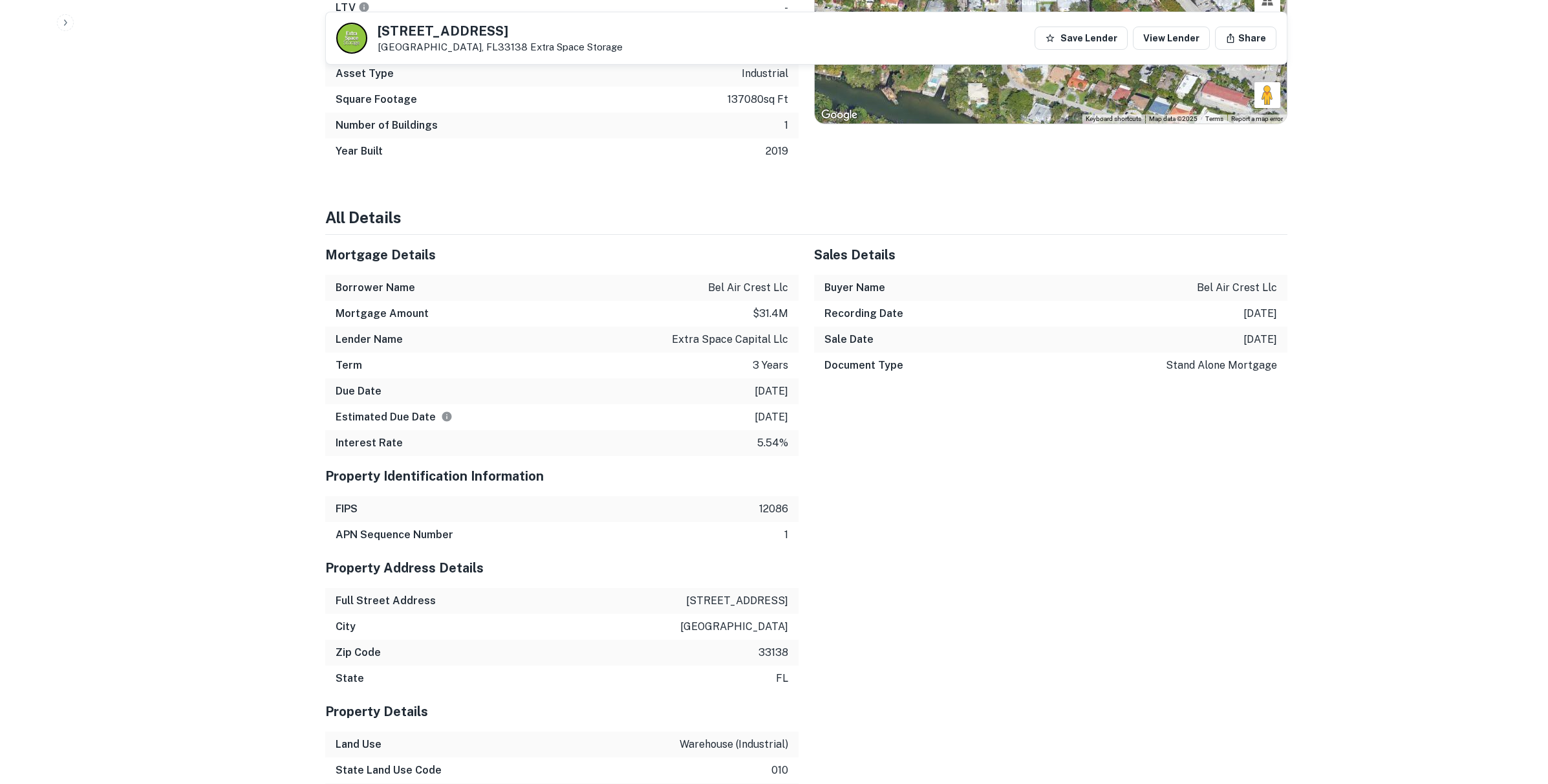
scroll to position [1388, 0]
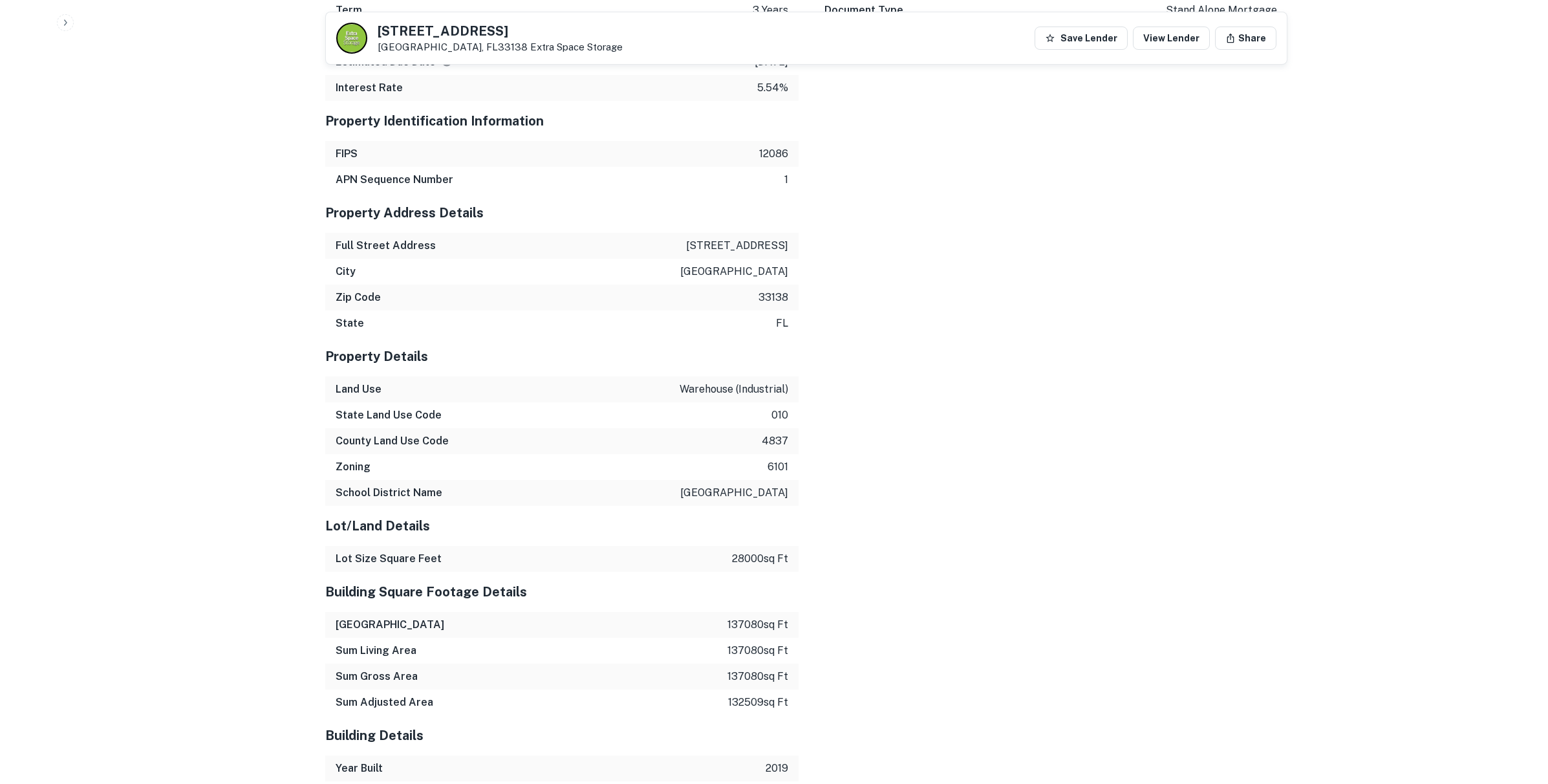
drag, startPoint x: 727, startPoint y: 597, endPoint x: 778, endPoint y: 597, distance: 51.0
click at [778, 612] on div "Sum Building 137080 sq ft" at bounding box center [561, 624] width 474 height 26
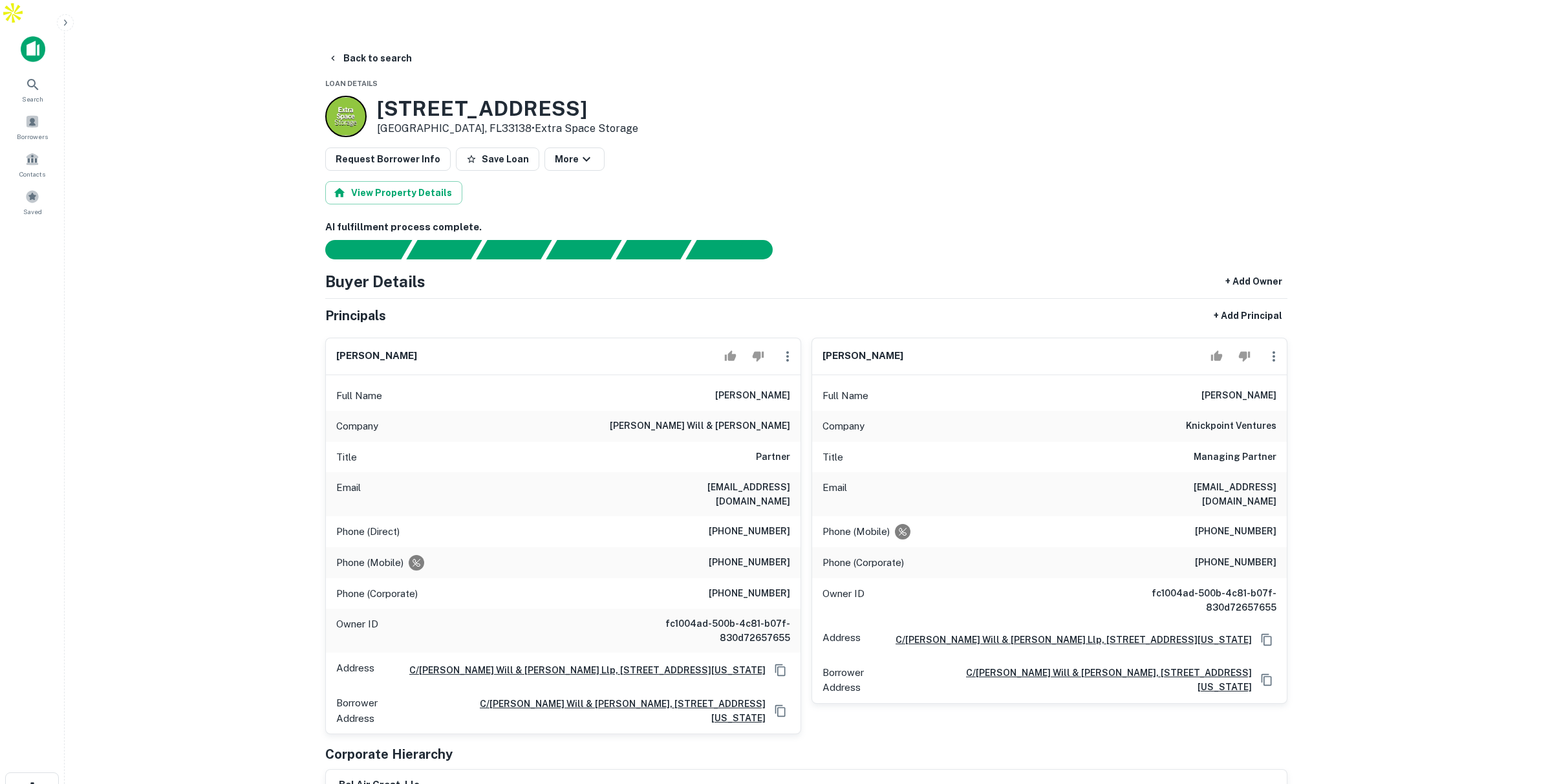
scroll to position [5, 0]
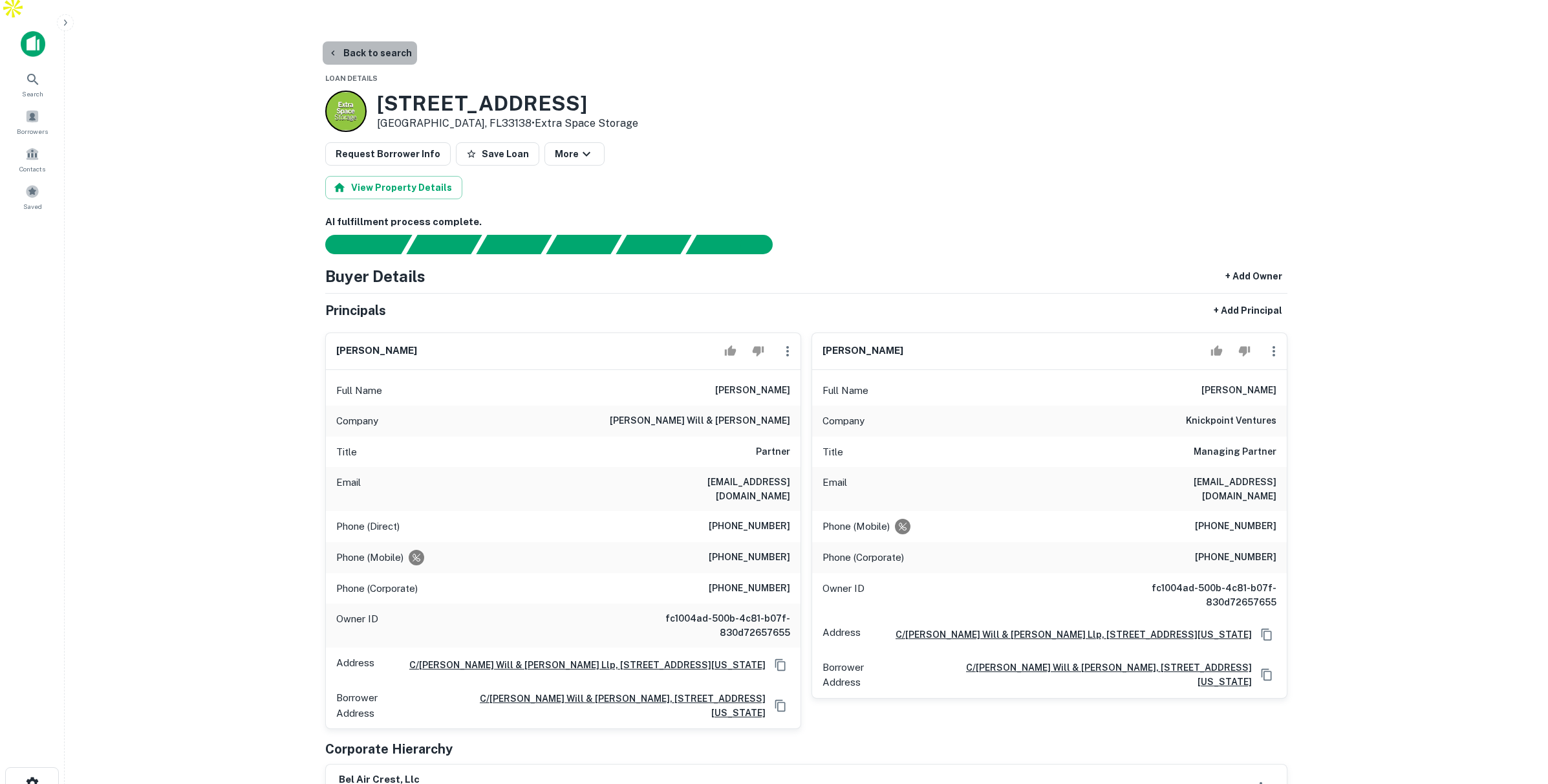
click at [383, 41] on button "Back to search" at bounding box center [370, 53] width 95 height 24
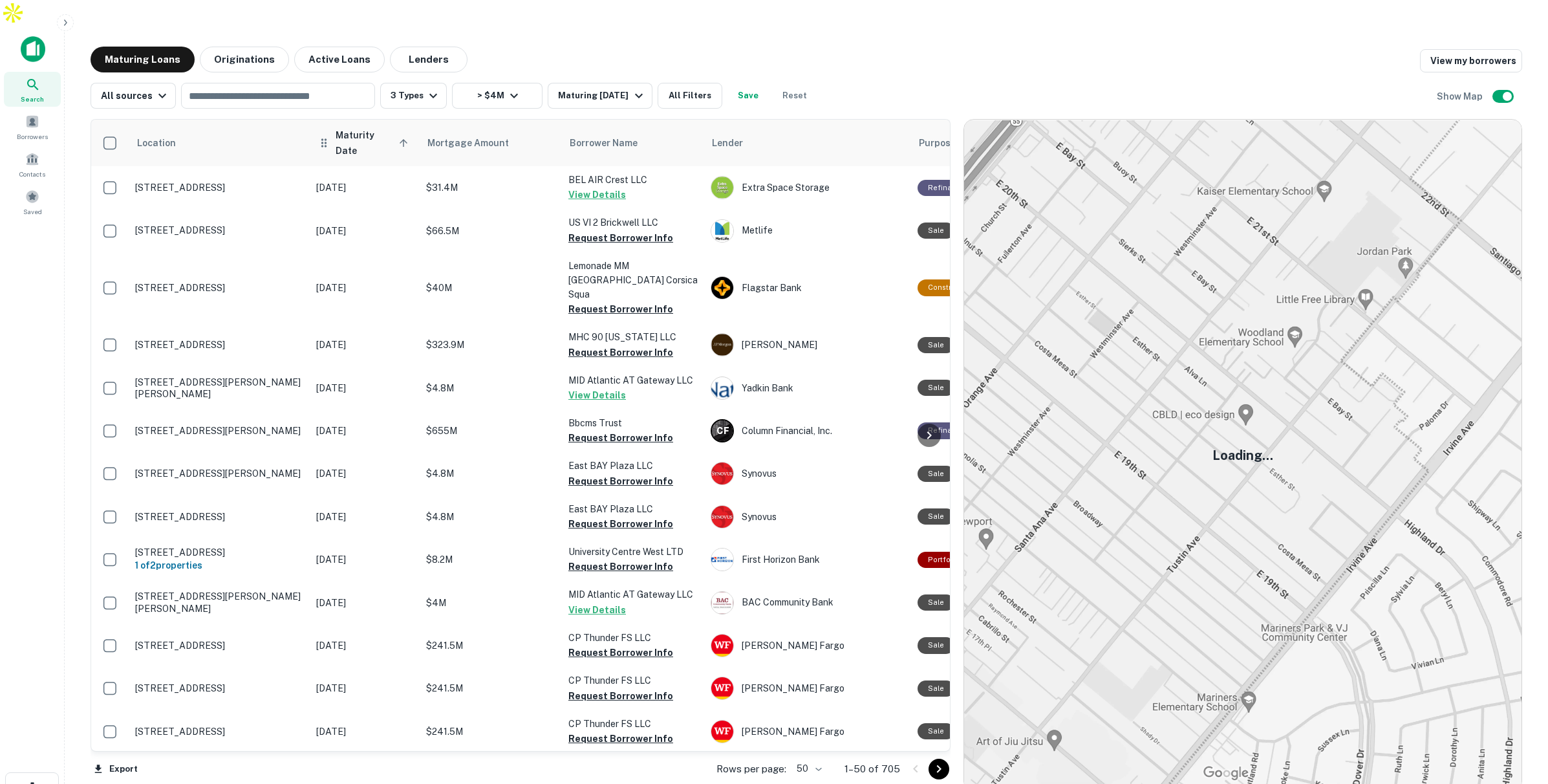
scroll to position [8, 0]
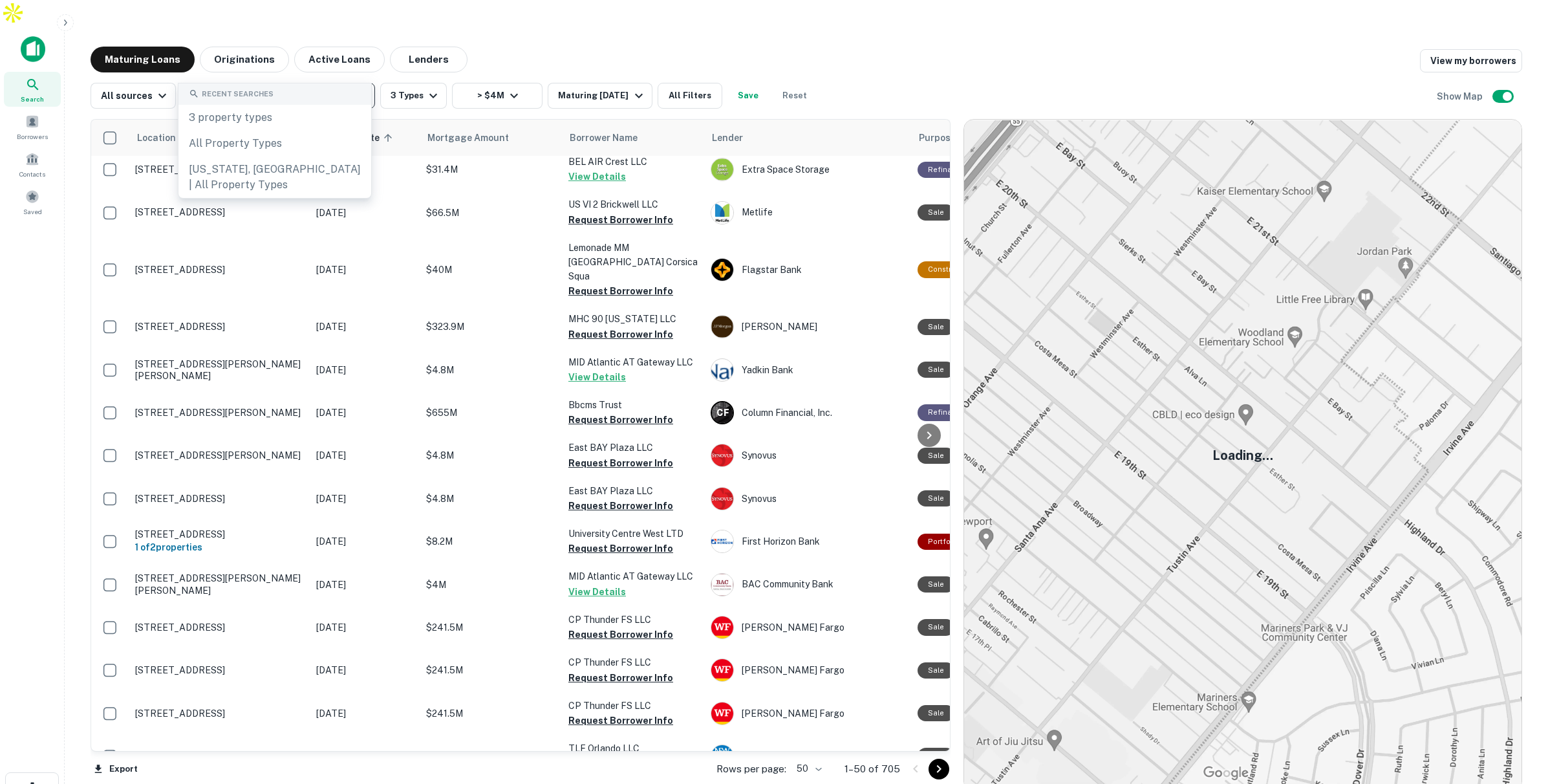
click at [316, 87] on input "text" at bounding box center [277, 95] width 184 height 18
type input "******"
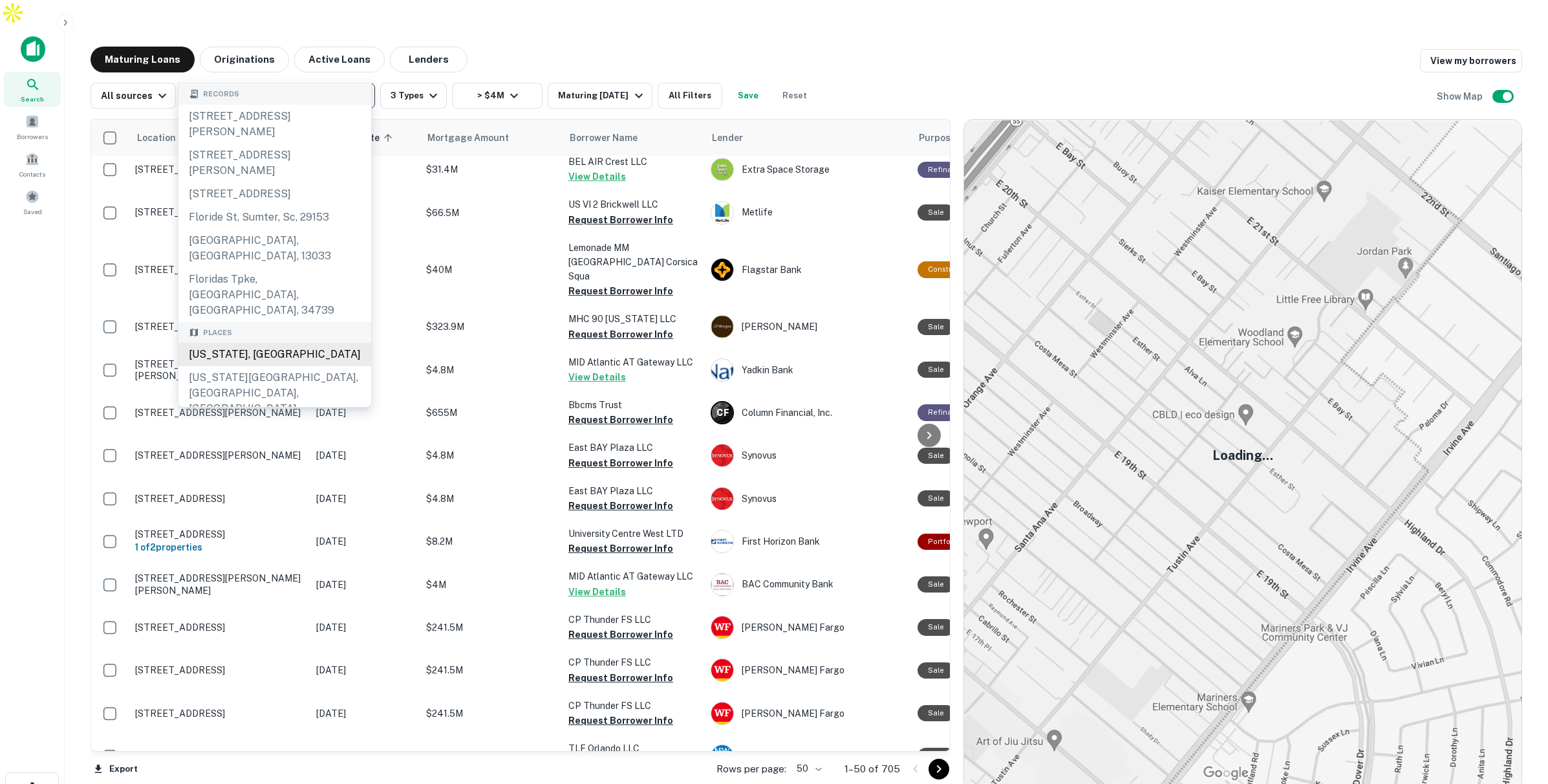
click at [250, 343] on div "[US_STATE], [GEOGRAPHIC_DATA]" at bounding box center [274, 354] width 192 height 24
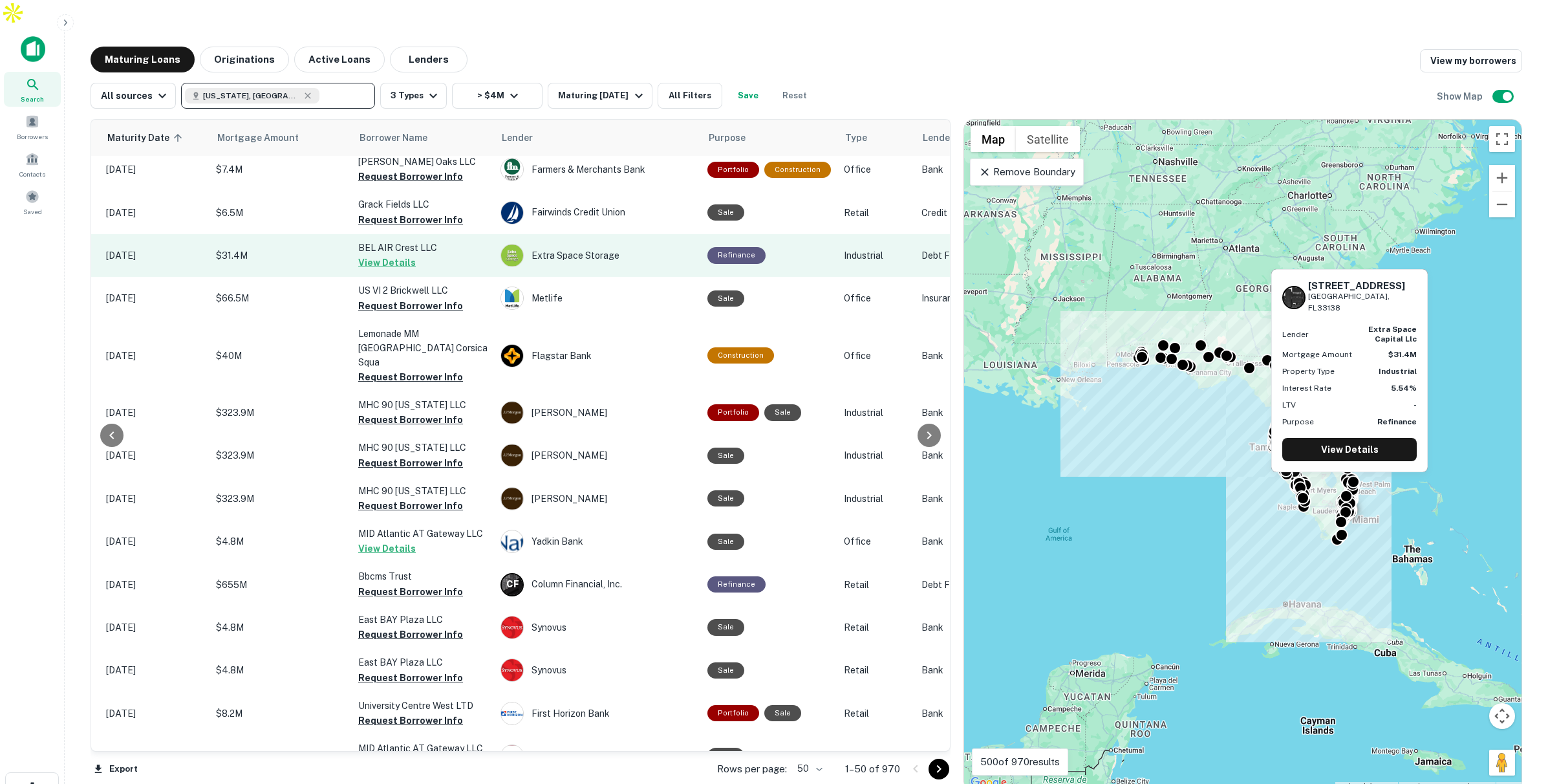
scroll to position [8, 0]
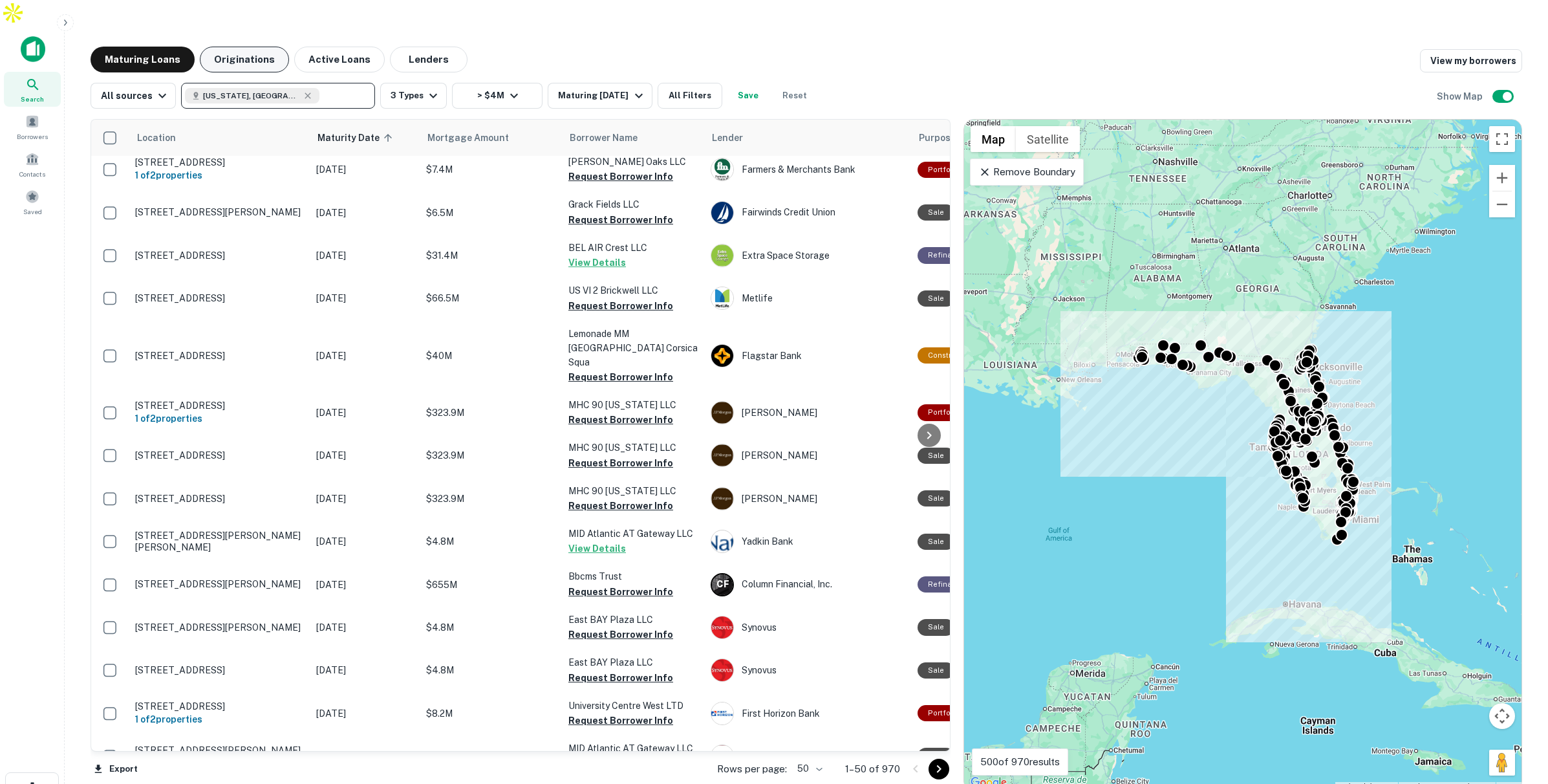
click at [241, 46] on button "Originations" at bounding box center [245, 59] width 89 height 26
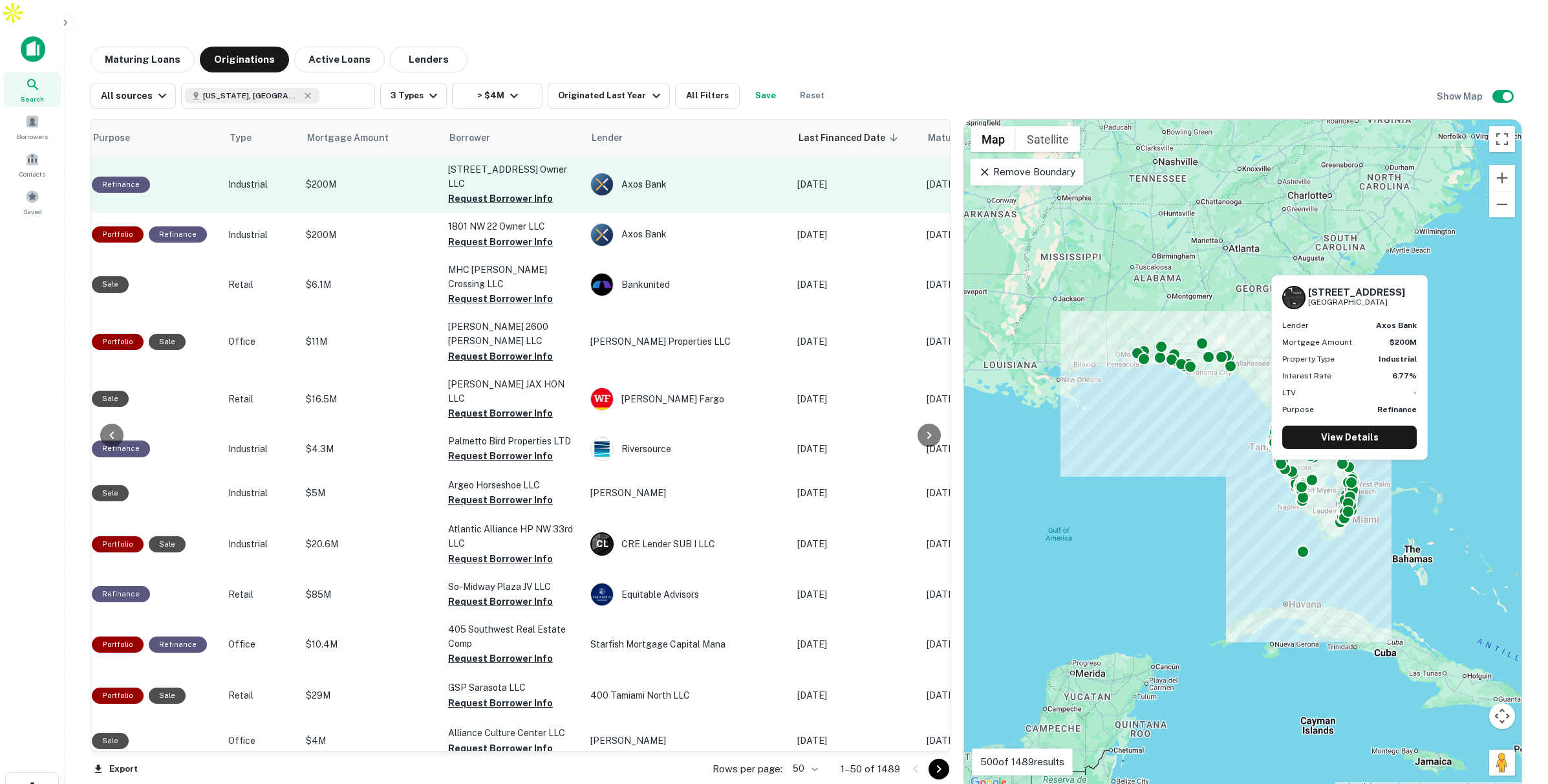
scroll to position [0, 225]
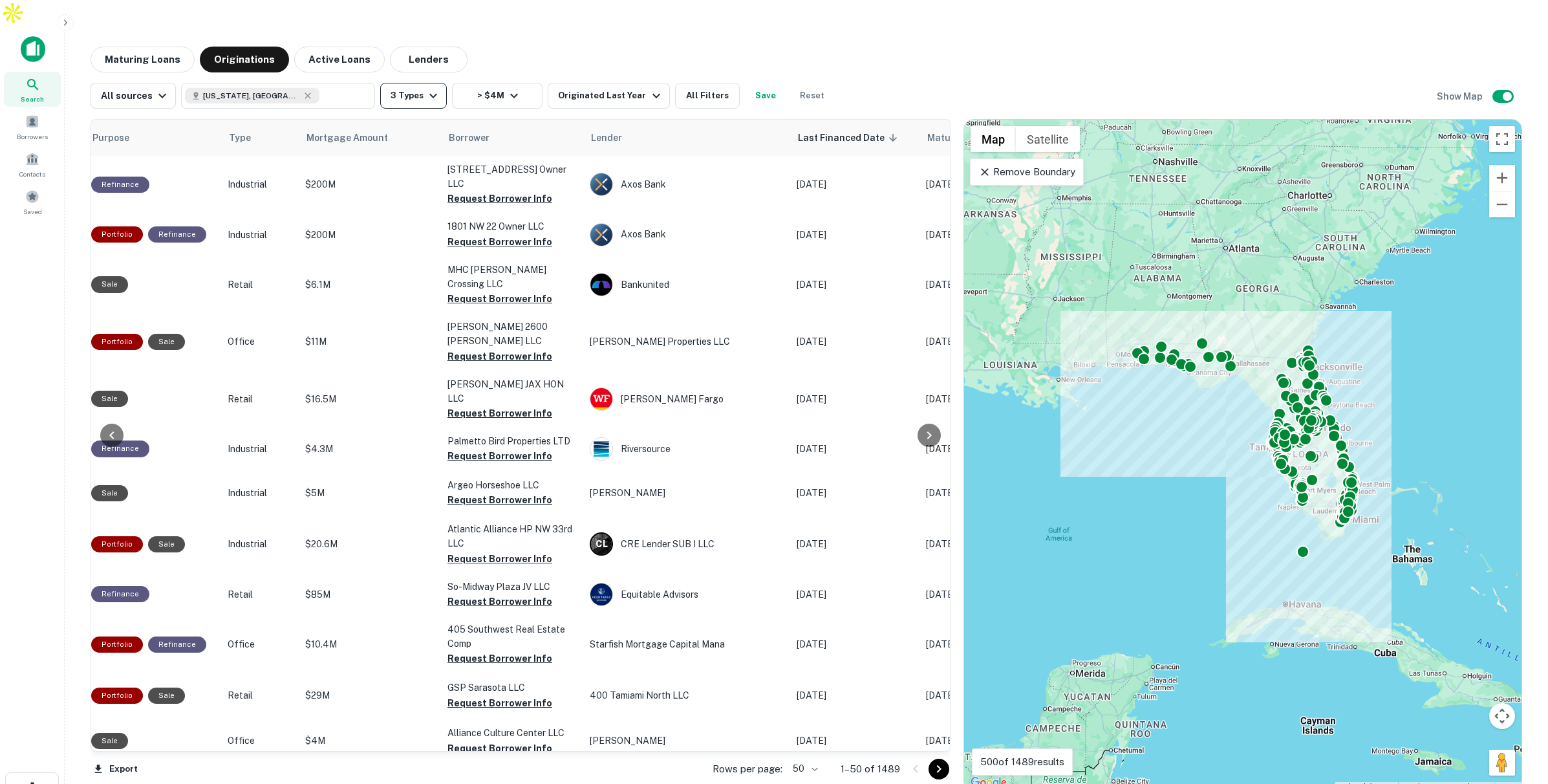
click at [418, 83] on button "3 Types" at bounding box center [413, 95] width 67 height 26
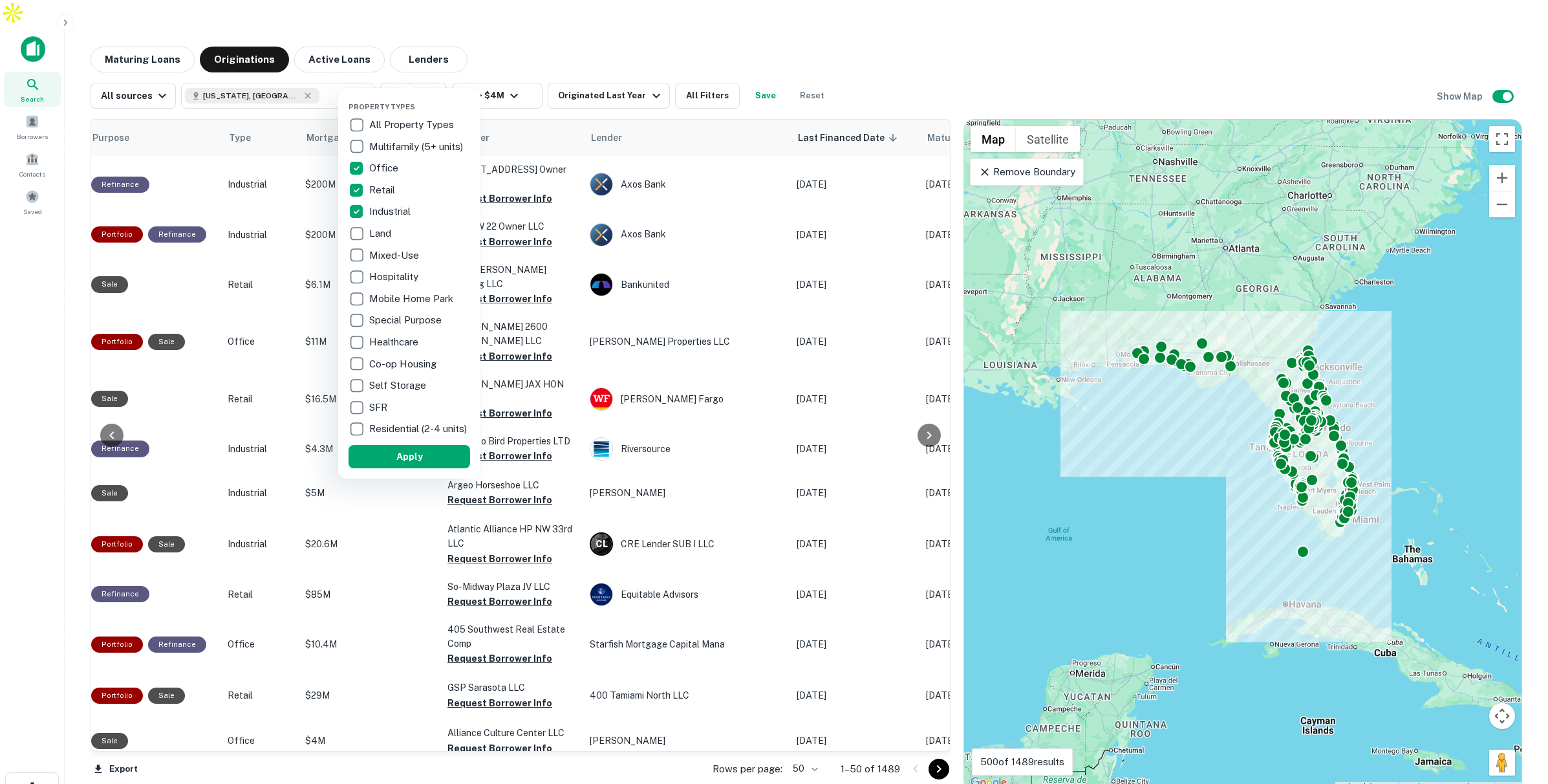
click at [761, 19] on div at bounding box center [774, 392] width 1548 height 784
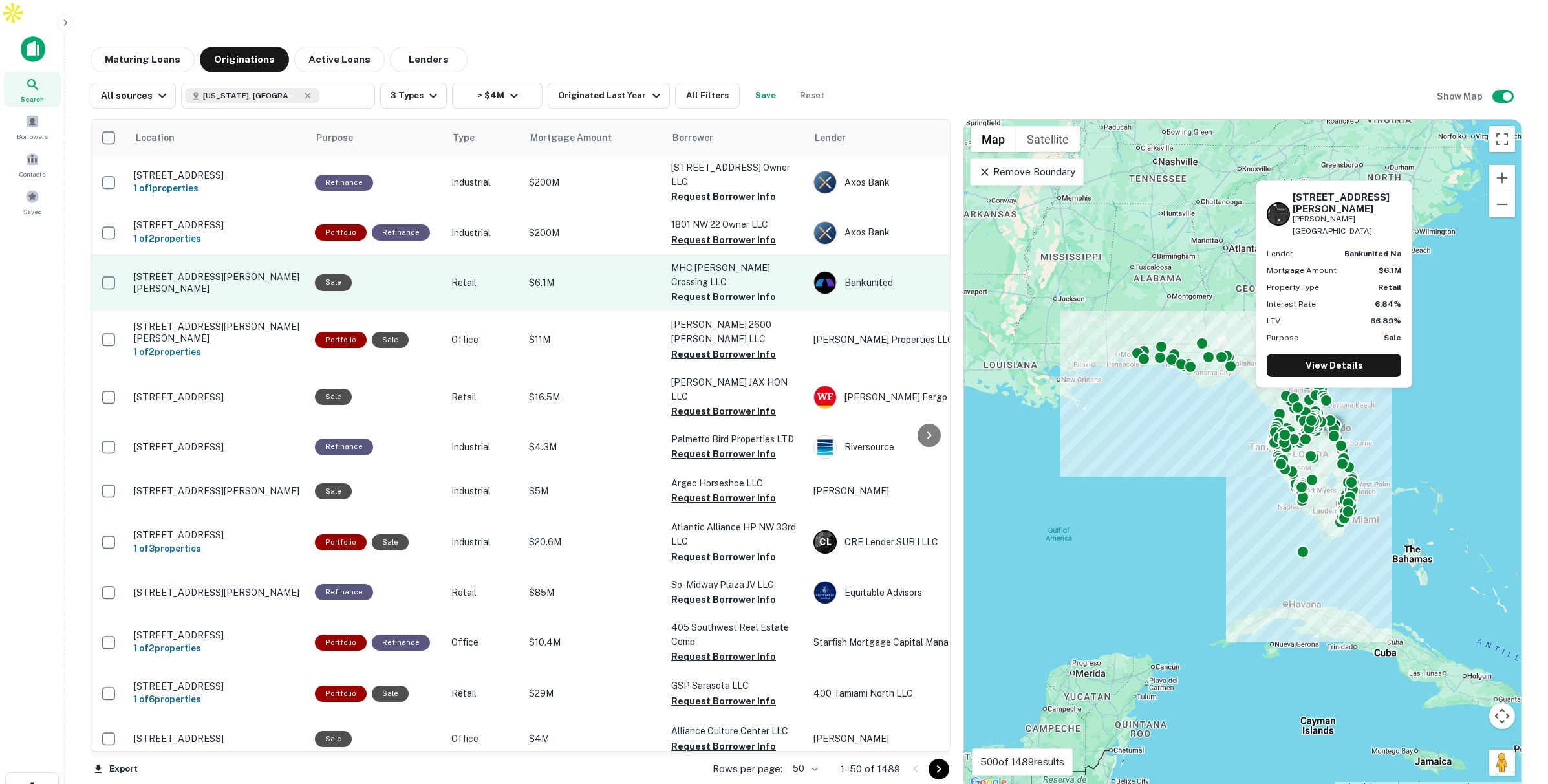
scroll to position [1, 2]
